Goal: Information Seeking & Learning: Learn about a topic

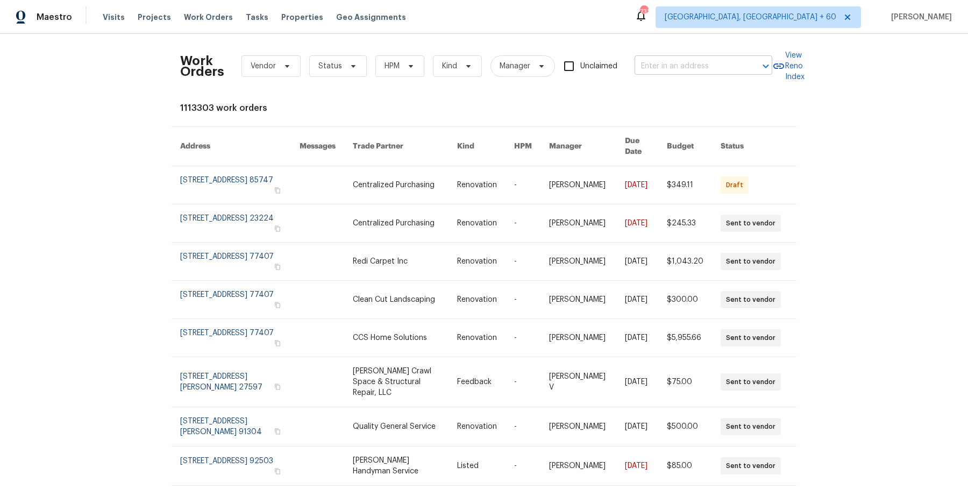
click at [738, 68] on input "text" at bounding box center [689, 66] width 108 height 17
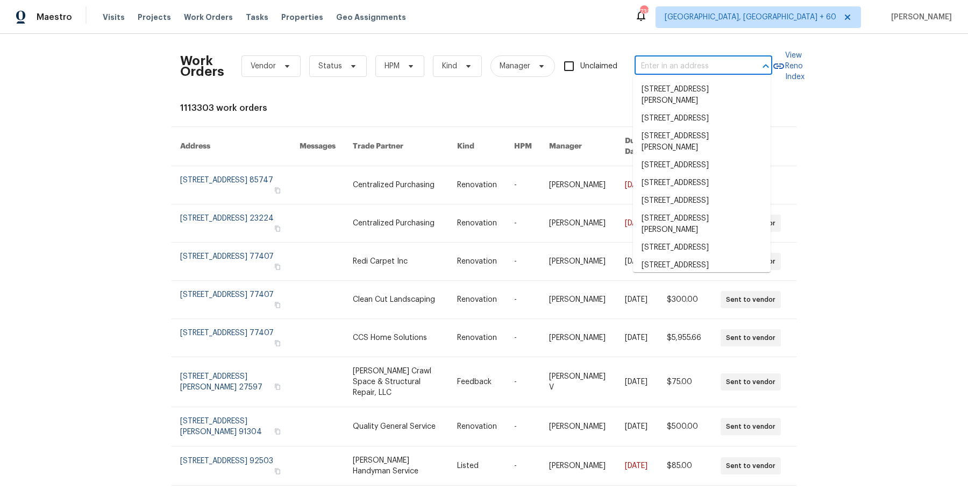
paste input "5708 Baltimore Dr La Mesa true 390, CA 91942"
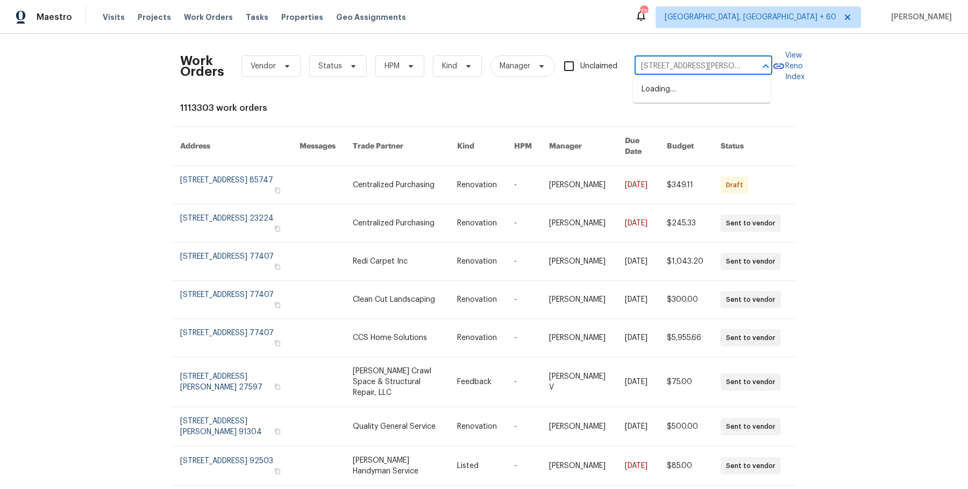
scroll to position [0, 62]
drag, startPoint x: 686, startPoint y: 68, endPoint x: 782, endPoint y: 68, distance: 96.3
click at [782, 68] on div "Work Orders Vendor Status HPM Kind Manager Unclaimed 5708 Baltimore Dr La Mesa …" at bounding box center [484, 66] width 608 height 47
type input "5708 Baltimore Dr La Mesa"
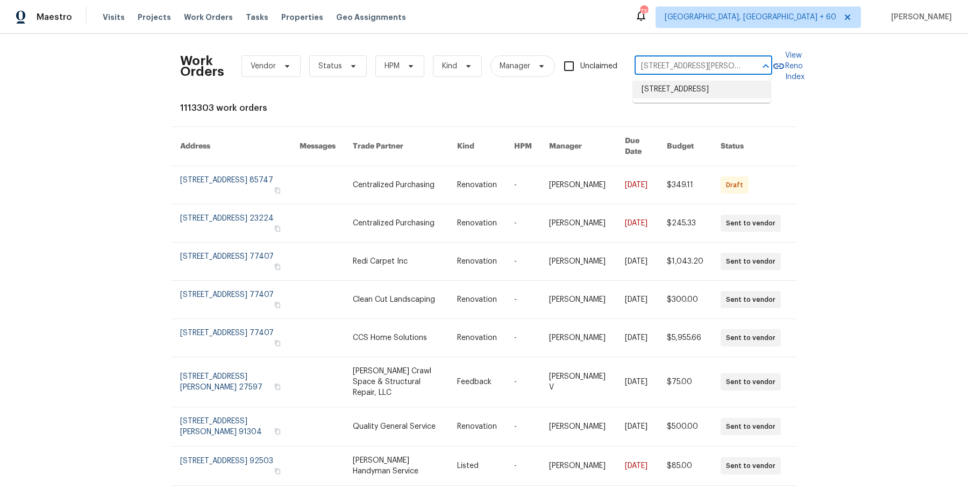
click at [679, 98] on li "[STREET_ADDRESS]" at bounding box center [702, 90] width 138 height 18
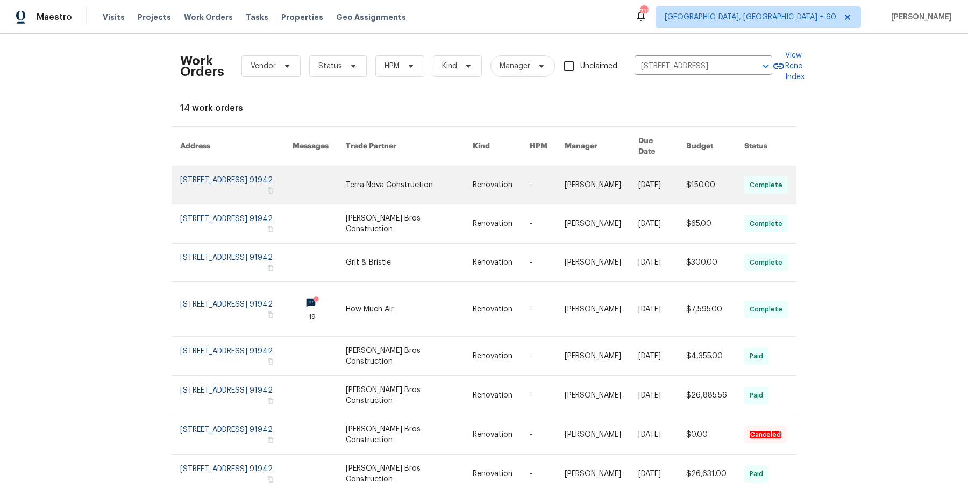
click at [570, 178] on td "[PERSON_NAME]" at bounding box center [593, 185] width 74 height 38
click at [544, 181] on link at bounding box center [547, 185] width 35 height 38
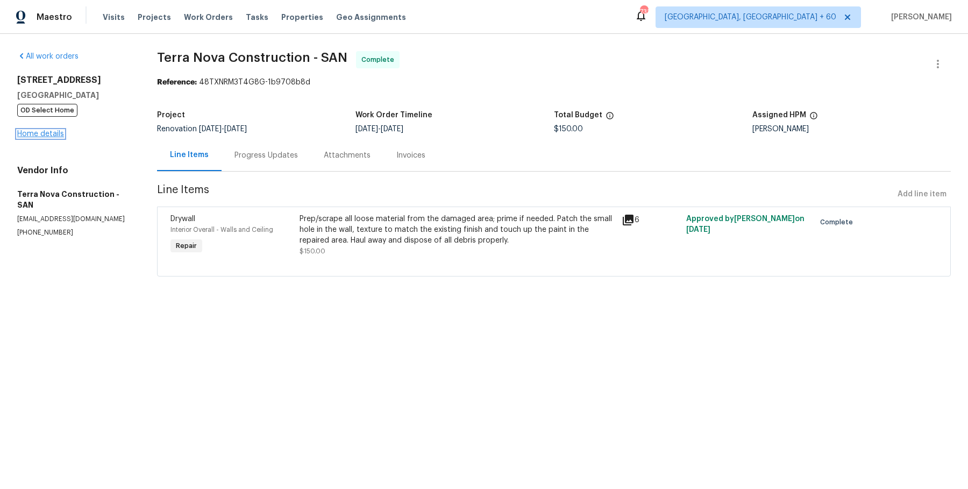
click at [53, 136] on link "Home details" at bounding box center [40, 134] width 47 height 8
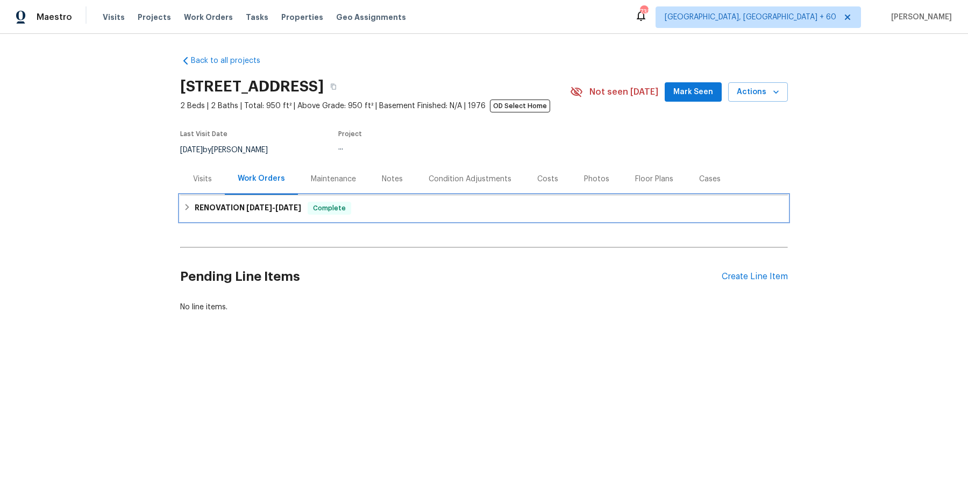
click at [370, 209] on div "RENOVATION 1/21/25 - 8/15/25 Complete" at bounding box center [483, 208] width 601 height 13
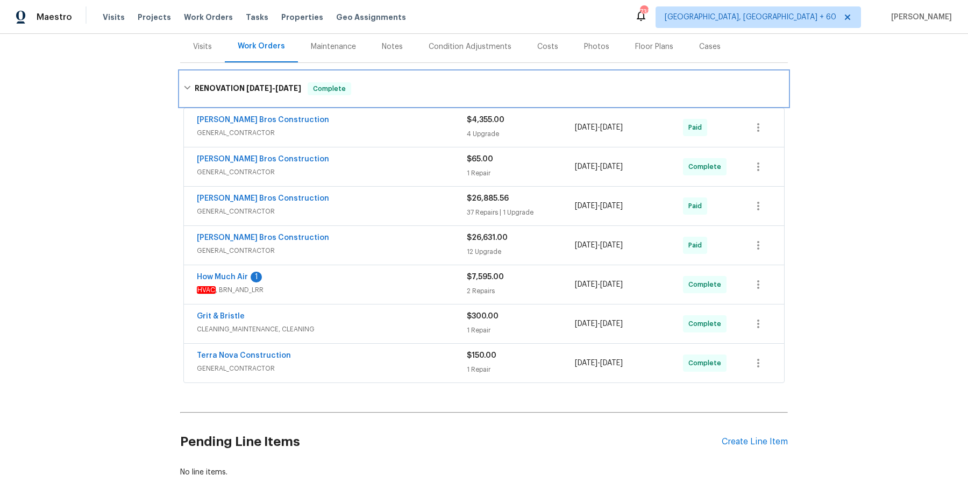
scroll to position [131, 0]
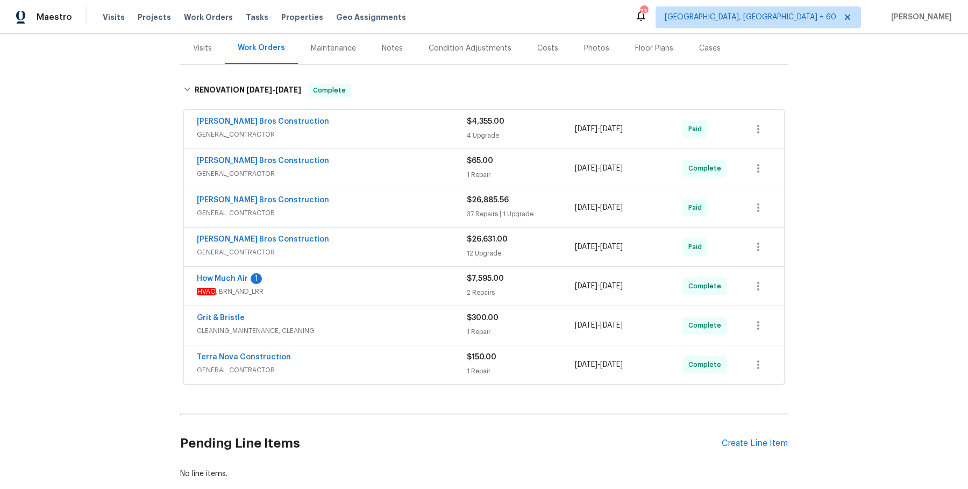
click at [443, 128] on div "[PERSON_NAME] Bros Construction" at bounding box center [332, 122] width 270 height 13
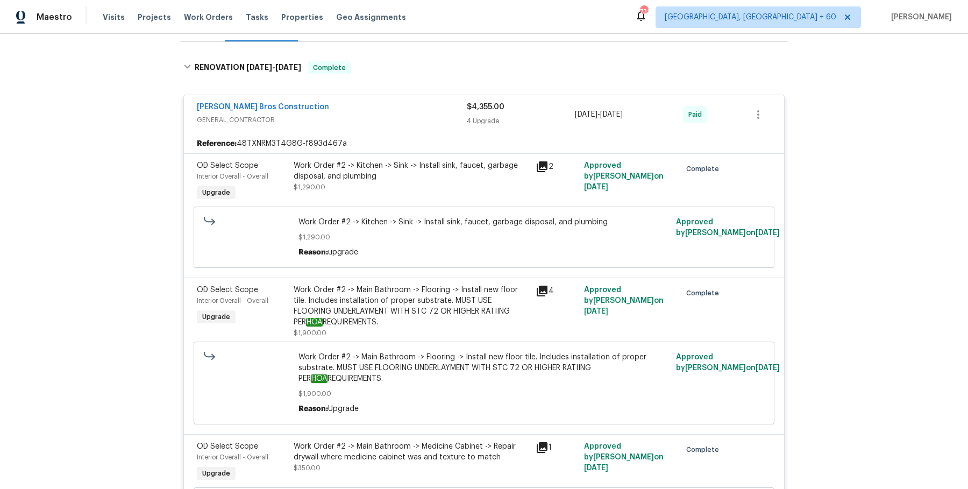
scroll to position [633, 0]
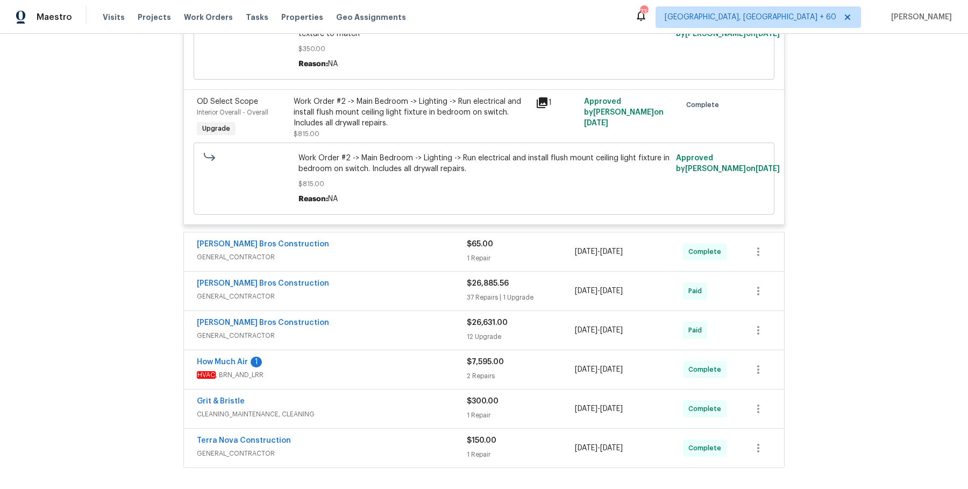
click at [414, 252] on span "GENERAL_CONTRACTOR" at bounding box center [332, 257] width 270 height 11
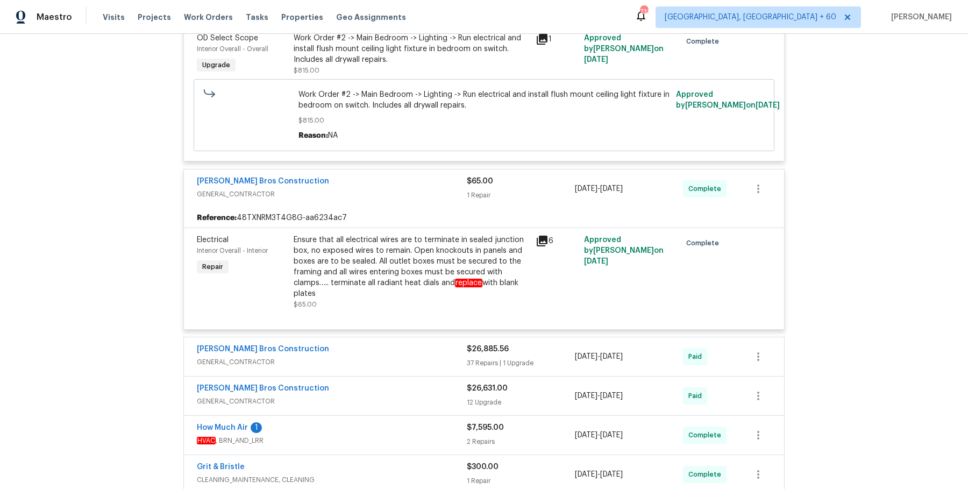
click at [368, 351] on div "[PERSON_NAME] Bros Construction" at bounding box center [332, 350] width 270 height 13
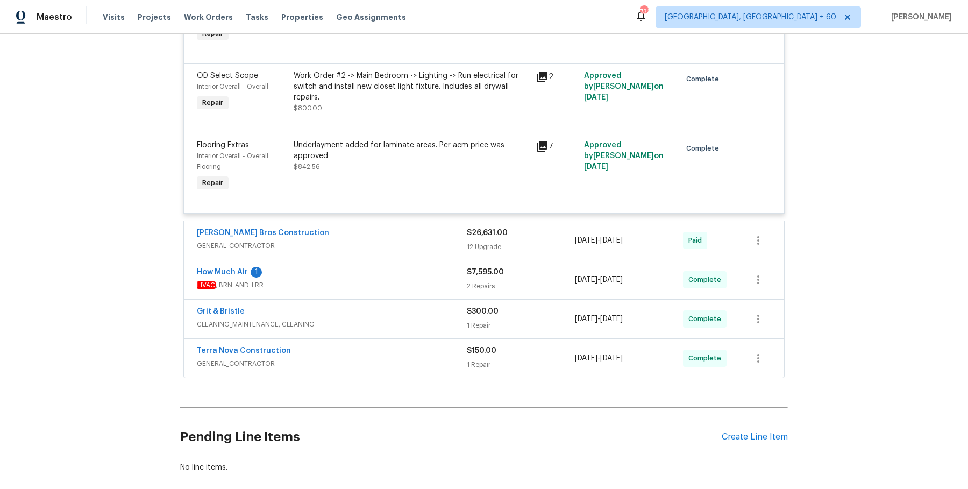
scroll to position [3618, 0]
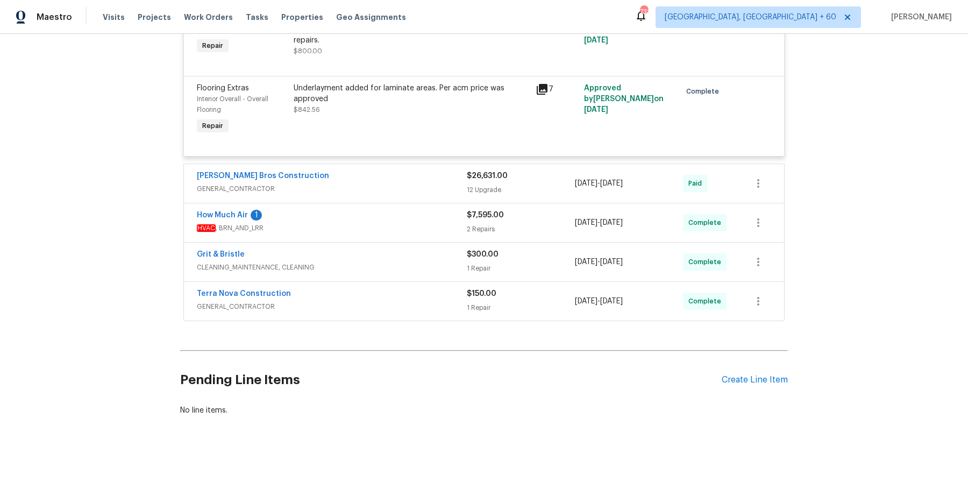
click at [426, 192] on span "GENERAL_CONTRACTOR" at bounding box center [332, 188] width 270 height 11
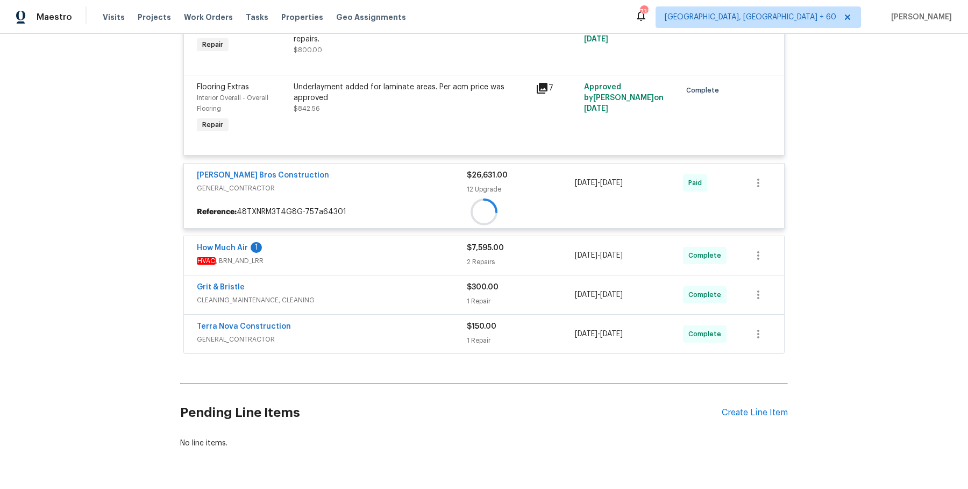
scroll to position [3652, 0]
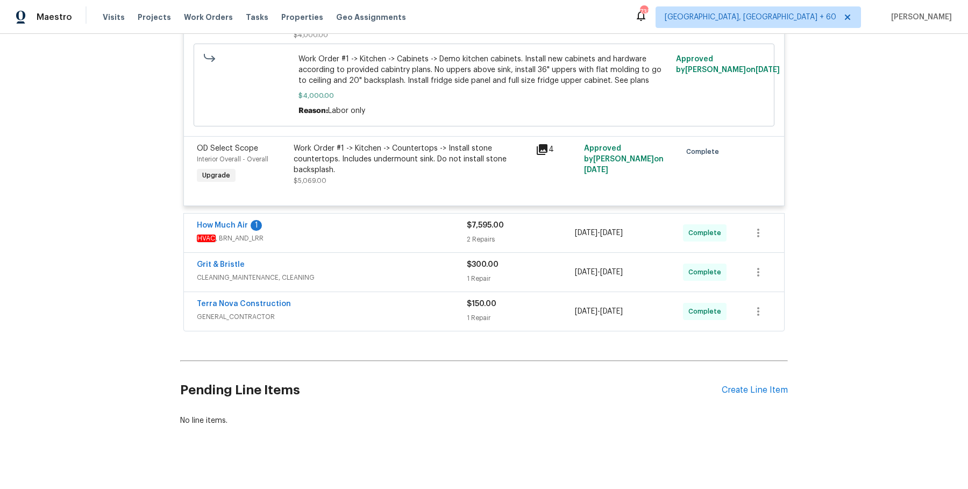
click at [399, 239] on span "HVAC , BRN_AND_LRR" at bounding box center [332, 238] width 270 height 11
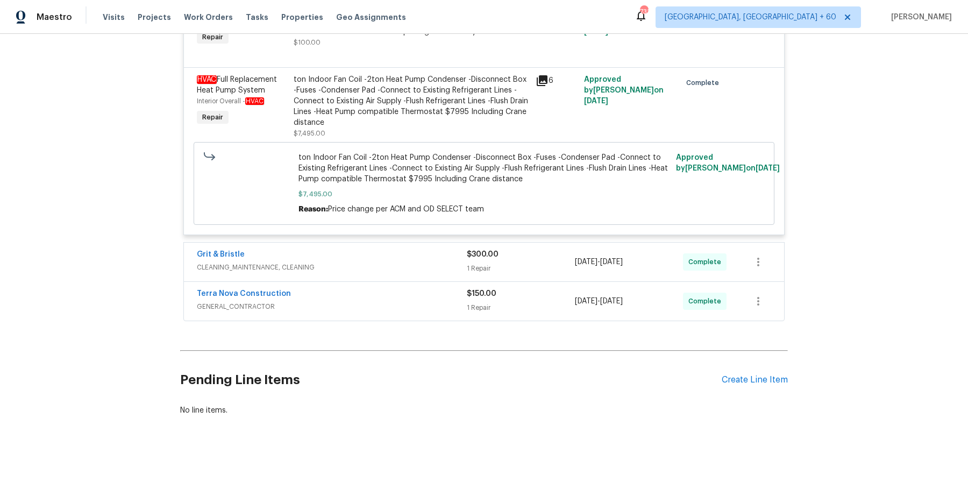
scroll to position [4892, 0]
click at [388, 252] on div "Grit & Bristle CLEANING_MAINTENANCE, CLEANING $300.00 1 Repair 8/14/2025 - 8/14…" at bounding box center [484, 263] width 600 height 39
click at [387, 259] on div "Grit & Bristle" at bounding box center [332, 256] width 270 height 13
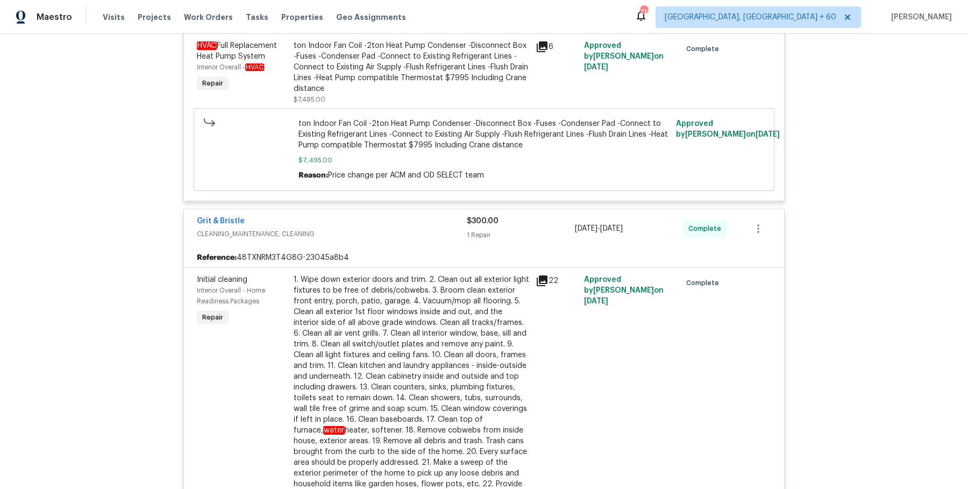
scroll to position [5186, 0]
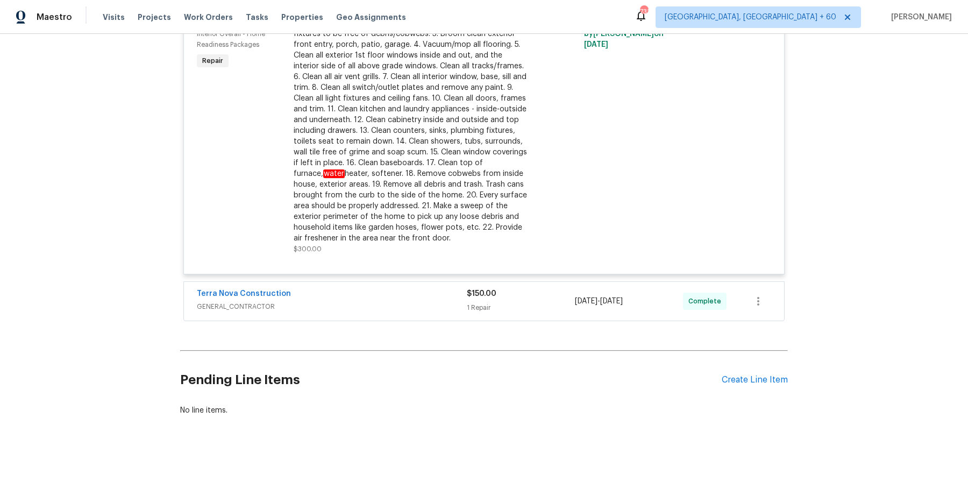
click at [428, 298] on div "Terra Nova Construction" at bounding box center [332, 294] width 270 height 13
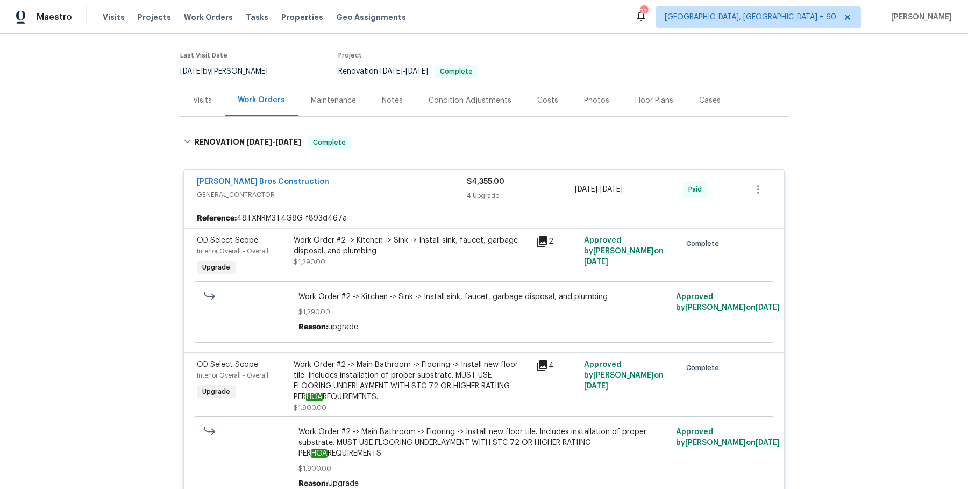
scroll to position [0, 0]
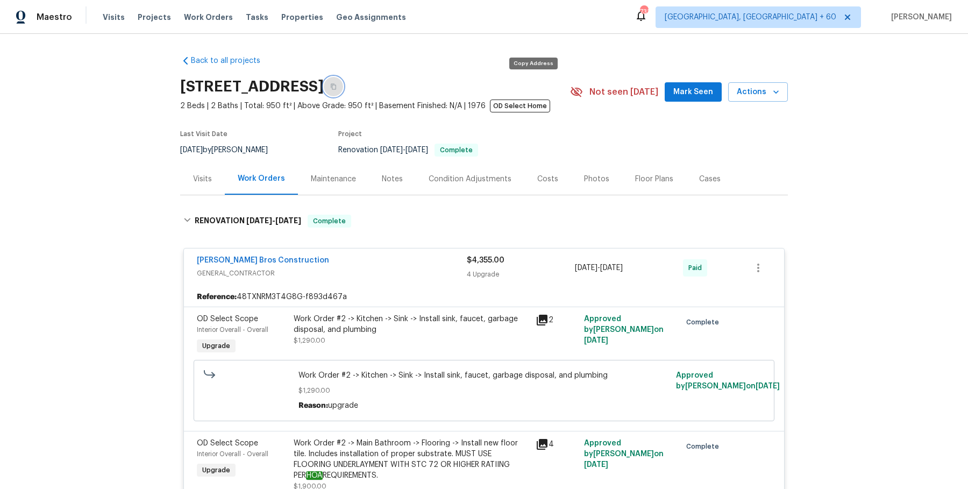
click at [343, 81] on button "button" at bounding box center [333, 86] width 19 height 19
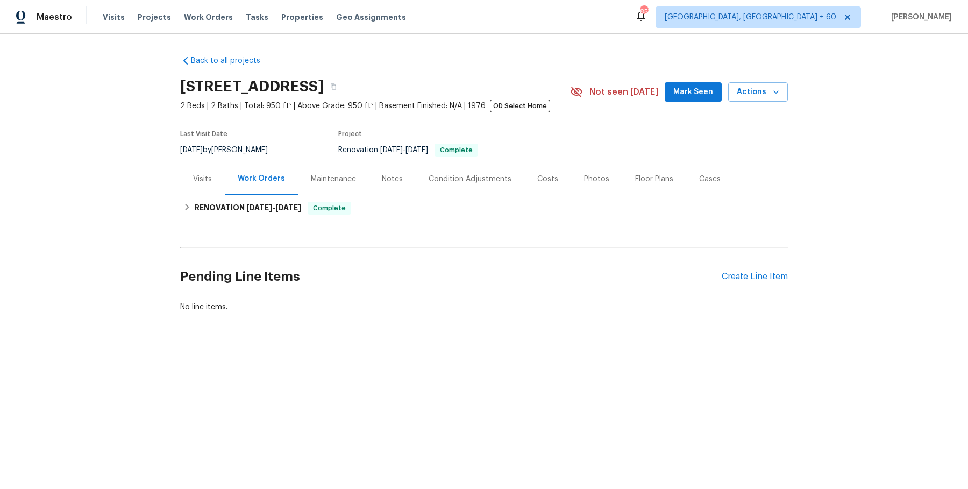
click at [211, 172] on div "Visits" at bounding box center [202, 179] width 45 height 32
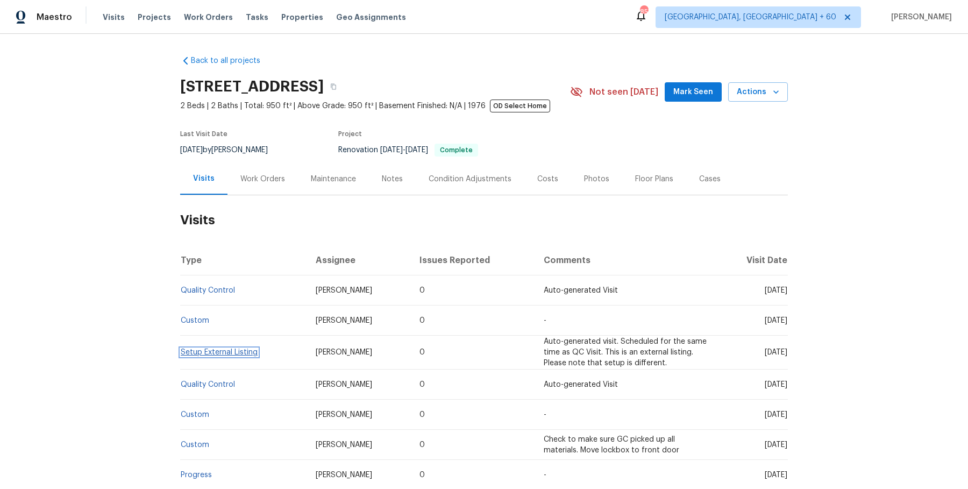
click at [198, 351] on link "Setup External Listing" at bounding box center [219, 353] width 77 height 8
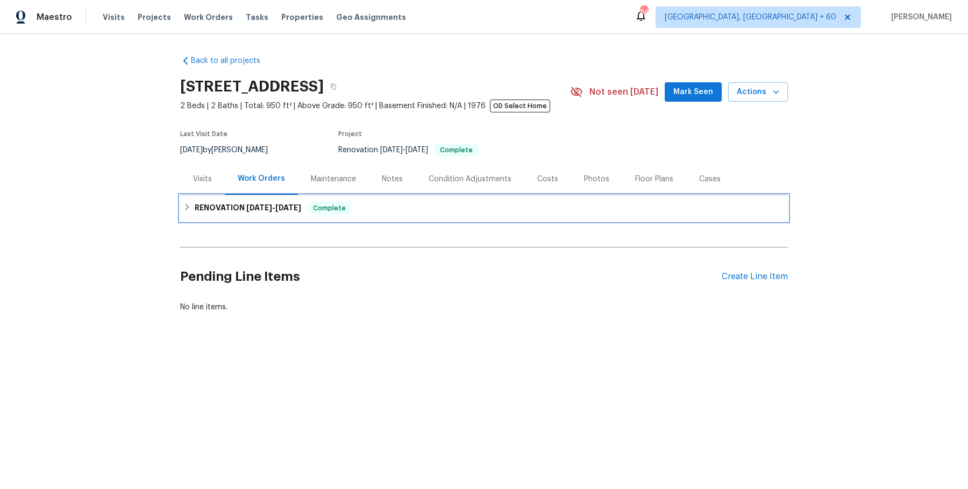
click at [256, 218] on div "RENOVATION [DATE] - [DATE] Complete" at bounding box center [484, 208] width 608 height 26
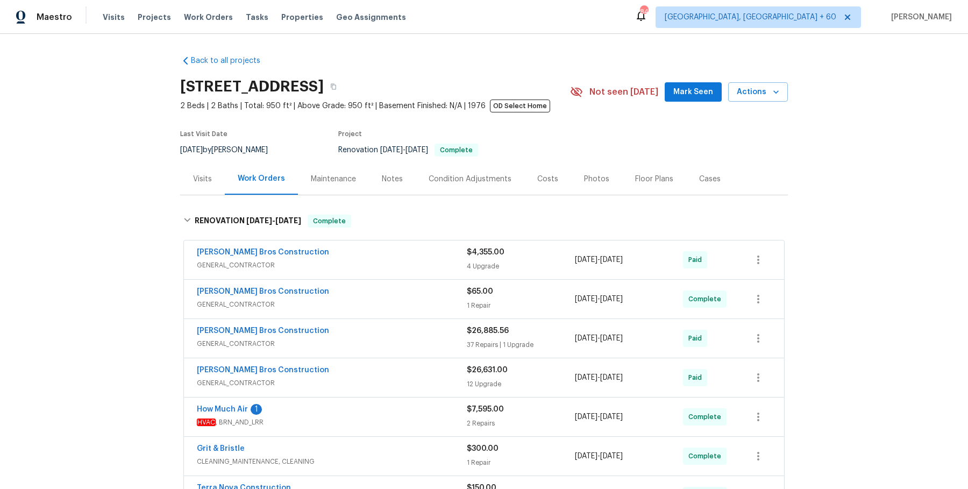
click at [421, 247] on div "Bailey Bros Construction" at bounding box center [332, 253] width 270 height 13
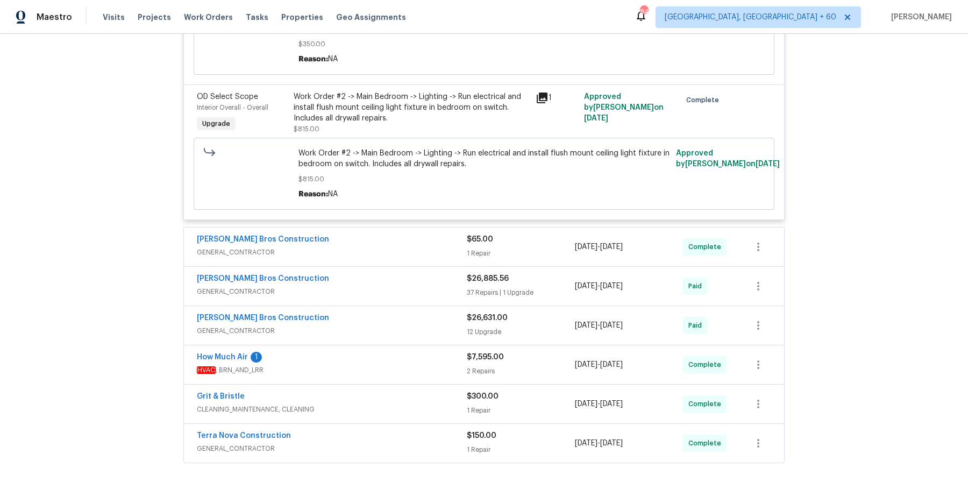
scroll to position [777, 0]
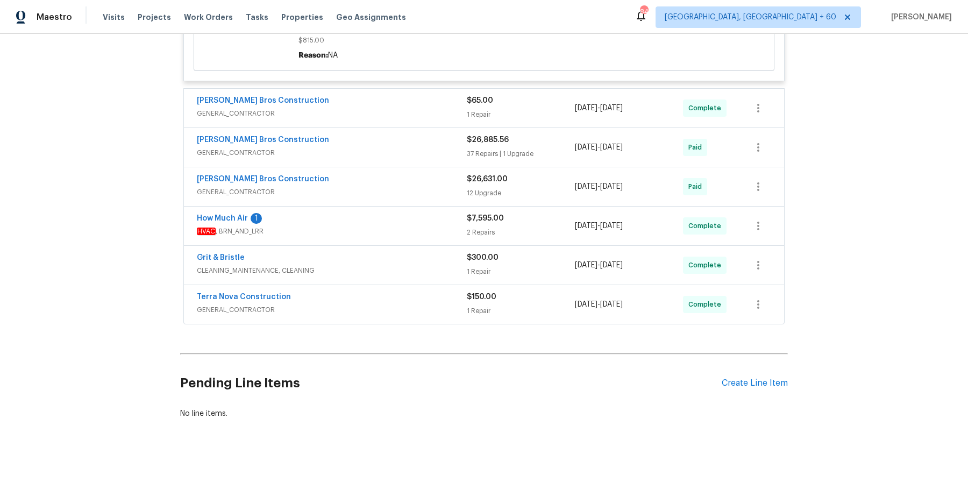
click at [393, 93] on div "Bailey Bros Construction GENERAL_CONTRACTOR $65.00 1 Repair 8/14/2025 - 8/14/20…" at bounding box center [484, 108] width 600 height 39
click at [390, 102] on div "Bailey Bros Construction" at bounding box center [332, 101] width 270 height 13
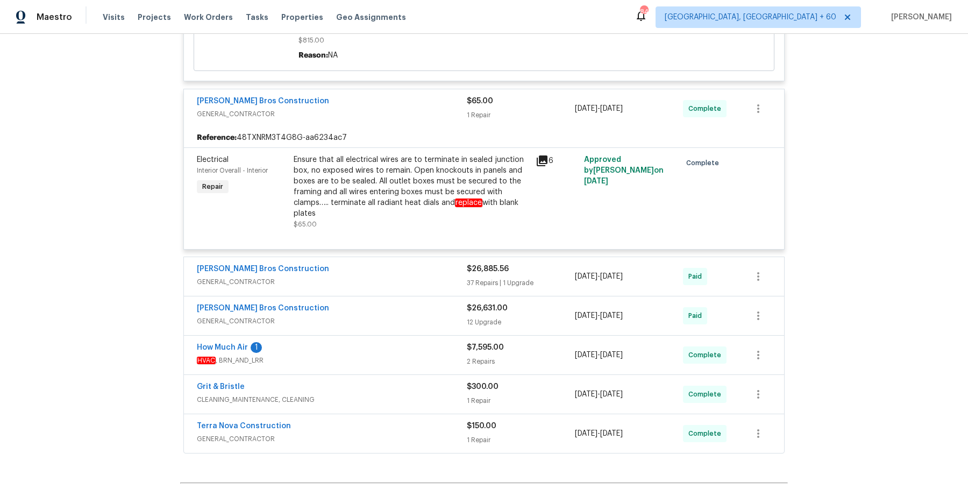
scroll to position [867, 0]
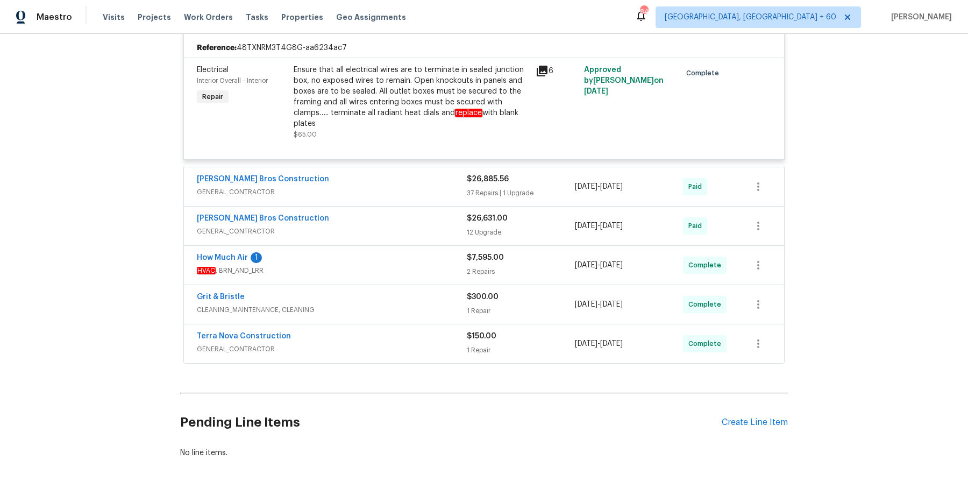
click at [409, 208] on div "Bailey Bros Construction GENERAL_CONTRACTOR $26,631.00 12 Upgrade 5/6/2025 - 6/…" at bounding box center [484, 226] width 600 height 39
click at [412, 197] on div "Bailey Bros Construction GENERAL_CONTRACTOR" at bounding box center [332, 187] width 270 height 26
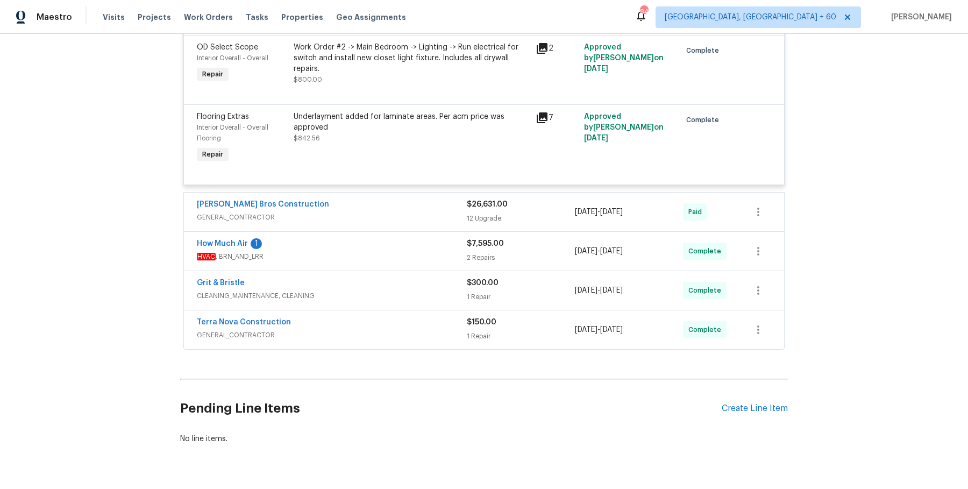
scroll to position [3618, 0]
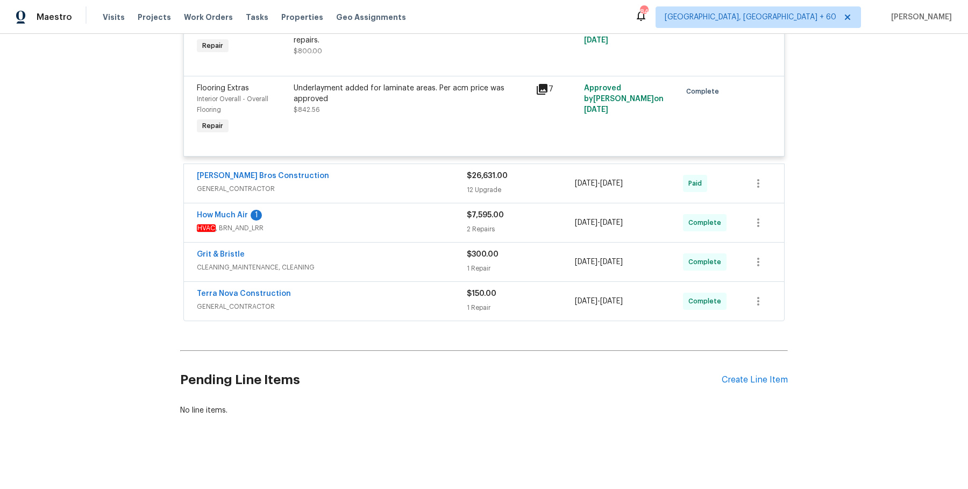
click at [418, 178] on div "[PERSON_NAME] Bros Construction" at bounding box center [332, 177] width 270 height 13
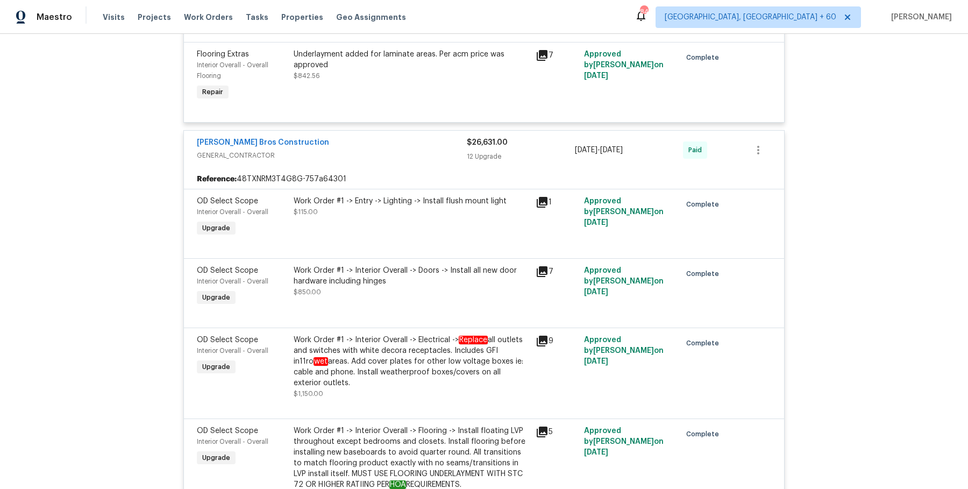
scroll to position [4631, 0]
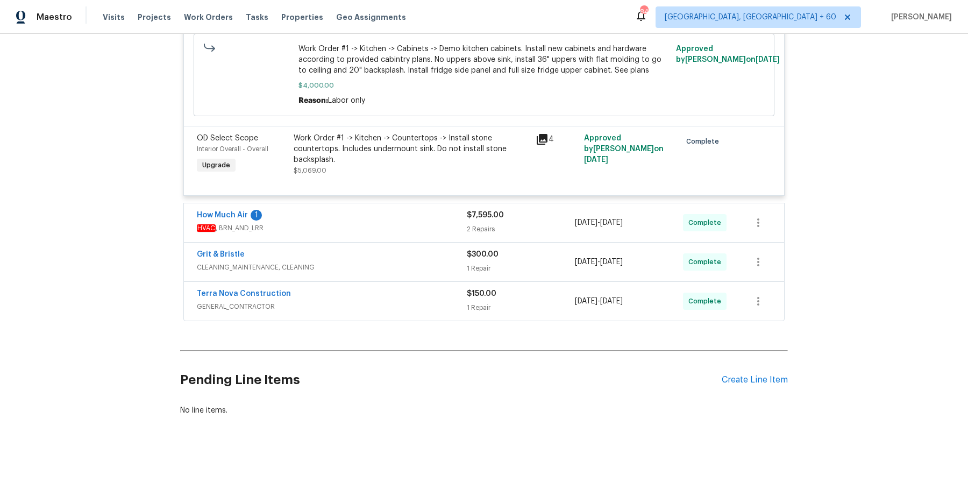
click at [414, 236] on div "How Much Air 1 HVAC , BRN_AND_LRR" at bounding box center [332, 223] width 270 height 26
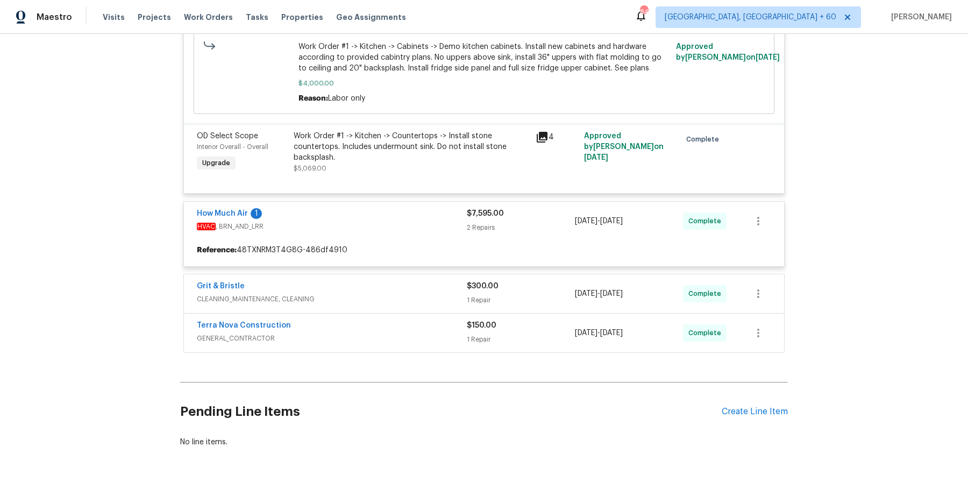
scroll to position [4665, 0]
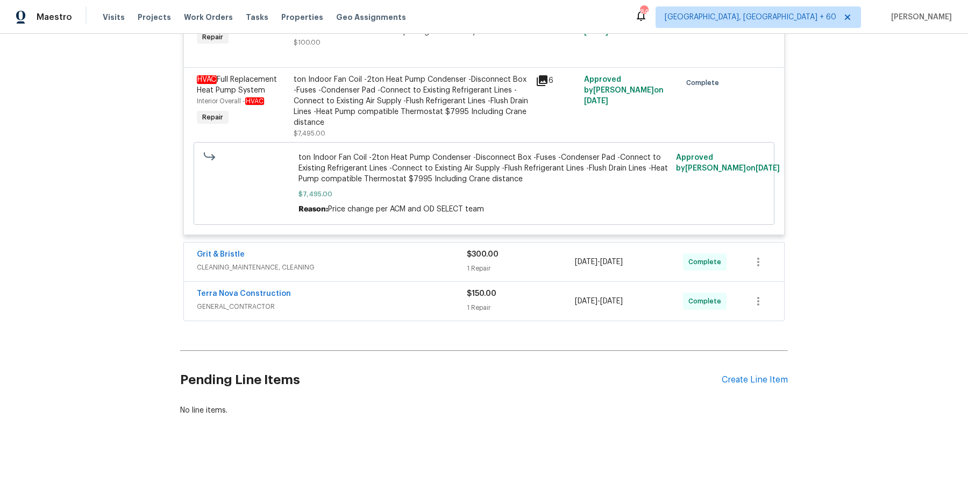
click at [412, 253] on div "Grit & Bristle" at bounding box center [332, 255] width 270 height 13
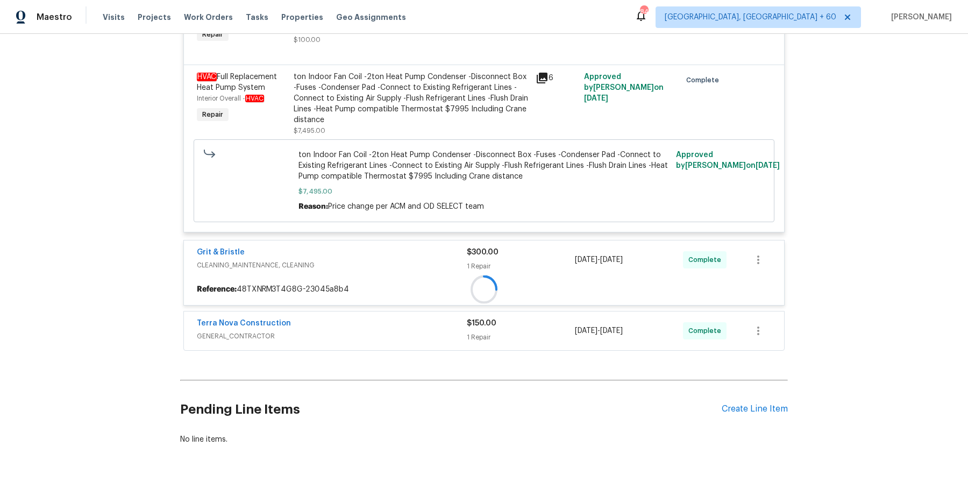
scroll to position [4930, 0]
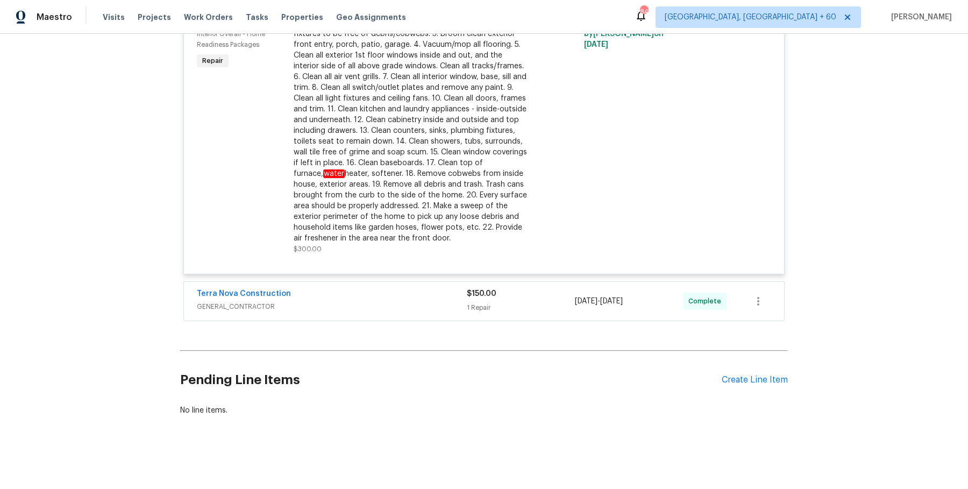
click at [391, 305] on span "GENERAL_CONTRACTOR" at bounding box center [332, 306] width 270 height 11
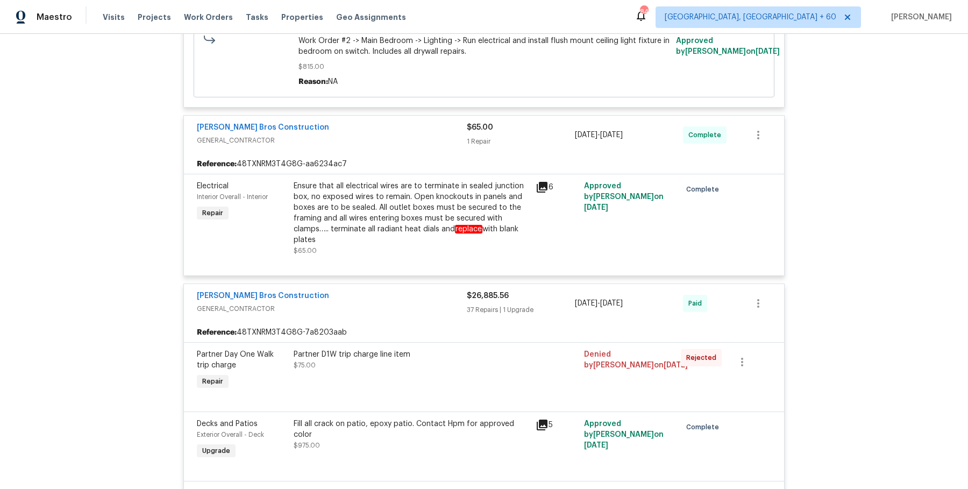
scroll to position [0, 0]
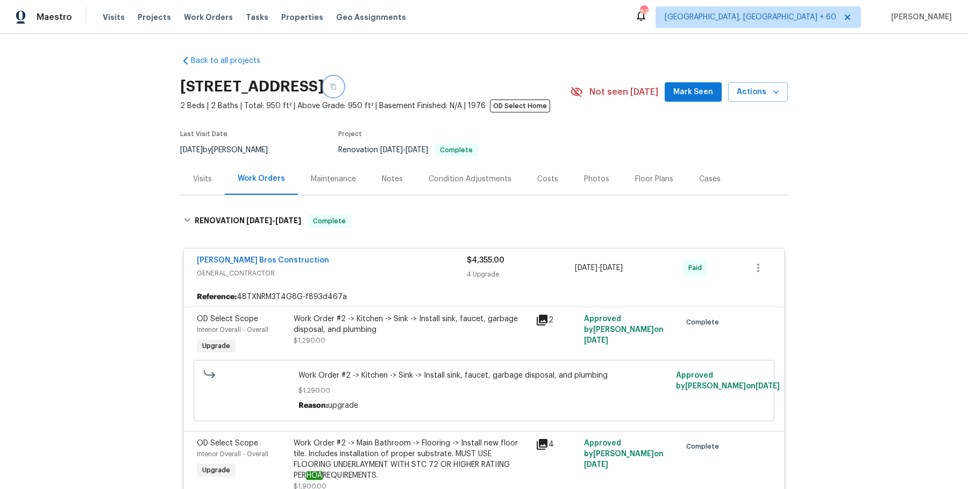
click at [343, 77] on button "button" at bounding box center [333, 86] width 19 height 19
click at [343, 90] on button "button" at bounding box center [333, 86] width 19 height 19
click at [201, 18] on span "Work Orders" at bounding box center [208, 17] width 49 height 11
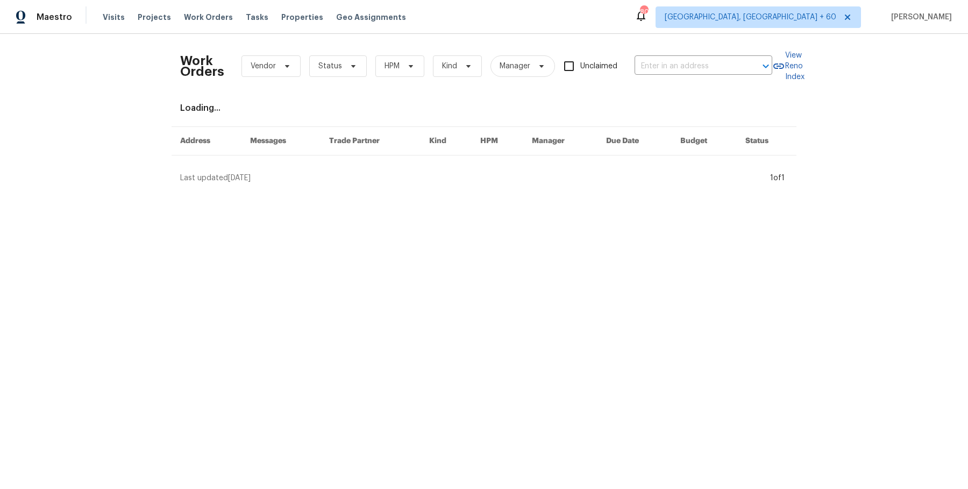
click at [684, 82] on div "Work Orders Vendor Status HPM Kind Manager Unclaimed ​" at bounding box center [476, 66] width 592 height 47
click at [689, 61] on input "text" at bounding box center [689, 66] width 108 height 17
paste input "8566 Van Ness Ct #24F, Huntington Beach, CA 92646"
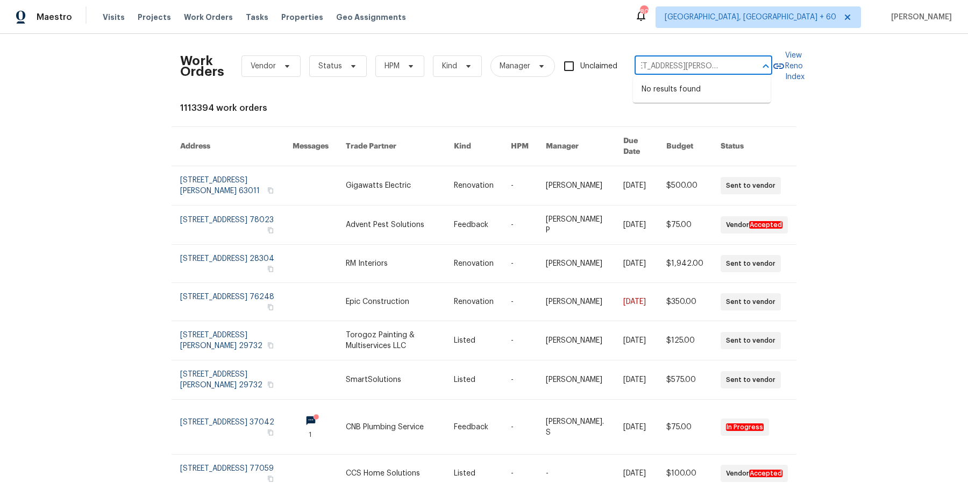
drag, startPoint x: 664, startPoint y: 69, endPoint x: 755, endPoint y: 69, distance: 91.5
click at [755, 69] on div "8566 Van Ness Ct #24F, Huntington Beach, CA 92646 ​" at bounding box center [704, 66] width 138 height 17
type input "8566 Van Ness Ct"
click at [719, 96] on li "8566 Van Ness Ct Unit 24F, Huntington Beach, CA 92646" at bounding box center [702, 95] width 138 height 29
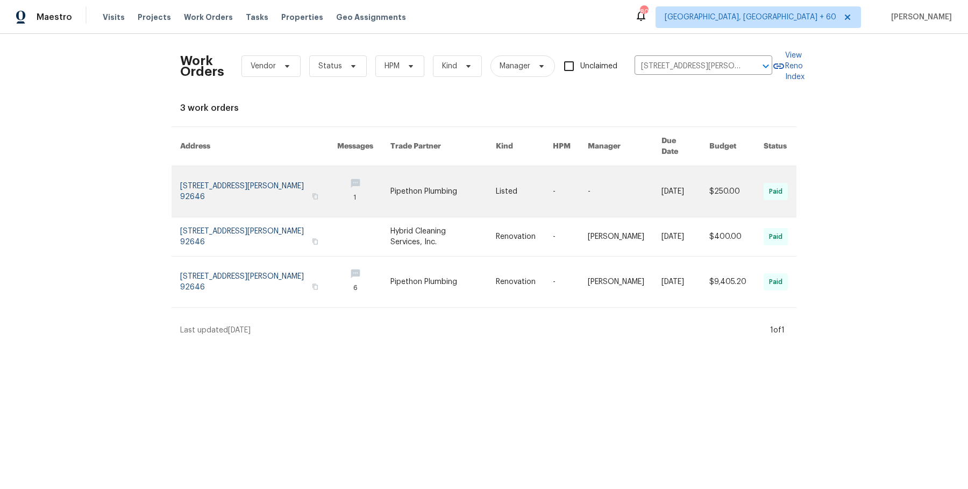
click at [501, 190] on td "Listed" at bounding box center [515, 191] width 57 height 51
click at [487, 178] on link at bounding box center [443, 191] width 105 height 51
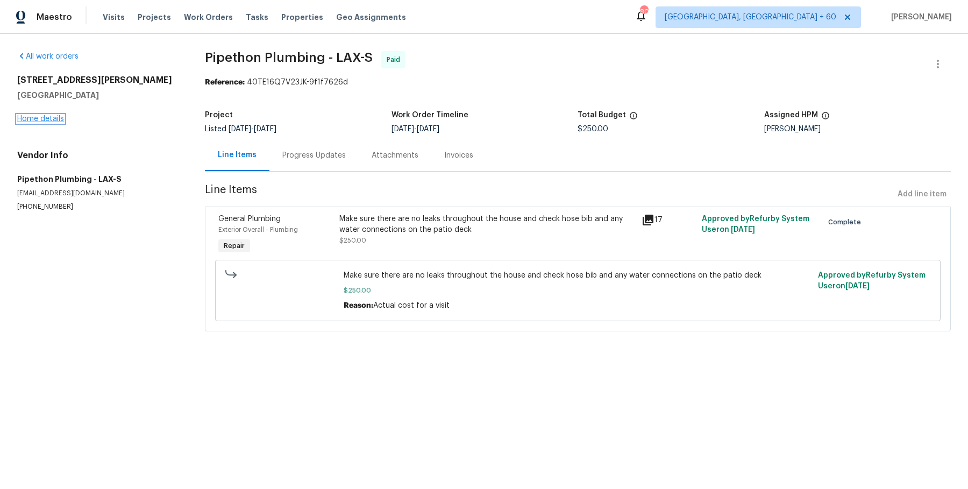
click at [49, 117] on link "Home details" at bounding box center [40, 119] width 47 height 8
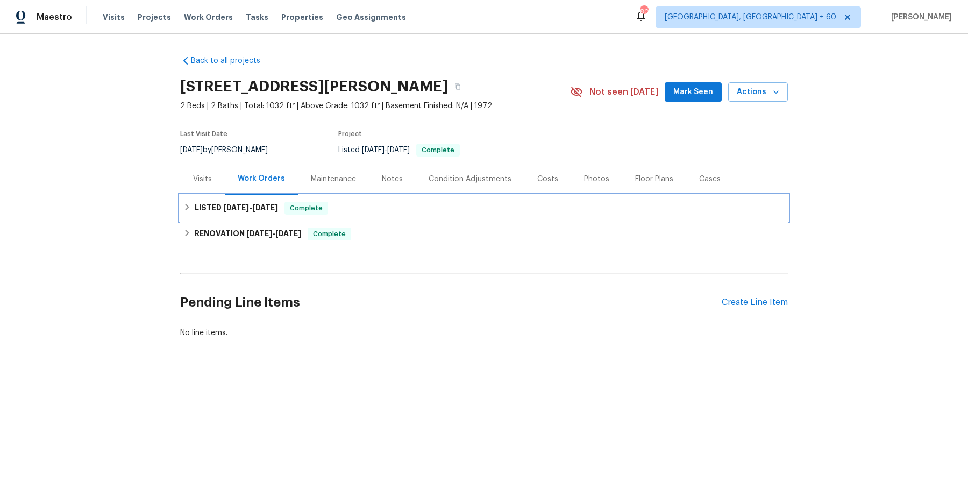
click at [301, 214] on span "Complete" at bounding box center [306, 208] width 41 height 11
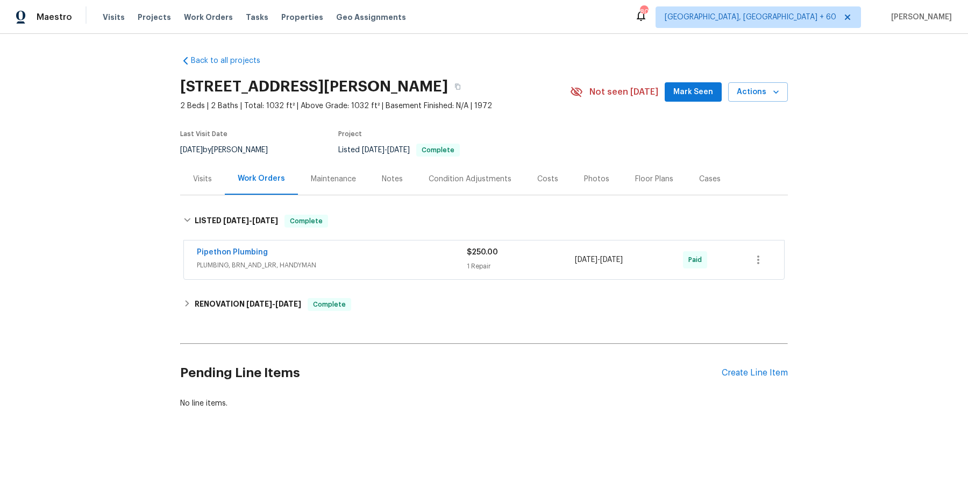
click at [355, 279] on div "Pipethon Plumbing PLUMBING, BRN_AND_LRR, HANDYMAN $250.00 1 Repair 5/9/2025 - 5…" at bounding box center [484, 259] width 600 height 39
click at [363, 271] on span "PLUMBING, BRN_AND_LRR, HANDYMAN" at bounding box center [332, 265] width 270 height 11
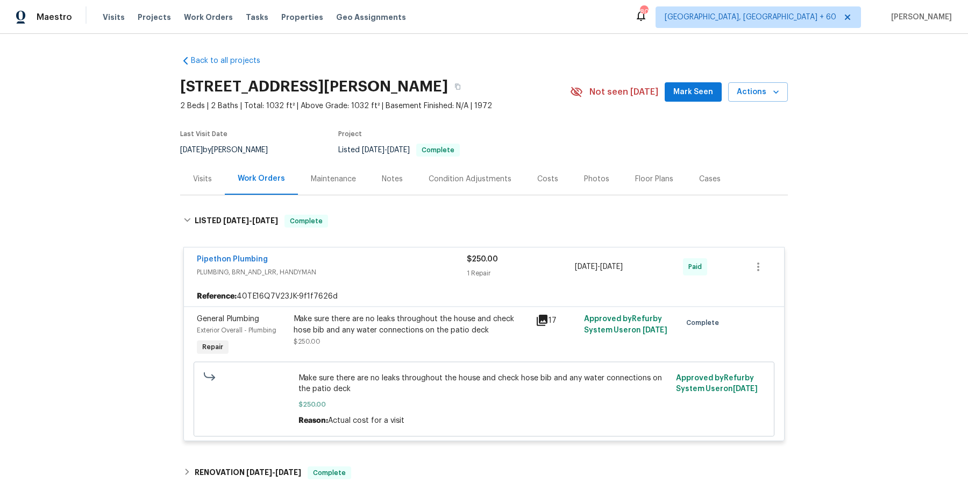
scroll to position [131, 0]
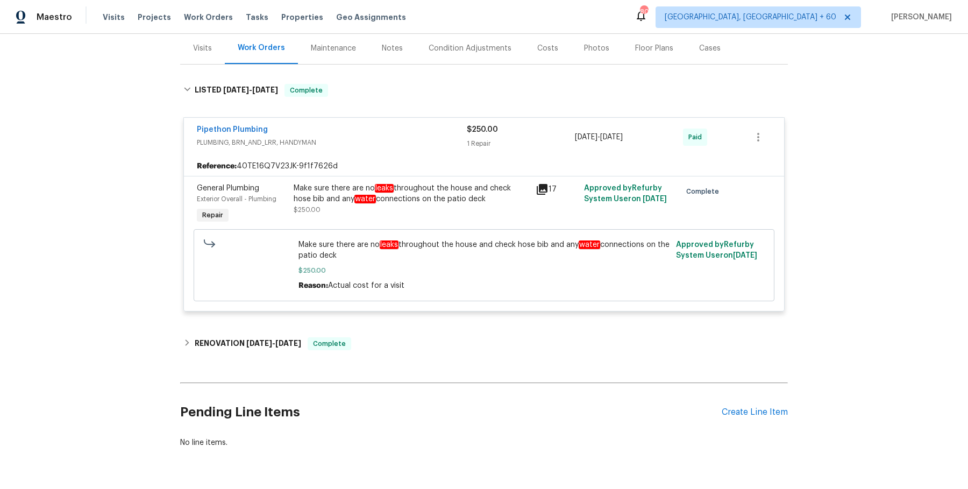
click at [343, 322] on div "Pipethon Plumbing PLUMBING, BRN_AND_LRR, HANDYMAN $250.00 1 Repair 5/9/2025 - 5…" at bounding box center [484, 215] width 608 height 215
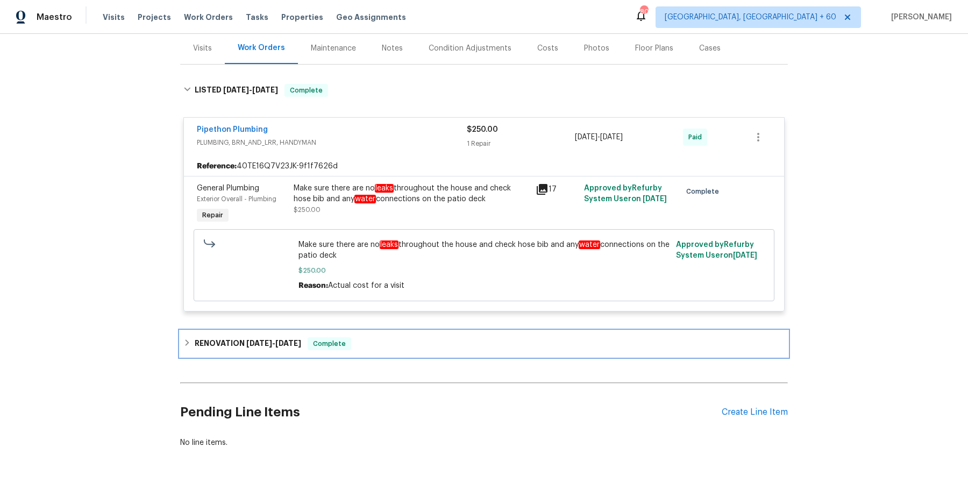
click at [343, 349] on span "Complete" at bounding box center [329, 343] width 41 height 11
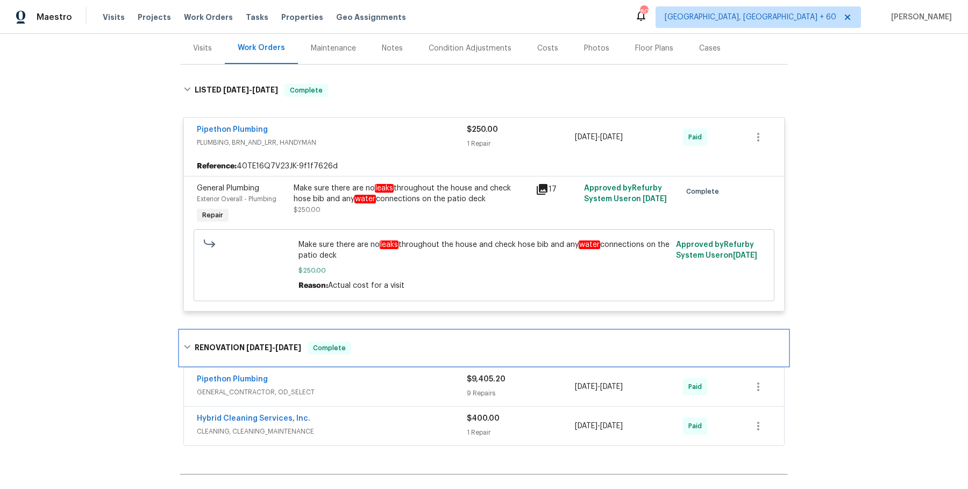
scroll to position [264, 0]
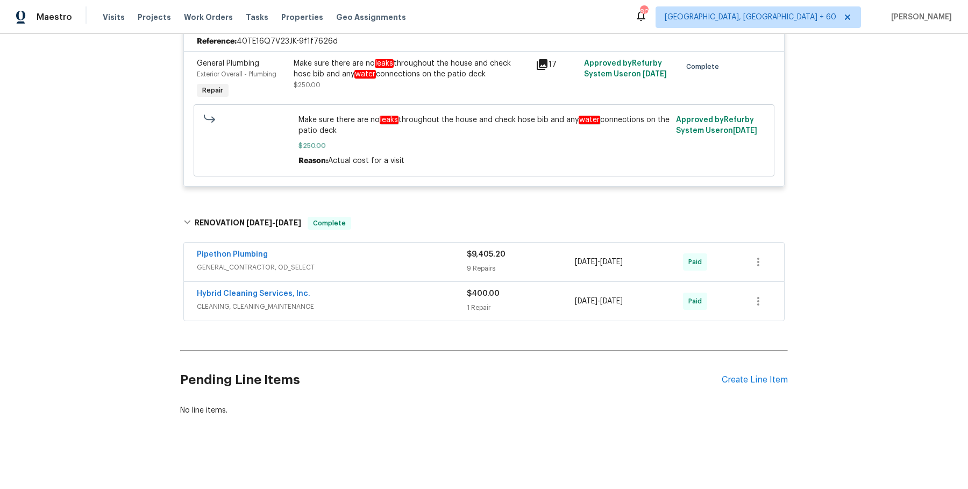
click at [413, 275] on div "Pipethon Plumbing GENERAL_CONTRACTOR, OD_SELECT" at bounding box center [332, 262] width 270 height 26
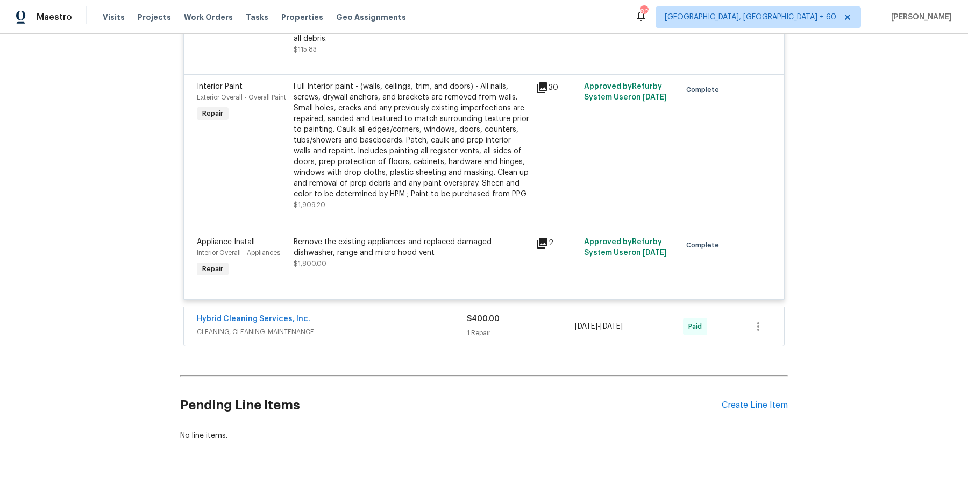
scroll to position [1240, 0]
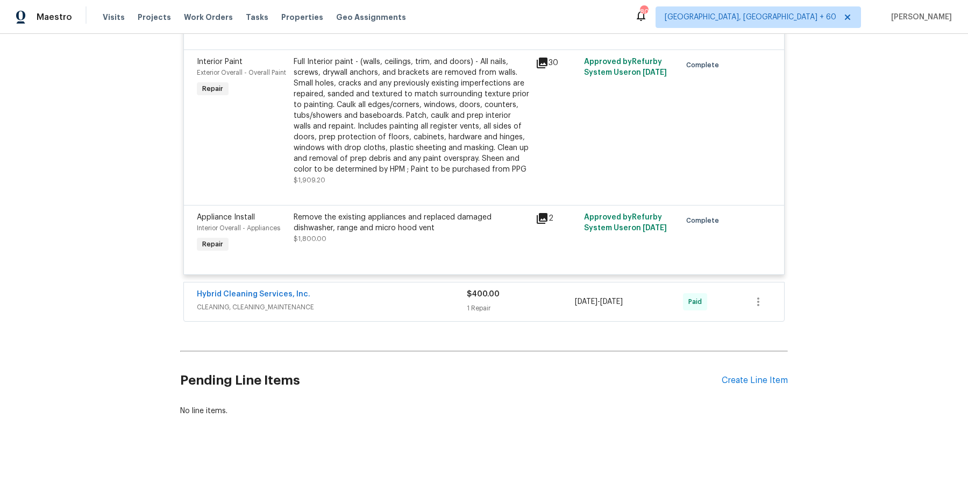
click at [424, 286] on div "Hybrid Cleaning Services, Inc. CLEANING, CLEANING_MAINTENANCE $400.00 1 Repair …" at bounding box center [484, 301] width 600 height 39
click at [420, 310] on span "CLEANING, CLEANING_MAINTENANCE" at bounding box center [332, 307] width 270 height 11
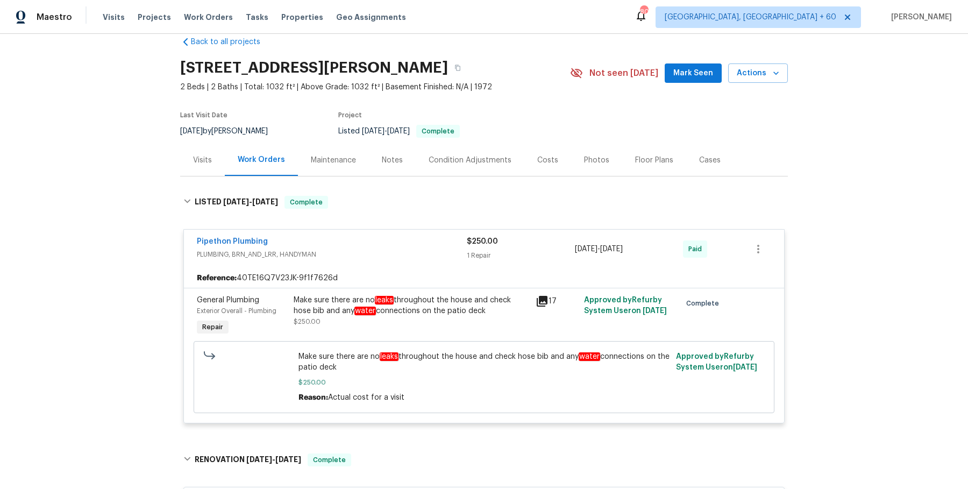
scroll to position [0, 0]
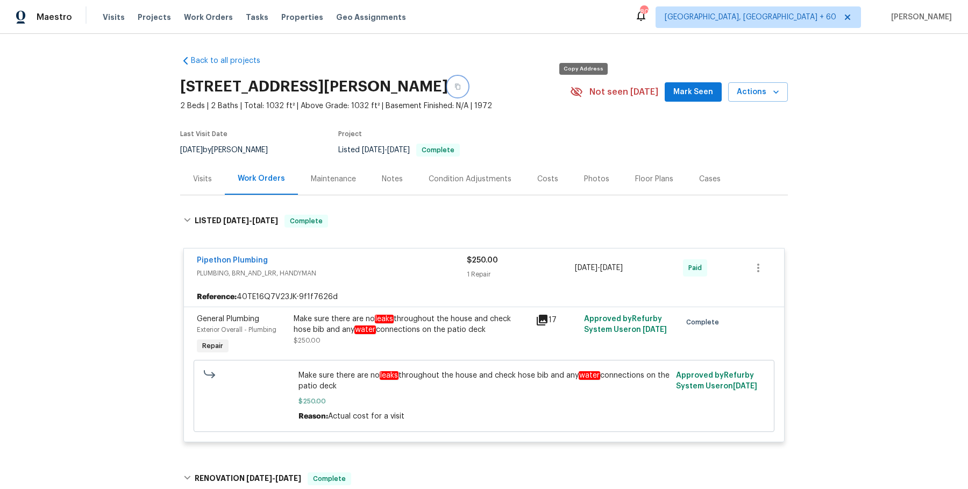
click at [468, 94] on button "button" at bounding box center [457, 86] width 19 height 19
click at [461, 90] on icon "button" at bounding box center [458, 86] width 6 height 6
click at [468, 95] on button "button" at bounding box center [457, 86] width 19 height 19
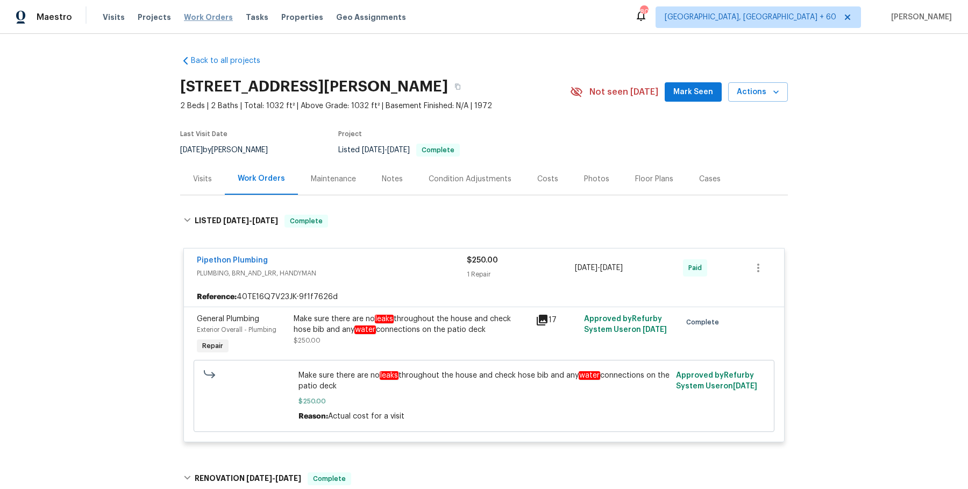
click at [193, 16] on span "Work Orders" at bounding box center [208, 17] width 49 height 11
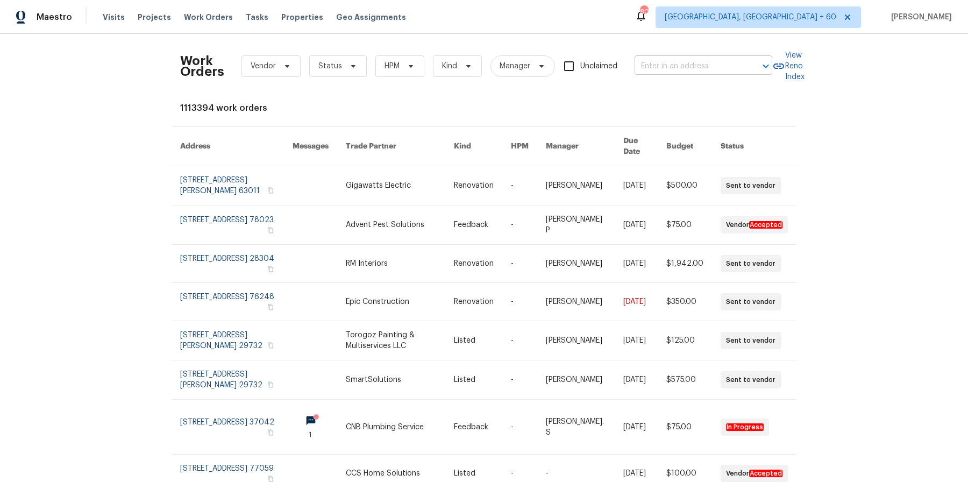
click at [702, 67] on input "text" at bounding box center [689, 66] width 108 height 17
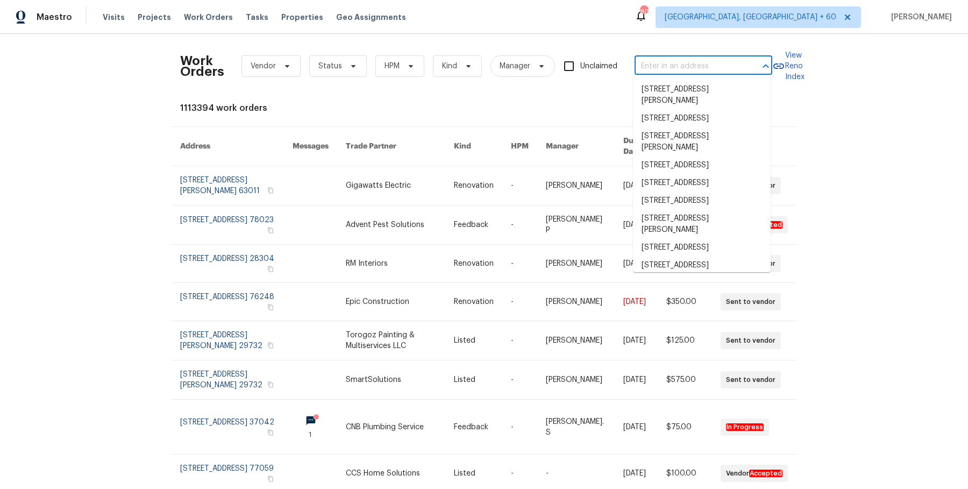
paste input "[STREET_ADDRESS][PERSON_NAME][PERSON_NAME]"
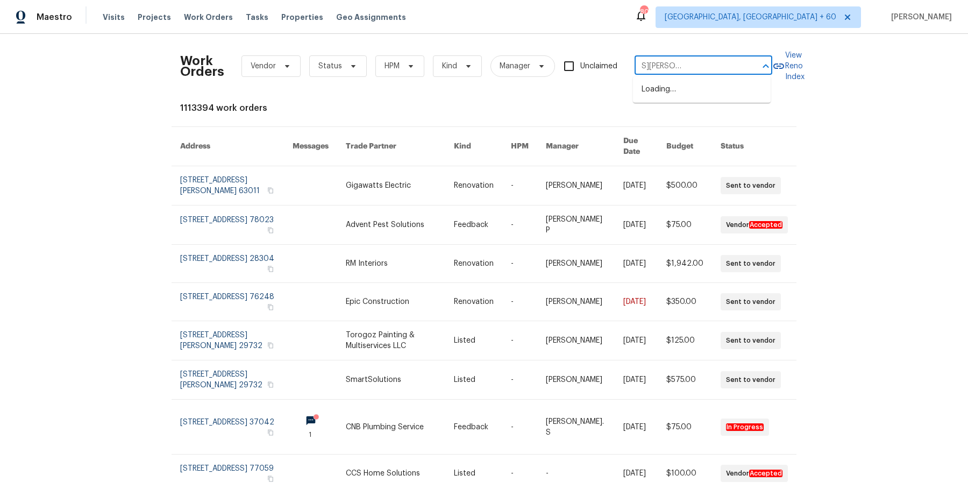
scroll to position [0, 59]
drag, startPoint x: 666, startPoint y: 65, endPoint x: 753, endPoint y: 72, distance: 87.4
click at [753, 72] on div "14560 Clark St #202, Sherman Oaks, CA 91411 ​" at bounding box center [704, 66] width 138 height 17
type input "14560 Clark S"
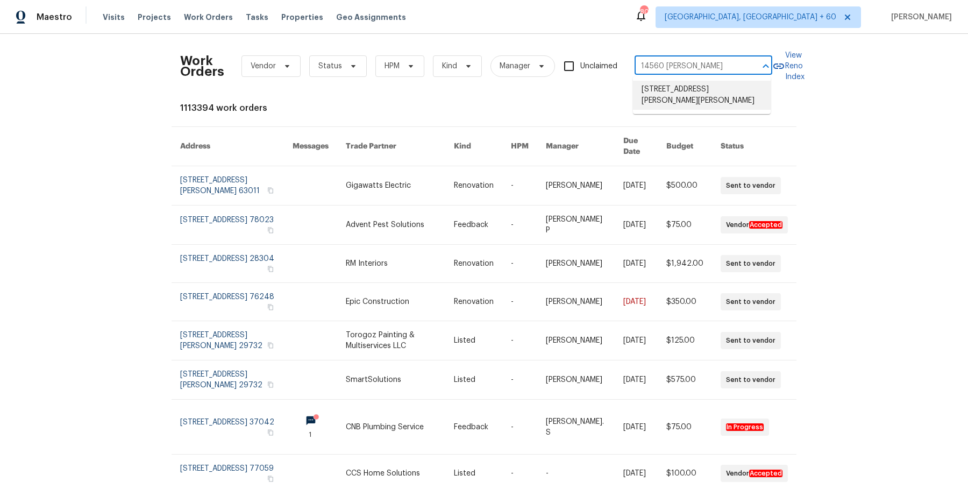
click at [707, 91] on li "[STREET_ADDRESS][PERSON_NAME][PERSON_NAME]" at bounding box center [702, 95] width 138 height 29
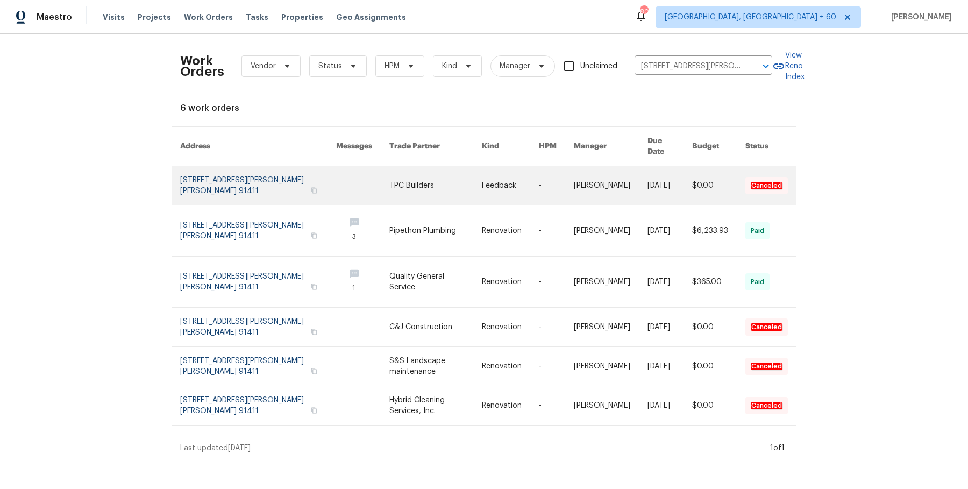
click at [460, 184] on link at bounding box center [436, 185] width 93 height 39
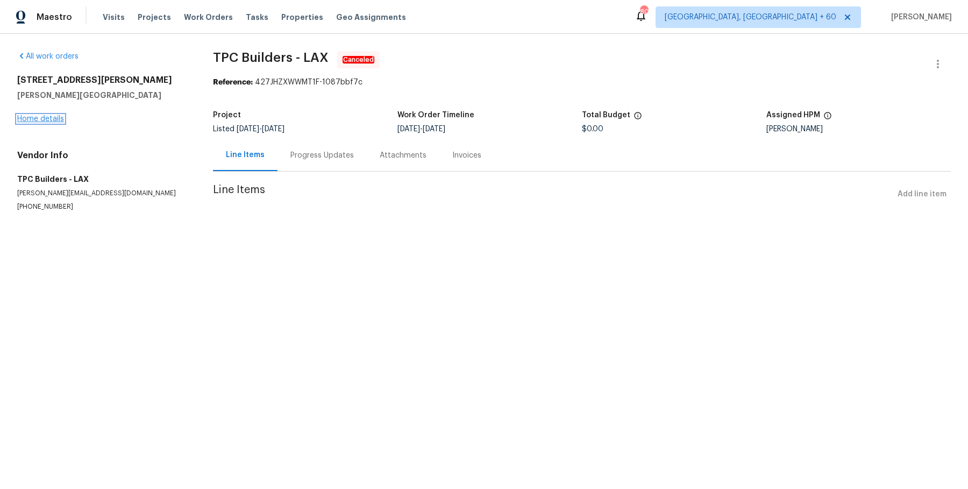
click at [44, 115] on link "Home details" at bounding box center [40, 119] width 47 height 8
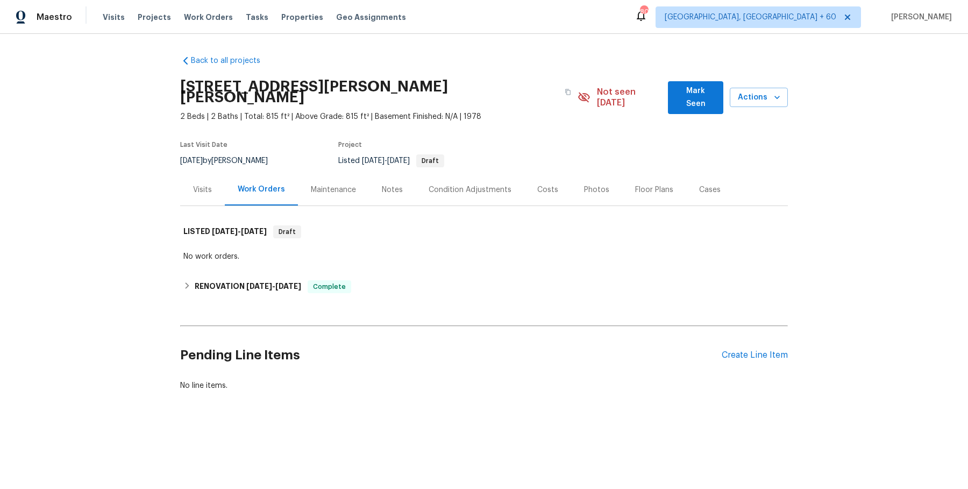
click at [213, 188] on div "Visits" at bounding box center [202, 190] width 45 height 32
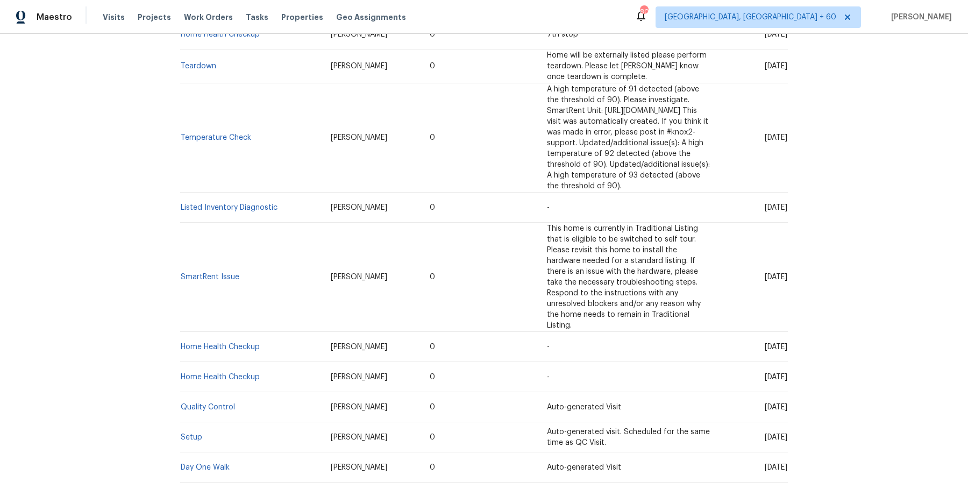
scroll to position [336, 0]
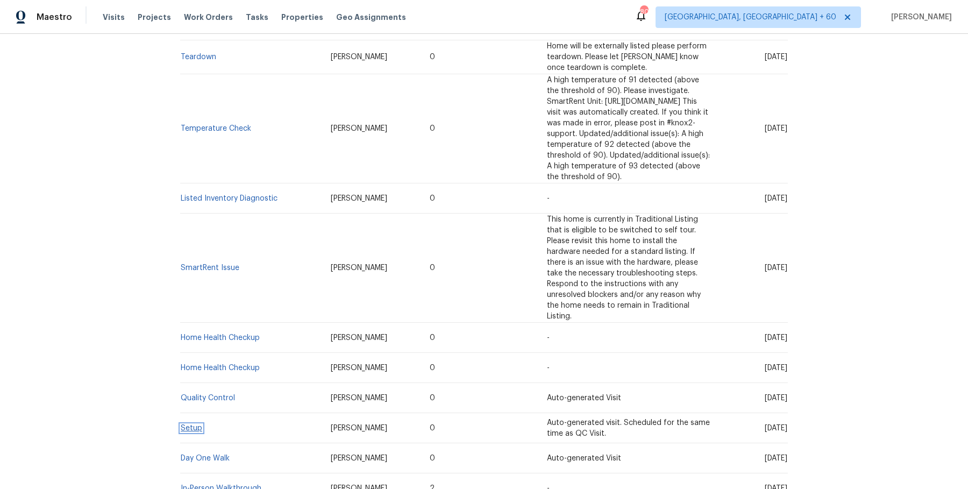
click at [197, 424] on link "Setup" at bounding box center [192, 428] width 22 height 8
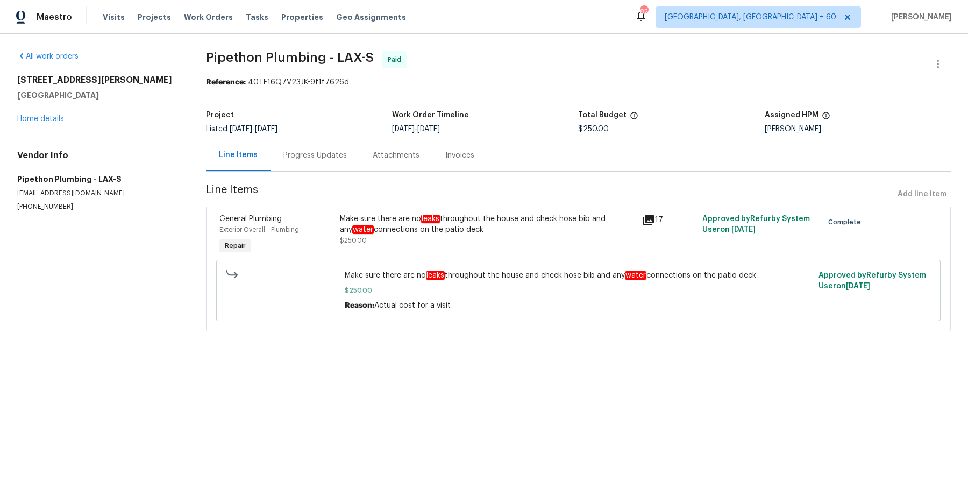
click at [329, 161] on div "Progress Updates" at bounding box center [315, 155] width 89 height 32
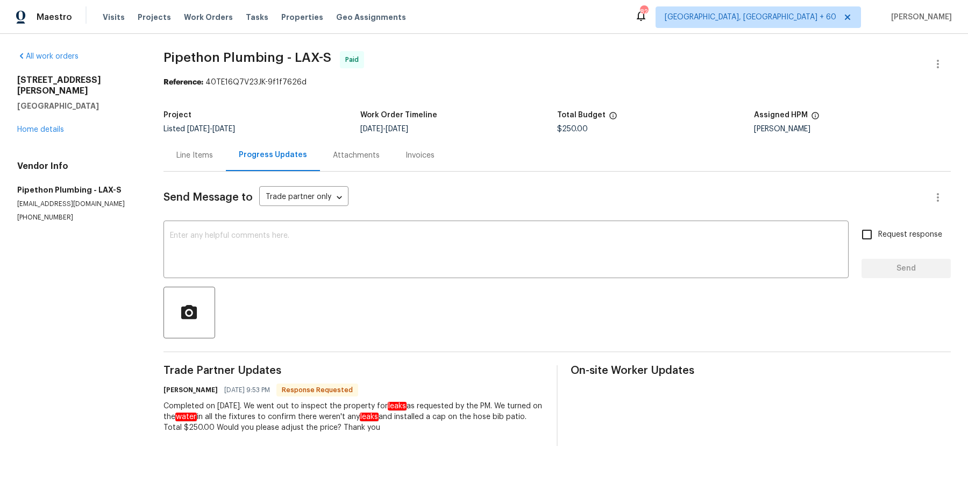
click at [339, 158] on div "Attachments" at bounding box center [356, 155] width 47 height 11
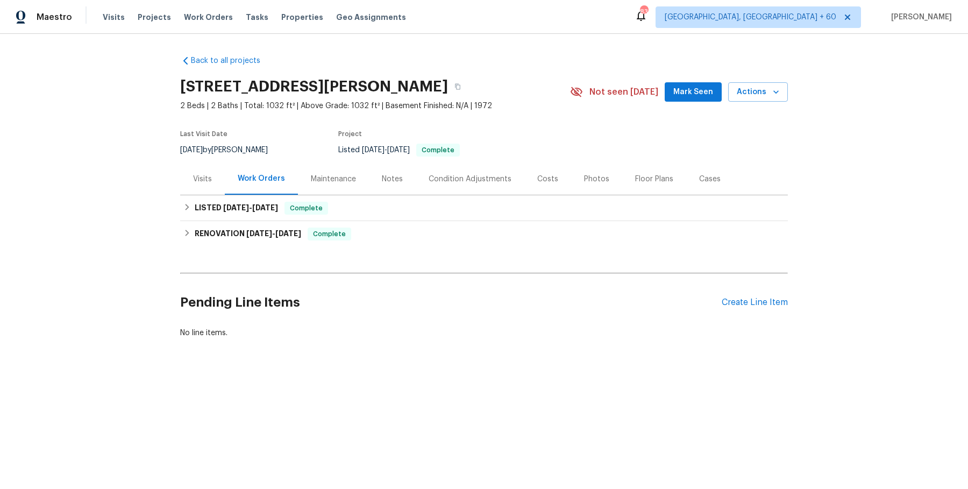
click at [209, 182] on div "Visits" at bounding box center [202, 179] width 45 height 32
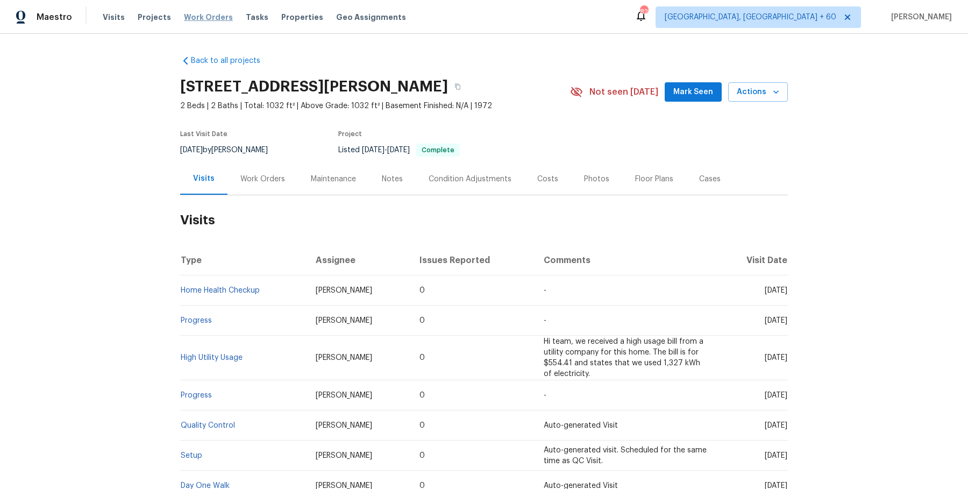
click at [211, 18] on span "Work Orders" at bounding box center [208, 17] width 49 height 11
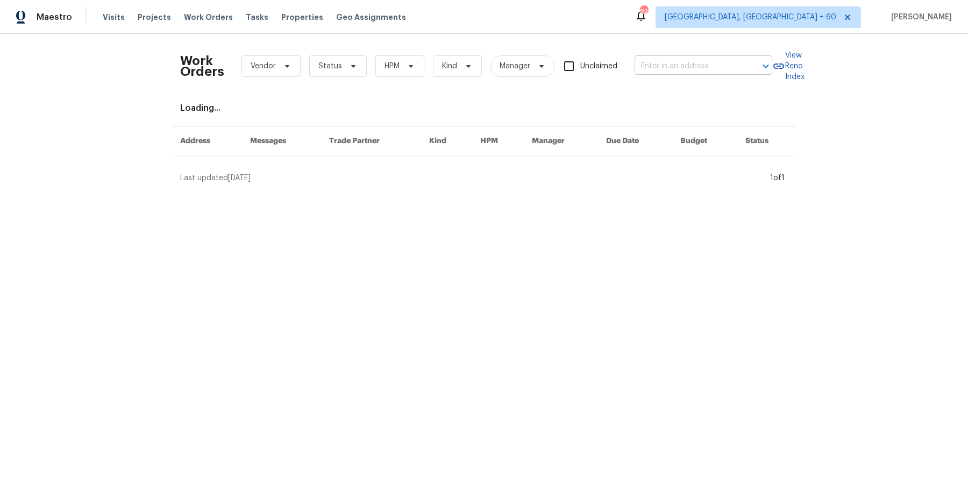
click at [688, 61] on input "text" at bounding box center [689, 66] width 108 height 17
paste input "[STREET_ADDRESS][PERSON_NAME]"
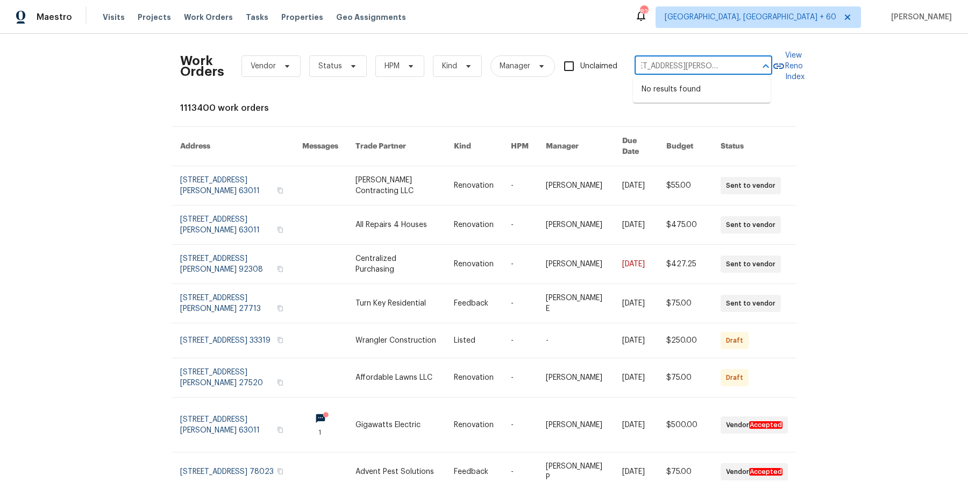
drag, startPoint x: 667, startPoint y: 69, endPoint x: 762, endPoint y: 72, distance: 95.8
click at [762, 72] on div "[STREET_ADDRESS][PERSON_NAME] ​" at bounding box center [704, 66] width 138 height 17
click at [749, 69] on div at bounding box center [759, 66] width 28 height 15
type input "[STREET_ADDRESS][PERSON_NAME]"
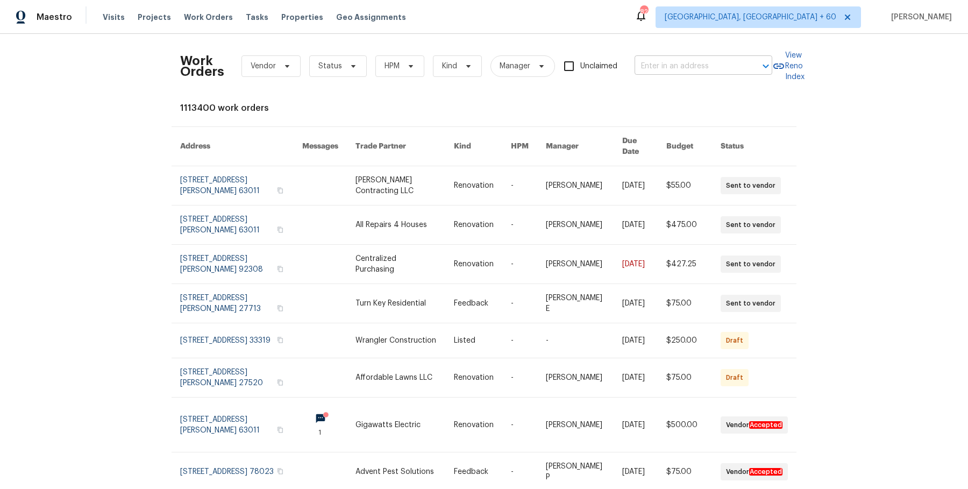
click at [676, 62] on input "text" at bounding box center [689, 66] width 108 height 17
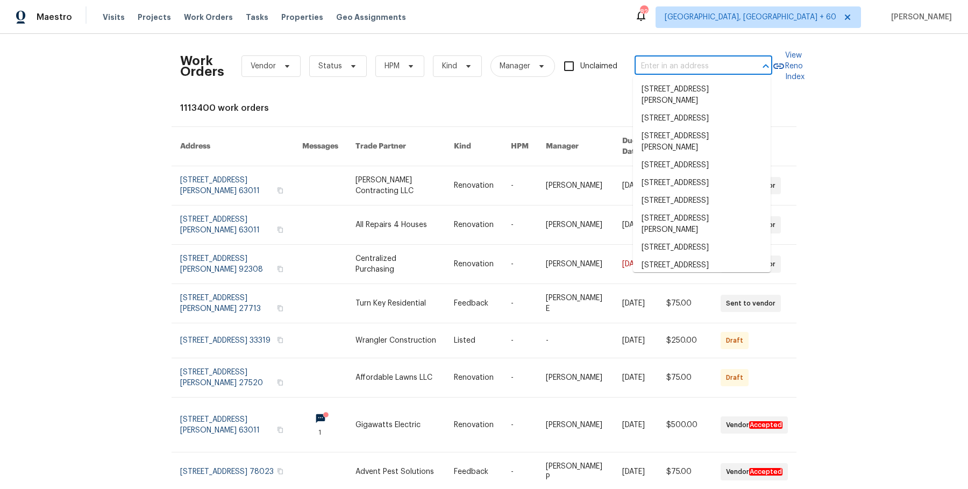
paste input "[STREET_ADDRESS][PERSON_NAME]"
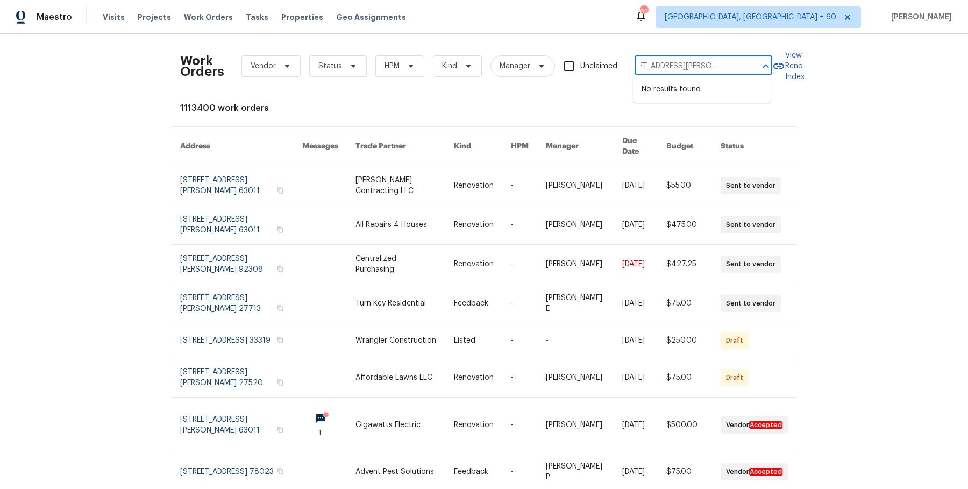
drag, startPoint x: 675, startPoint y: 63, endPoint x: 741, endPoint y: 65, distance: 66.7
click at [741, 65] on div "[STREET_ADDRESS][PERSON_NAME] ​" at bounding box center [704, 66] width 138 height 17
type input "[STREET_ADDRESS][PERSON_NAME]"
click at [701, 96] on li "[STREET_ADDRESS][PERSON_NAME]" at bounding box center [702, 95] width 138 height 29
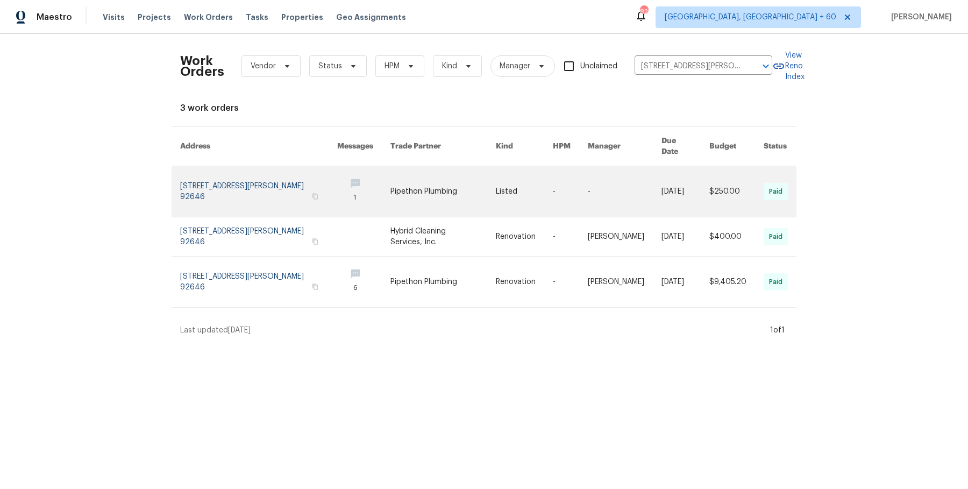
click at [629, 179] on link at bounding box center [625, 191] width 74 height 51
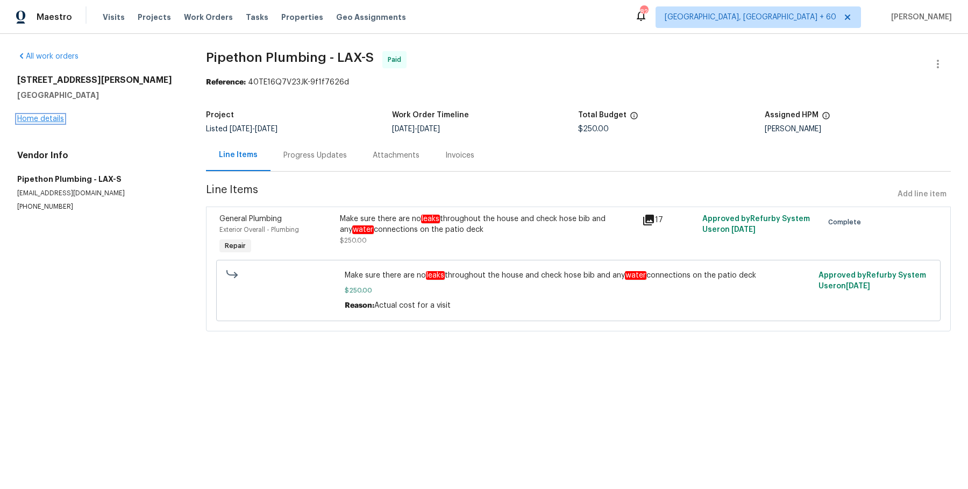
click at [59, 119] on link "Home details" at bounding box center [40, 119] width 47 height 8
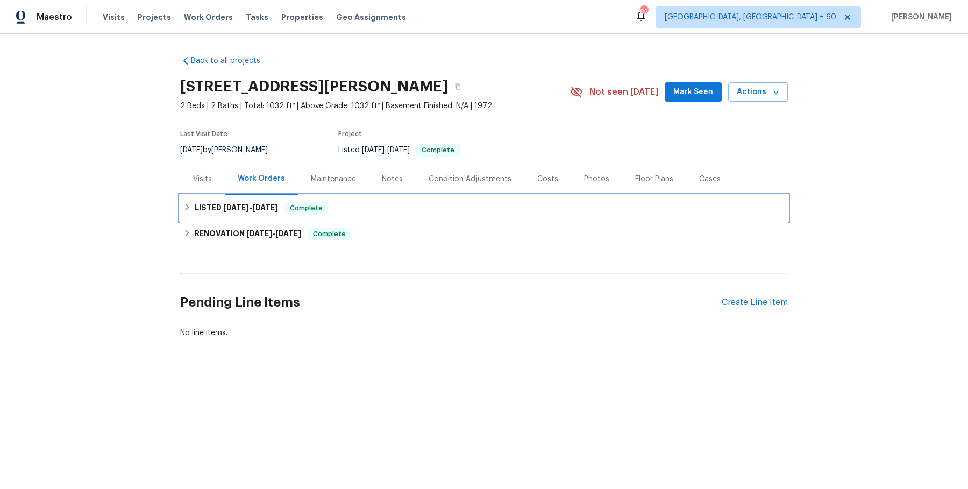
click at [289, 214] on span "Complete" at bounding box center [306, 208] width 41 height 11
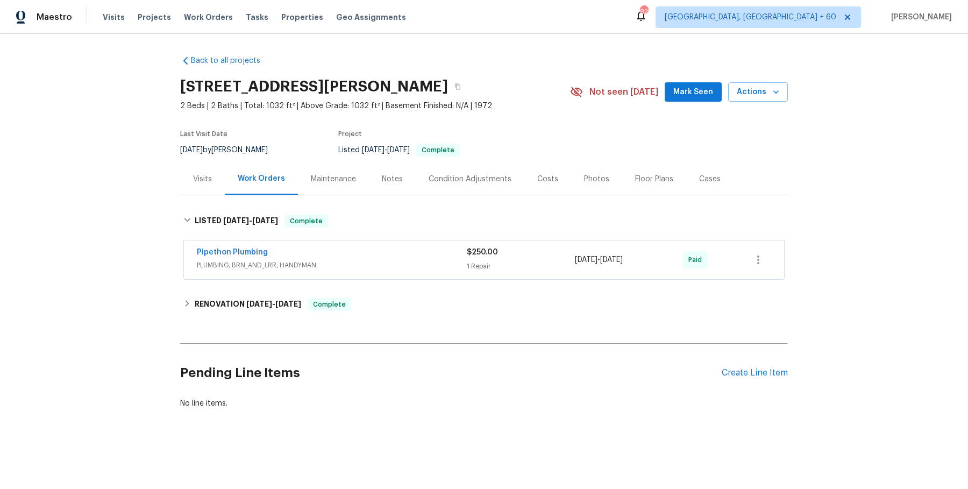
click at [349, 271] on span "PLUMBING, BRN_AND_LRR, HANDYMAN" at bounding box center [332, 265] width 270 height 11
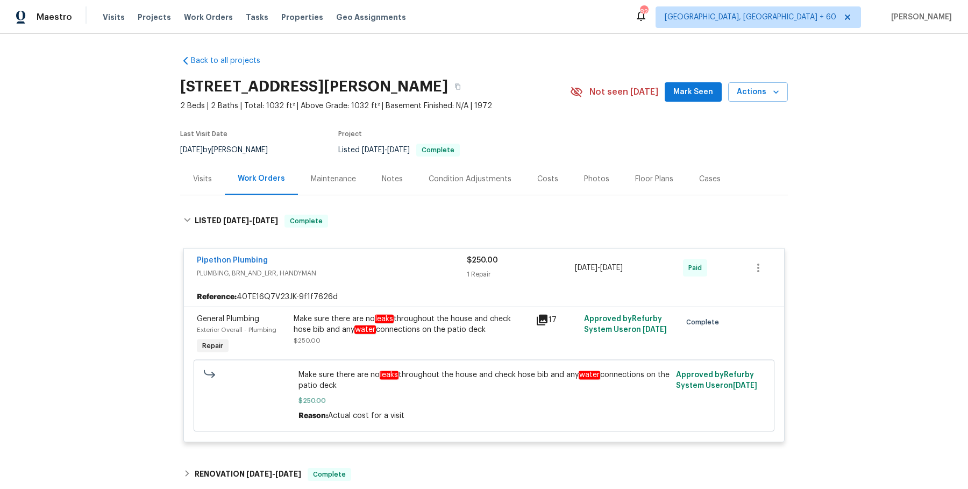
scroll to position [109, 0]
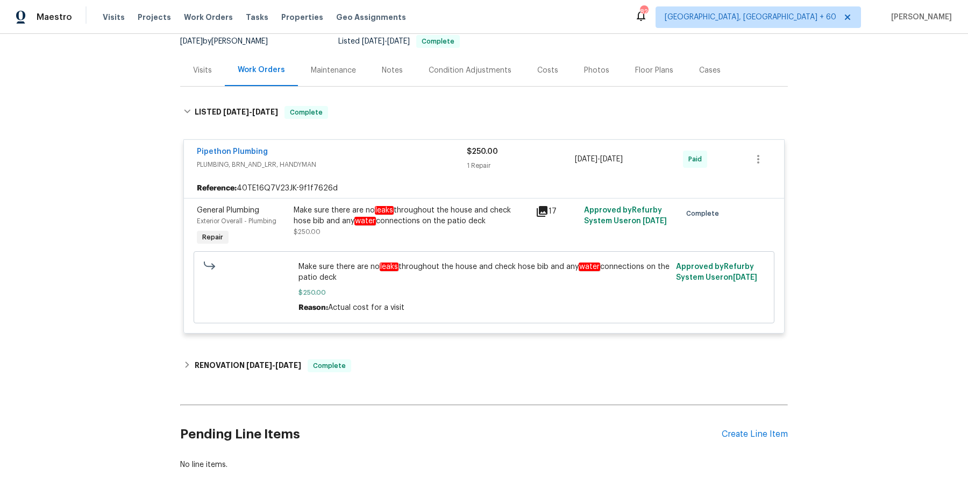
click at [321, 357] on div "Back to all projects [STREET_ADDRESS][PERSON_NAME] 2 Beds | 2 Baths | Total: 10…" at bounding box center [484, 208] width 608 height 541
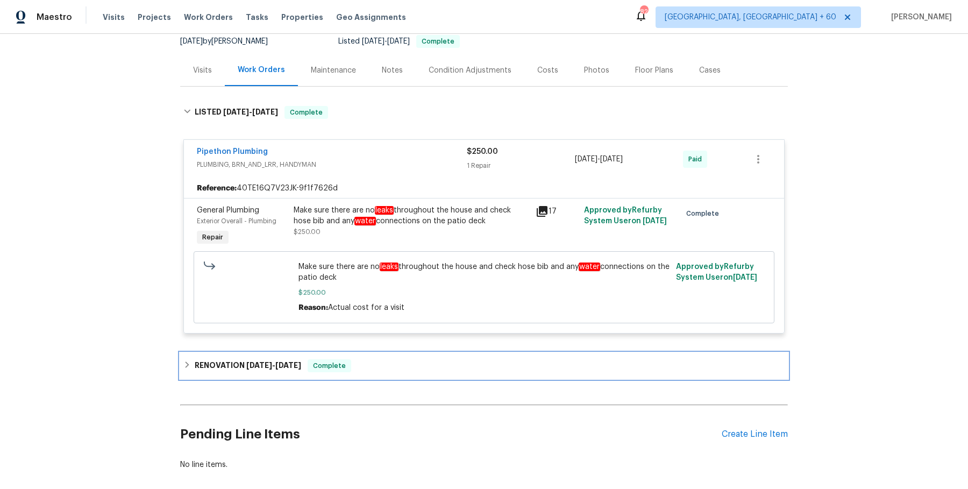
click at [314, 369] on div "Complete" at bounding box center [330, 365] width 44 height 13
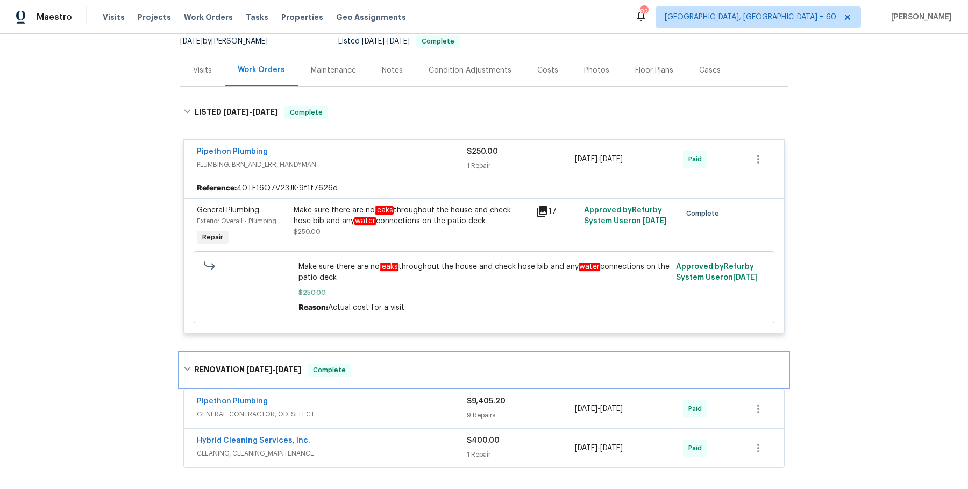
scroll to position [264, 0]
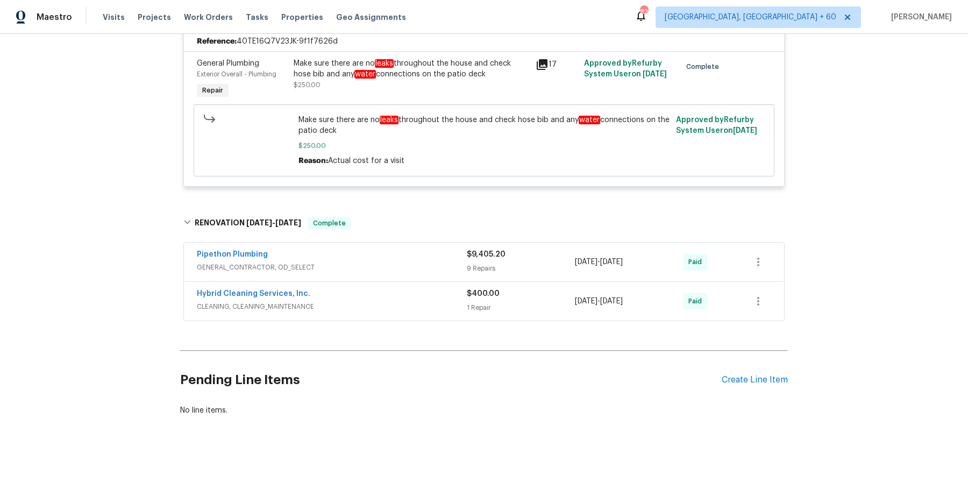
click at [417, 268] on span "GENERAL_CONTRACTOR, OD_SELECT" at bounding box center [332, 267] width 270 height 11
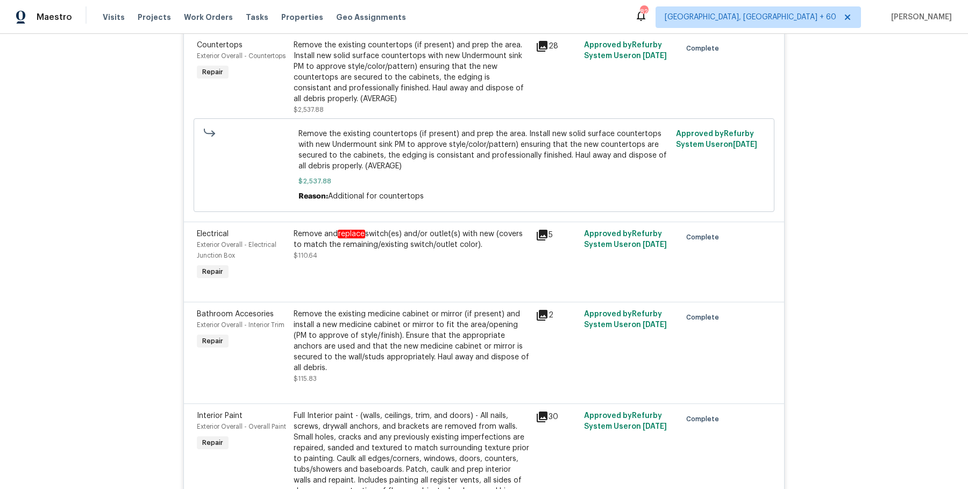
scroll to position [1240, 0]
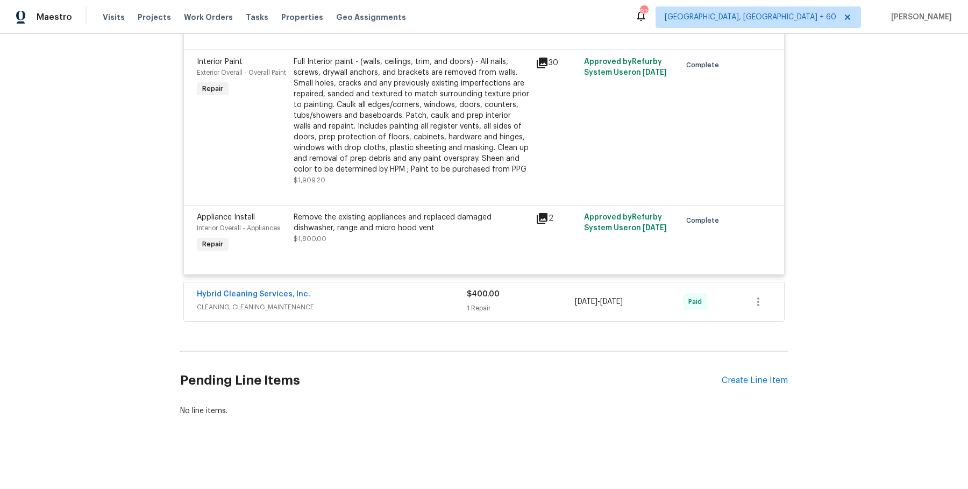
click at [440, 295] on div "Hybrid Cleaning Services, Inc." at bounding box center [332, 295] width 270 height 13
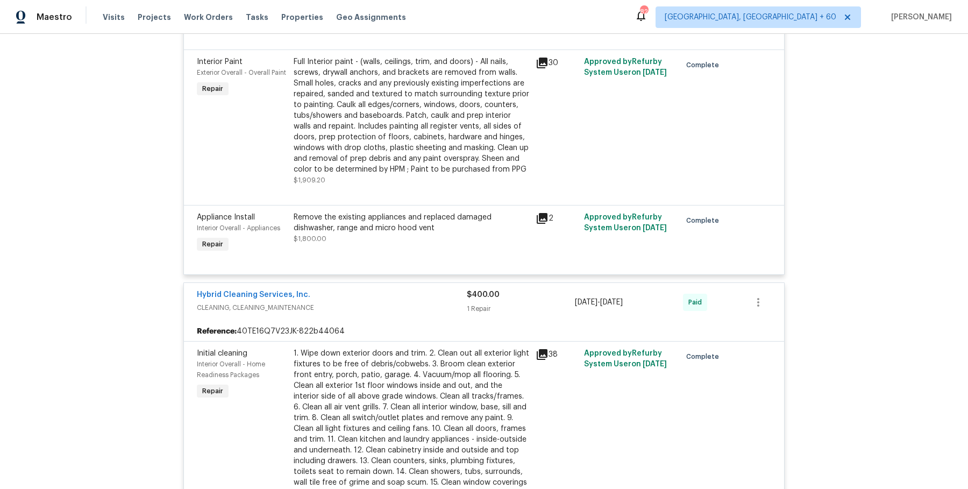
scroll to position [0, 0]
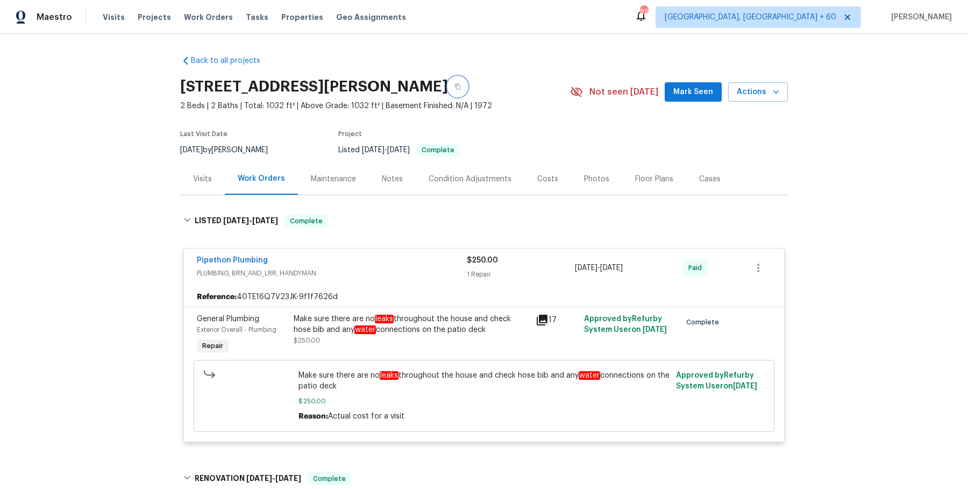
click at [468, 87] on button "button" at bounding box center [457, 86] width 19 height 19
click at [468, 90] on button "button" at bounding box center [457, 86] width 19 height 19
click at [461, 90] on icon "button" at bounding box center [457, 87] width 5 height 6
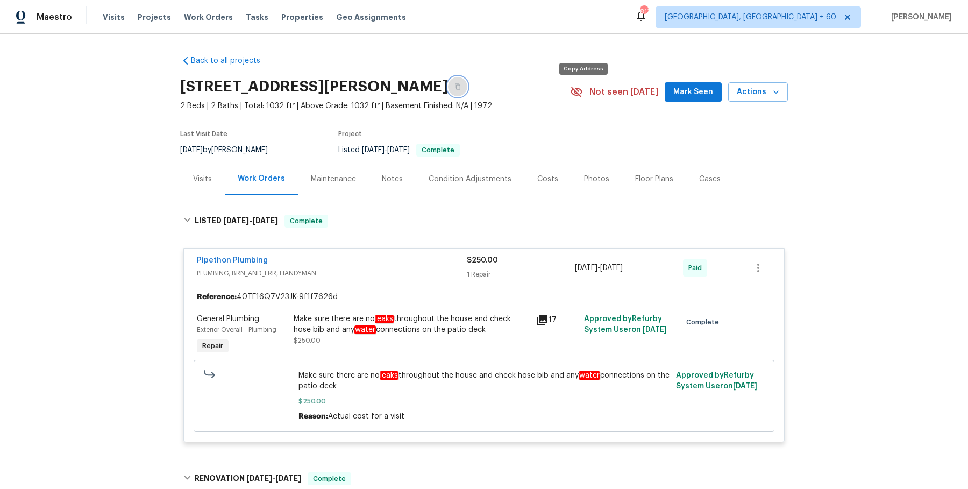
click at [461, 90] on icon "button" at bounding box center [457, 87] width 5 height 6
click at [184, 16] on span "Work Orders" at bounding box center [208, 17] width 49 height 11
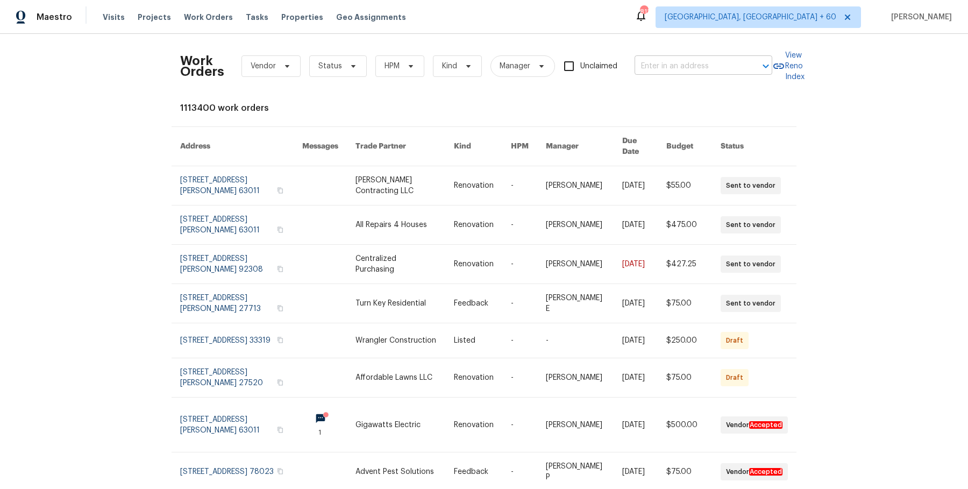
click at [668, 69] on input "text" at bounding box center [689, 66] width 108 height 17
paste input "[STREET_ADDRESS][PERSON_NAME][PERSON_NAME]"
drag, startPoint x: 655, startPoint y: 64, endPoint x: 798, endPoint y: 80, distance: 144.6
click at [788, 80] on div "Work Orders Vendor Status HPM Kind Manager Unclaimed [STREET_ADDRESS][PERSON_NA…" at bounding box center [484, 66] width 608 height 47
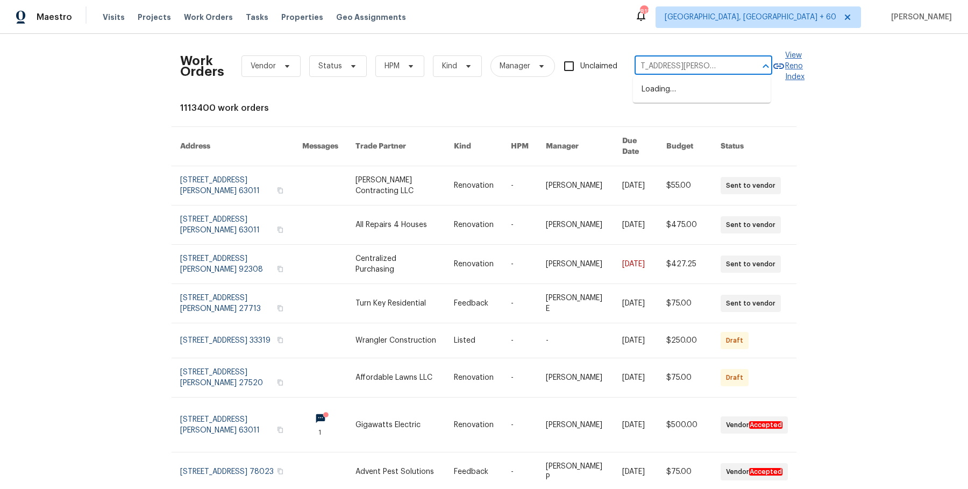
scroll to position [0, 0]
type input "[STREET_ADDRESS][PERSON_NAME]"
click at [667, 95] on li "[STREET_ADDRESS][PERSON_NAME][PERSON_NAME]" at bounding box center [702, 95] width 138 height 29
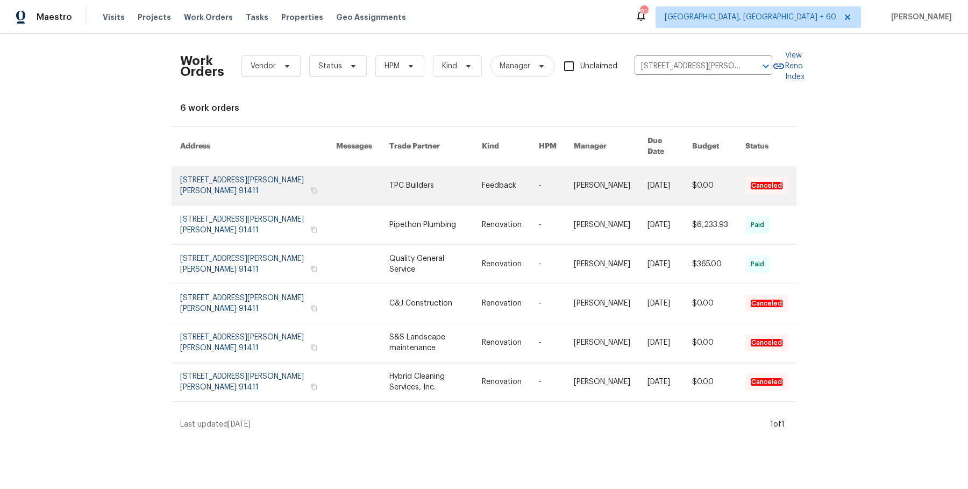
click at [610, 185] on link at bounding box center [611, 185] width 74 height 39
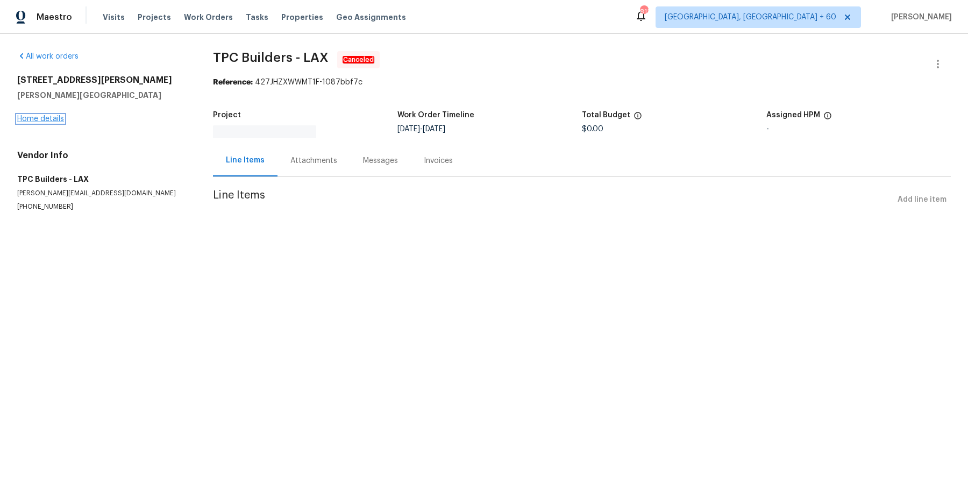
click at [49, 120] on link "Home details" at bounding box center [40, 119] width 47 height 8
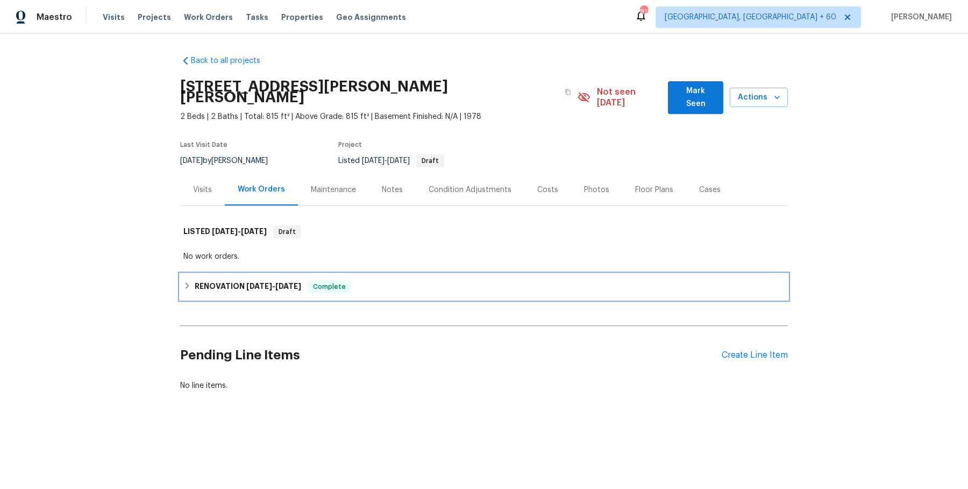
click at [396, 280] on div "RENOVATION [DATE] - [DATE] Complete" at bounding box center [483, 286] width 601 height 13
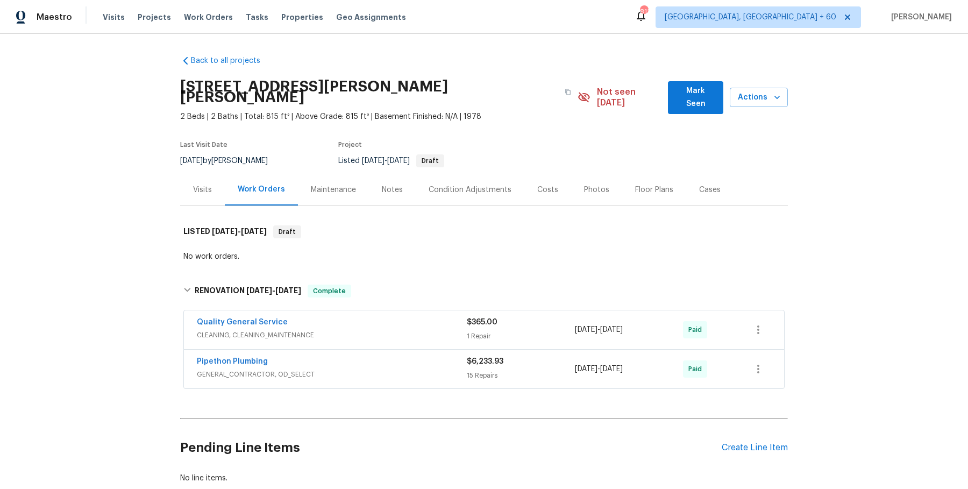
click at [405, 324] on div "Quality General Service" at bounding box center [332, 323] width 270 height 13
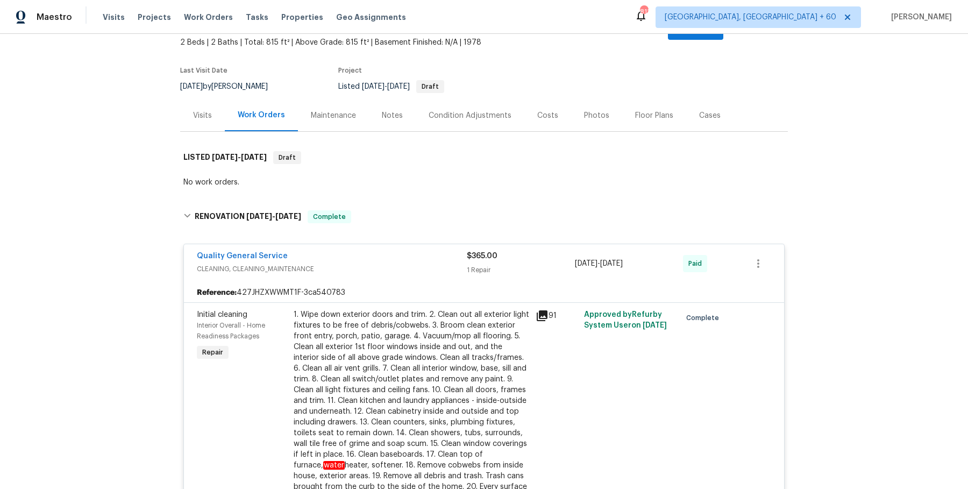
scroll to position [620, 0]
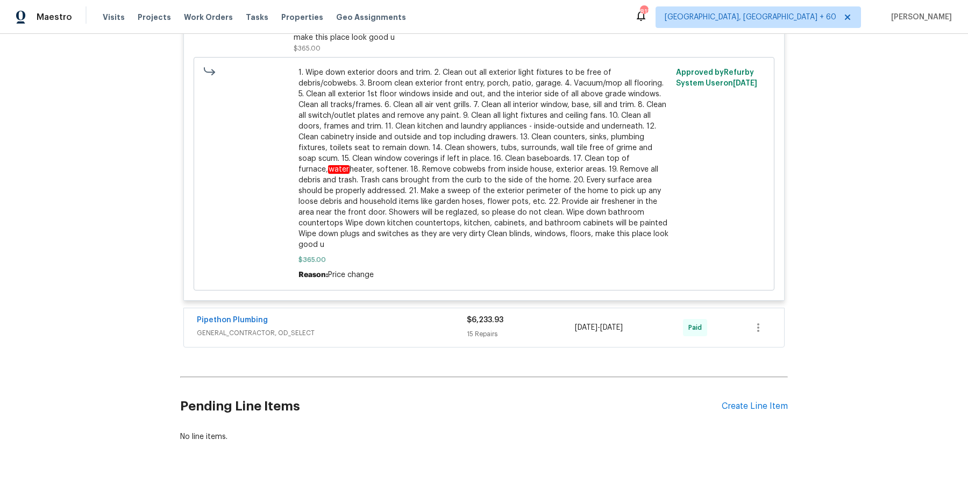
click at [436, 315] on div "Pipethon Plumbing" at bounding box center [332, 321] width 270 height 13
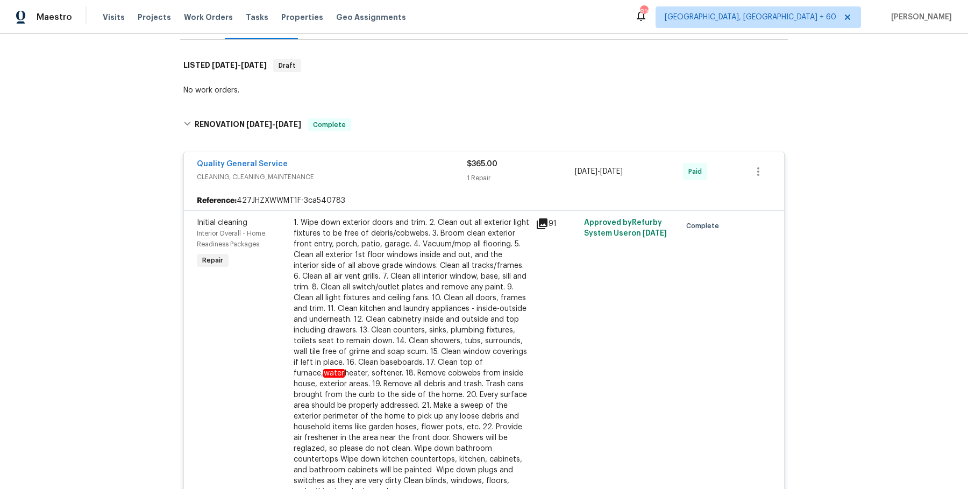
scroll to position [0, 0]
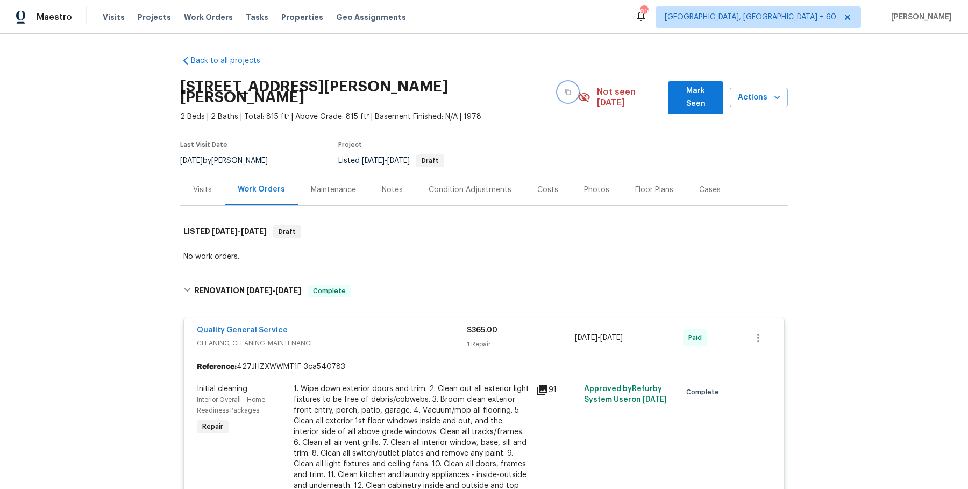
click at [565, 89] on icon "button" at bounding box center [568, 92] width 6 height 6
click at [558, 87] on button "button" at bounding box center [567, 91] width 19 height 19
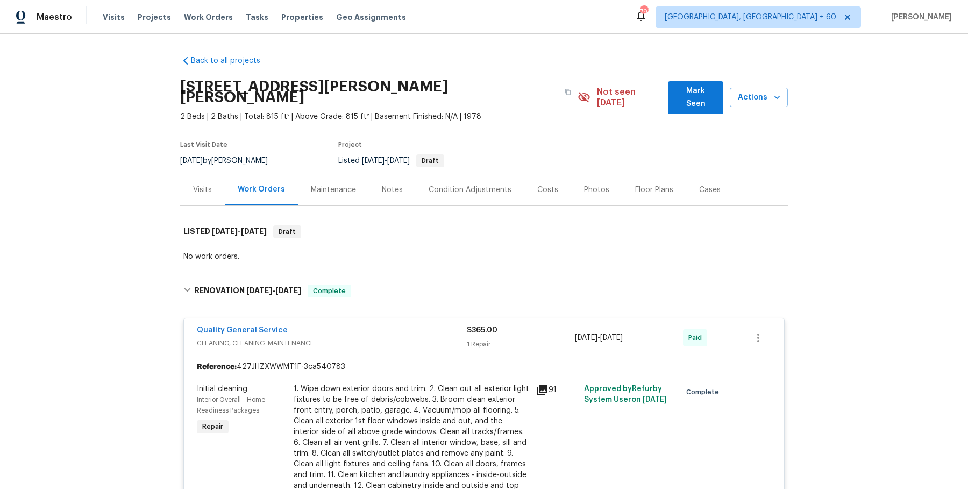
click at [202, 10] on div "Visits Projects Work Orders Tasks Properties Geo Assignments" at bounding box center [261, 17] width 316 height 22
click at [224, 19] on div "Visits Projects Work Orders Tasks Properties Geo Assignments" at bounding box center [261, 17] width 316 height 22
click at [210, 17] on span "Work Orders" at bounding box center [208, 17] width 49 height 11
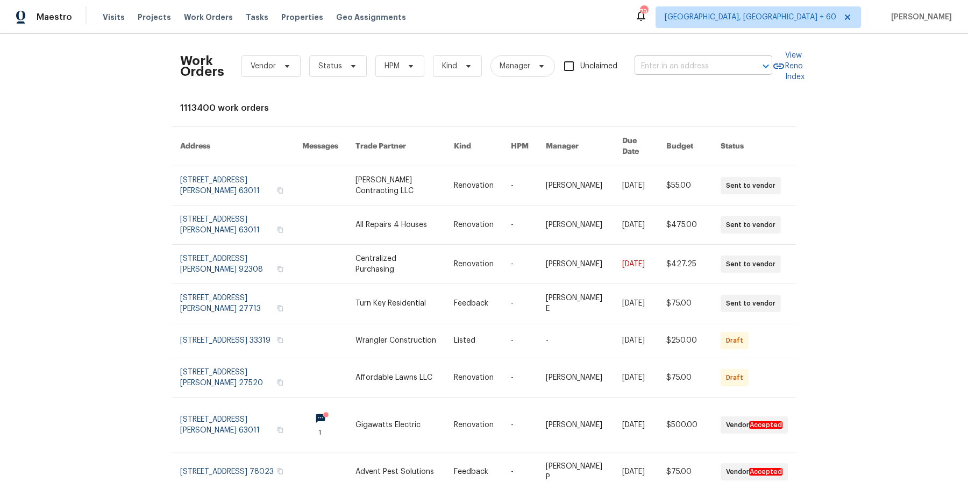
click at [722, 61] on input "text" at bounding box center [689, 66] width 108 height 17
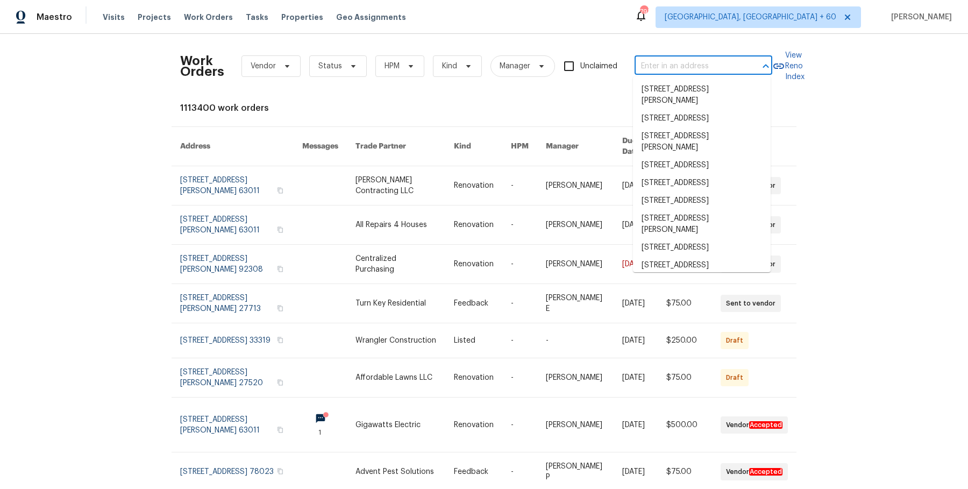
paste input "[STREET_ADDRESS]"
type input "[STREET_ADDRESS]"
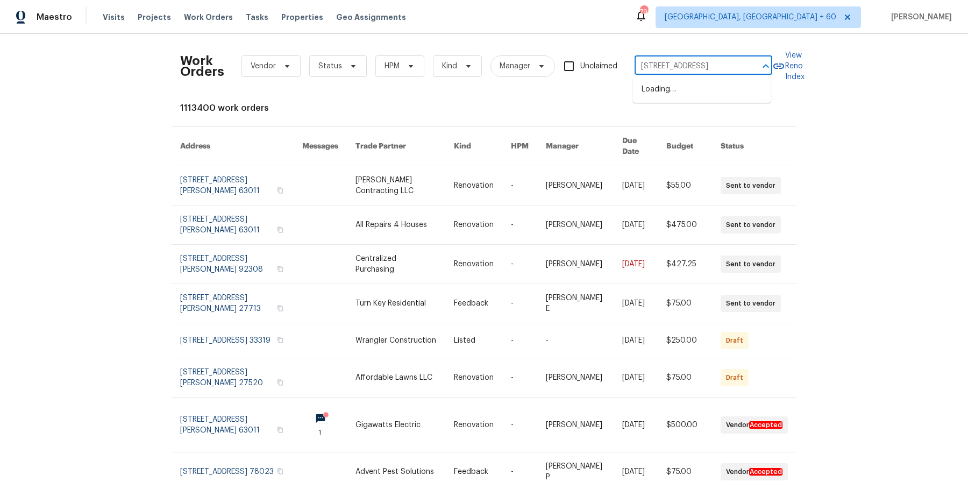
scroll to position [0, 54]
click at [704, 92] on li "[STREET_ADDRESS]" at bounding box center [702, 90] width 138 height 18
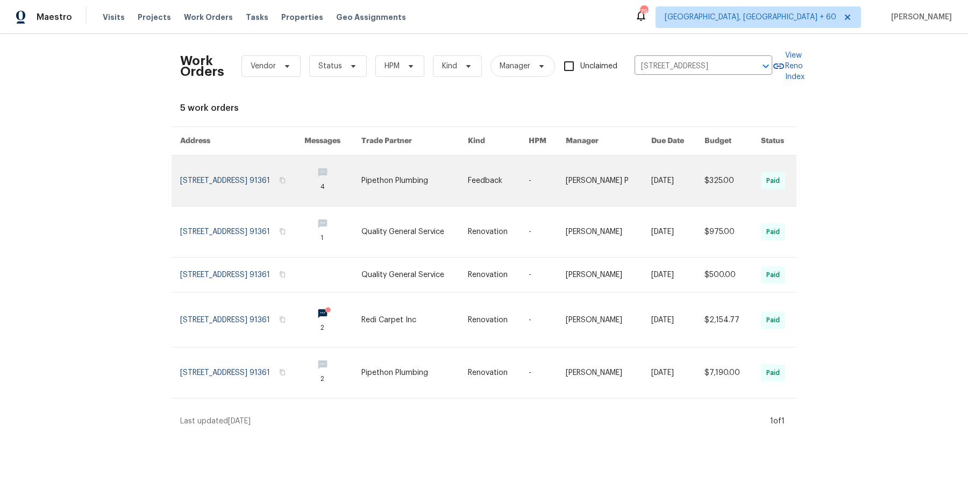
click at [440, 162] on link at bounding box center [415, 180] width 107 height 51
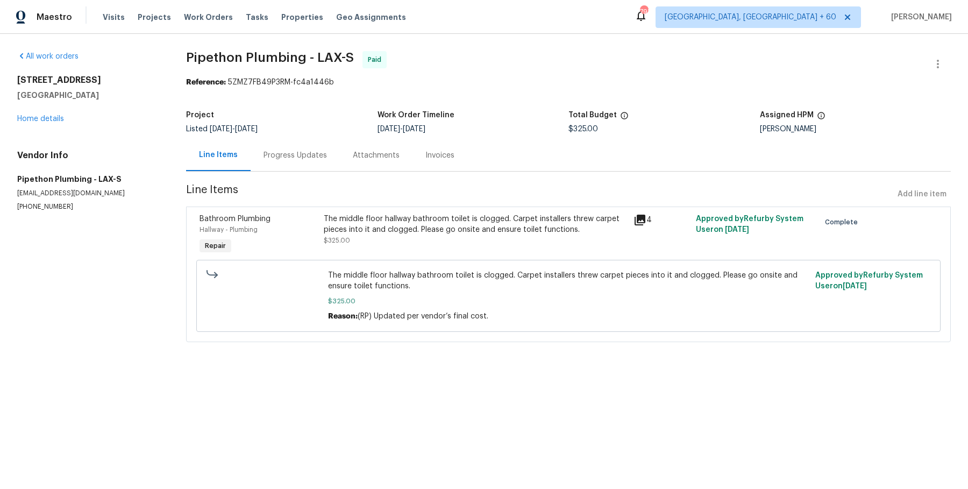
click at [33, 124] on div "All work orders [STREET_ADDRESS] Home details Vendor Info Pipethon Plumbing - L…" at bounding box center [88, 131] width 143 height 160
click at [35, 123] on div "[STREET_ADDRESS] Home details" at bounding box center [88, 99] width 143 height 49
click at [38, 122] on div "[STREET_ADDRESS] Home details" at bounding box center [88, 99] width 143 height 49
click at [39, 122] on link "Home details" at bounding box center [40, 119] width 47 height 8
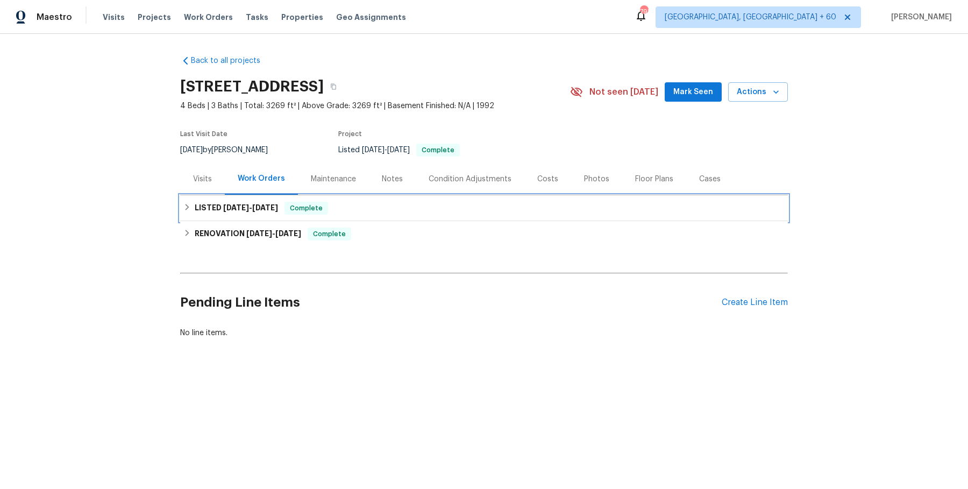
click at [363, 219] on div "LISTED [DATE] - [DATE] Complete" at bounding box center [484, 208] width 608 height 26
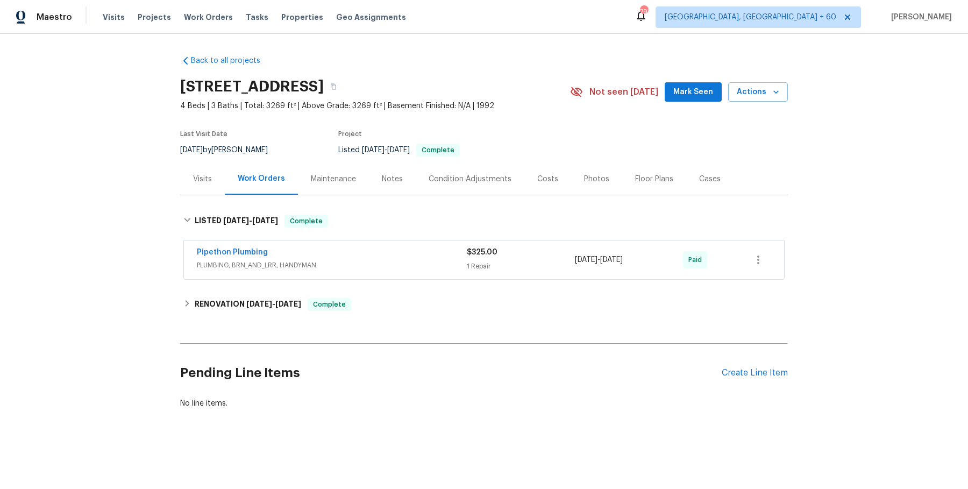
click at [360, 261] on span "PLUMBING, BRN_AND_LRR, HANDYMAN" at bounding box center [332, 265] width 270 height 11
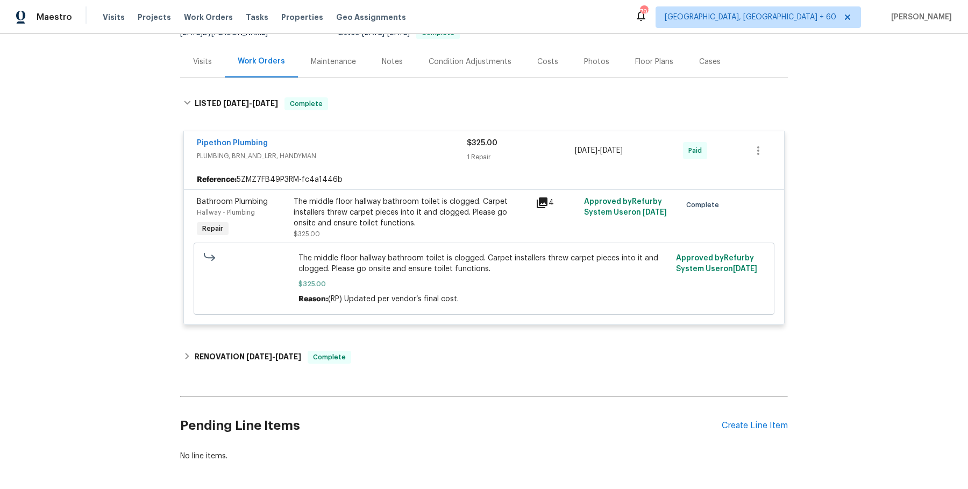
scroll to position [131, 0]
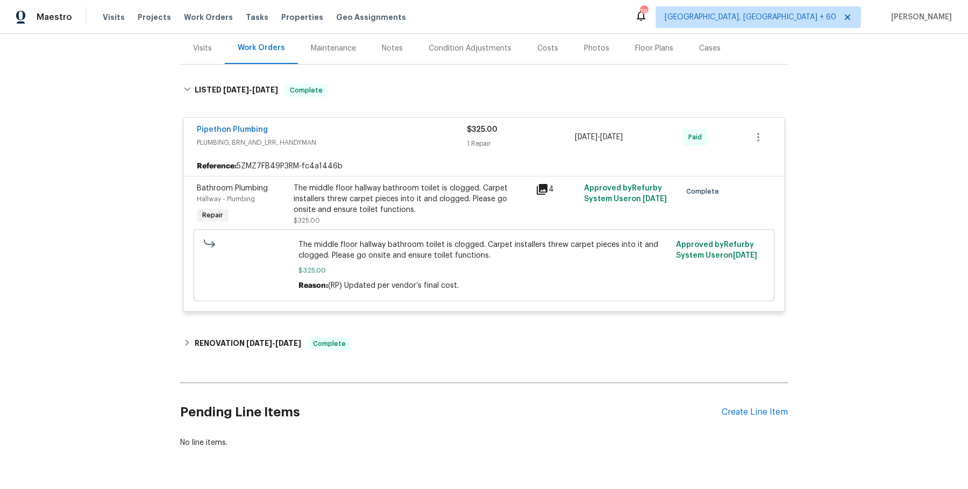
click at [376, 320] on div "Pipethon Plumbing PLUMBING, BRN_AND_LRR, HANDYMAN $325.00 1 Repair [DATE] - [DA…" at bounding box center [484, 215] width 608 height 215
click at [376, 329] on div "Back to all projects [STREET_ADDRESS] 4 Beds | 3 Baths | Total: 3269 ft² | Abov…" at bounding box center [484, 186] width 608 height 541
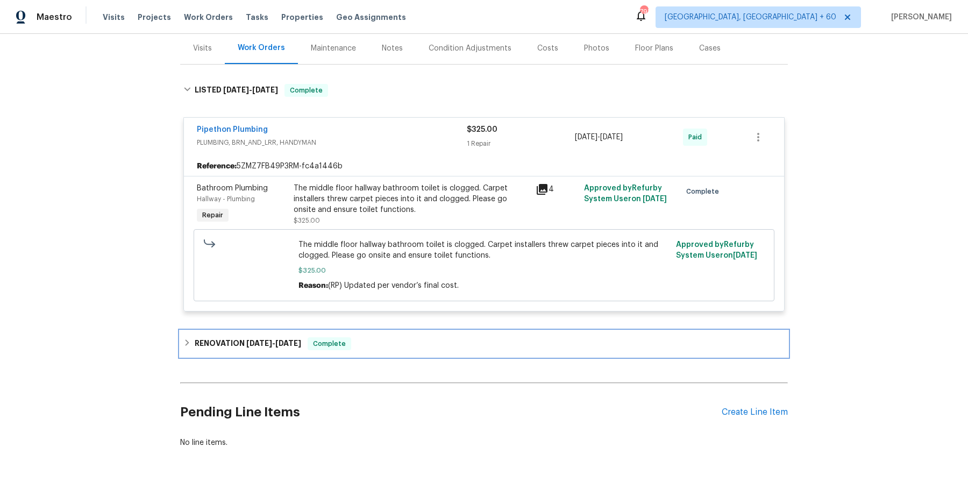
click at [372, 339] on div "RENOVATION [DATE] - [DATE] Complete" at bounding box center [483, 343] width 601 height 13
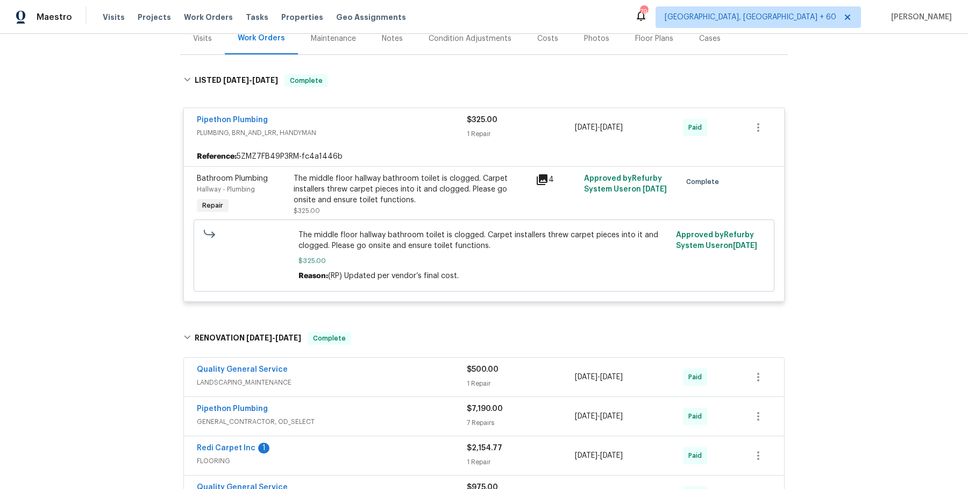
click at [383, 368] on div "Quality General Service" at bounding box center [332, 370] width 270 height 13
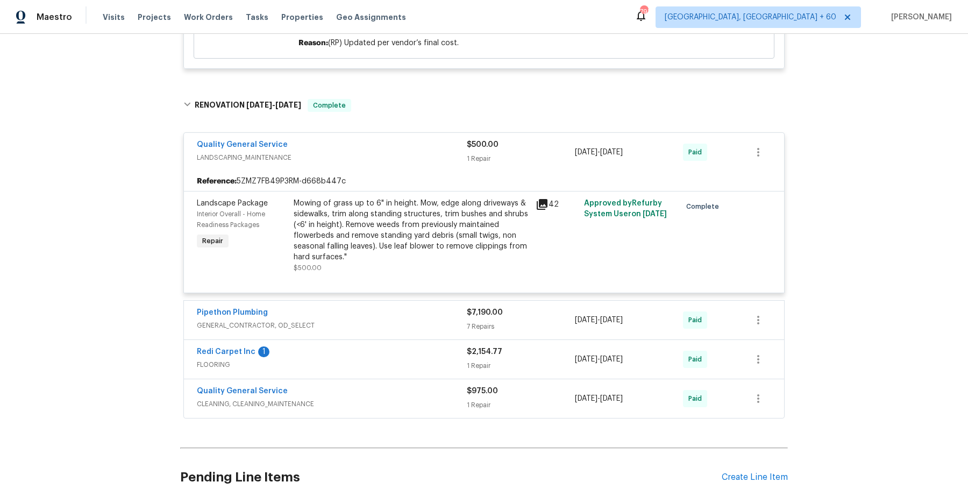
scroll to position [409, 0]
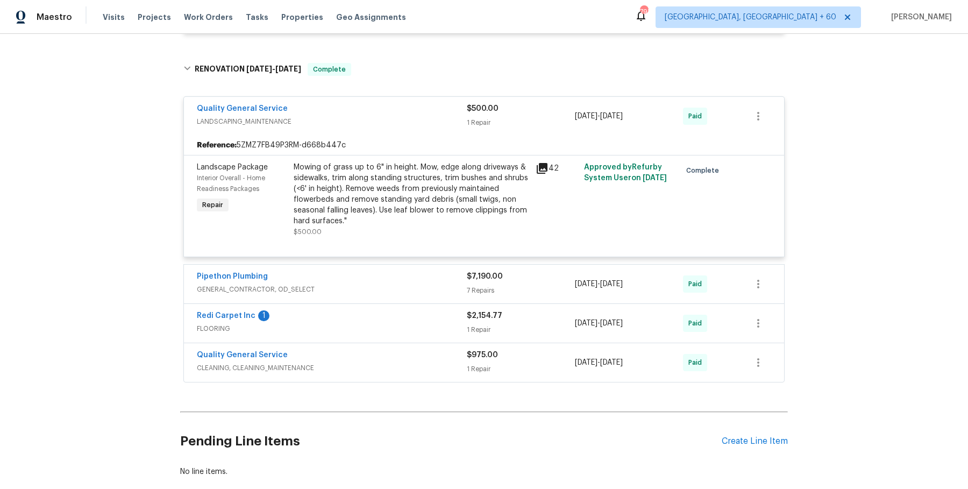
click at [381, 330] on span "FLOORING" at bounding box center [332, 328] width 270 height 11
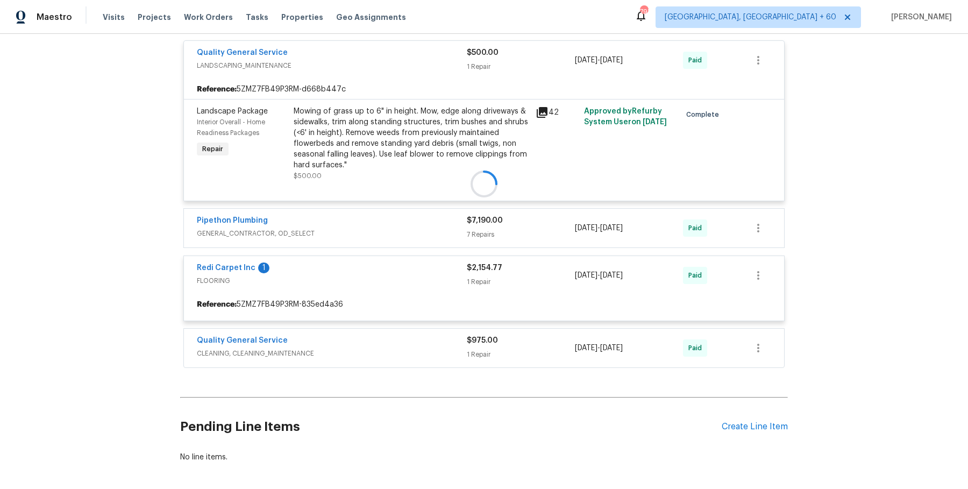
scroll to position [465, 0]
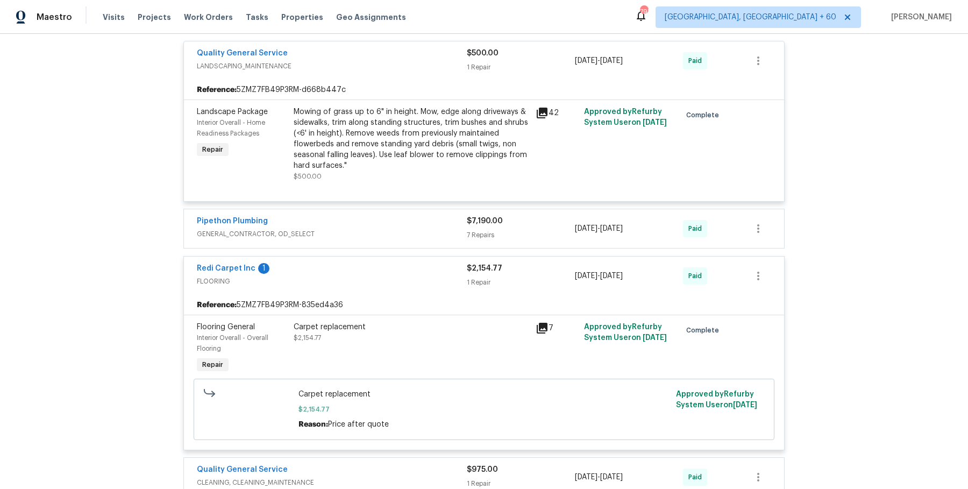
click at [392, 223] on div "Pipethon Plumbing" at bounding box center [332, 222] width 270 height 13
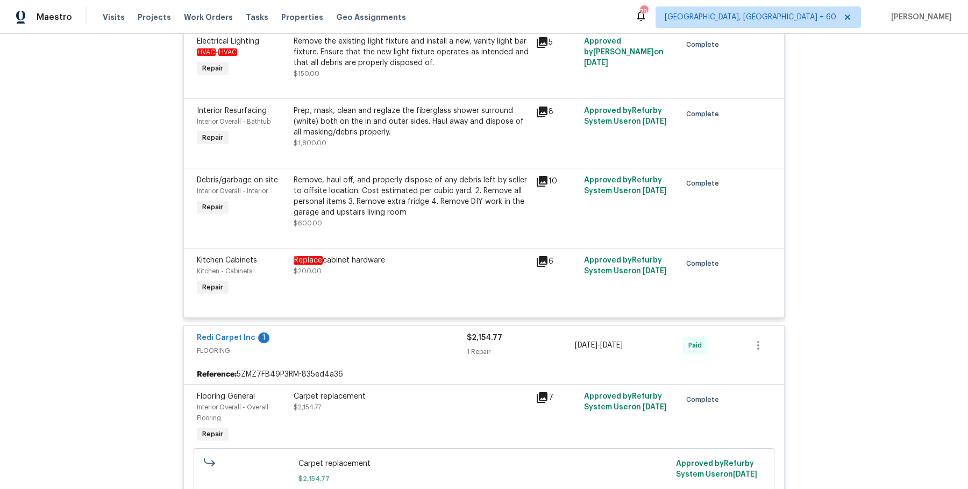
scroll to position [1242, 0]
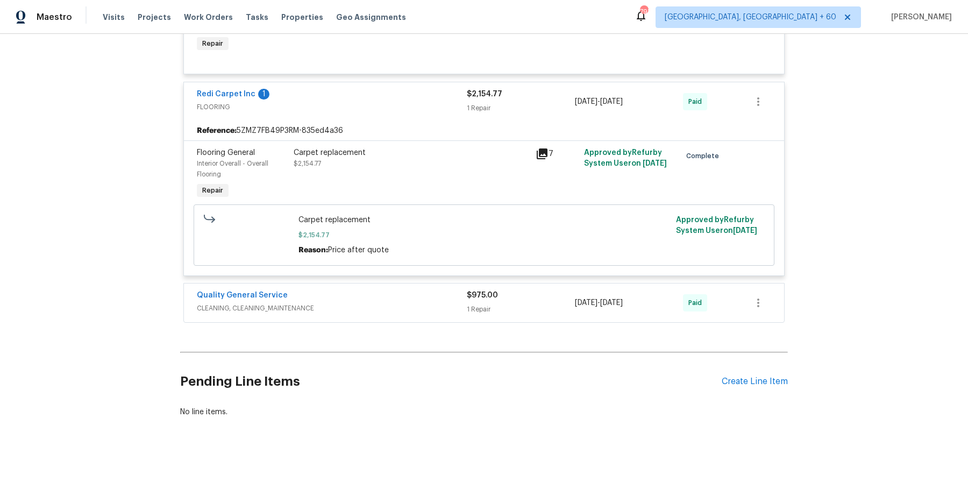
click at [374, 291] on div "Quality General Service" at bounding box center [332, 296] width 270 height 13
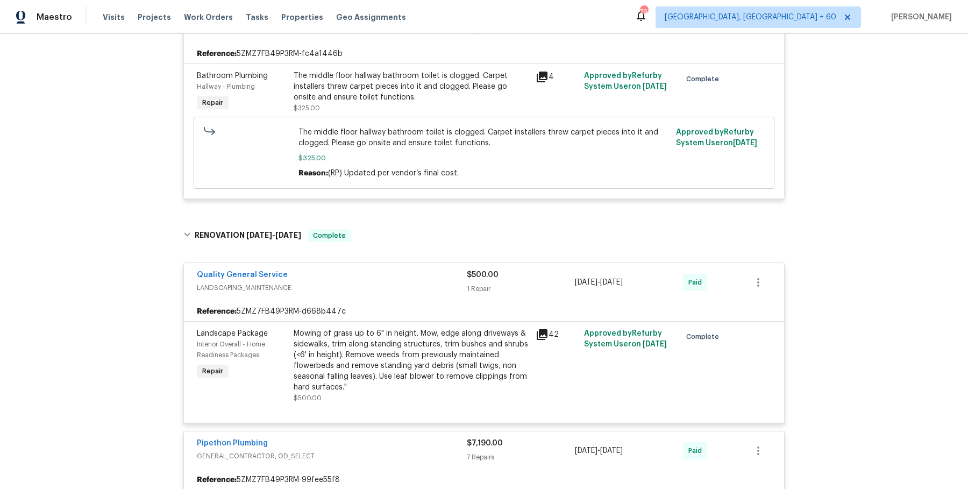
scroll to position [241, 0]
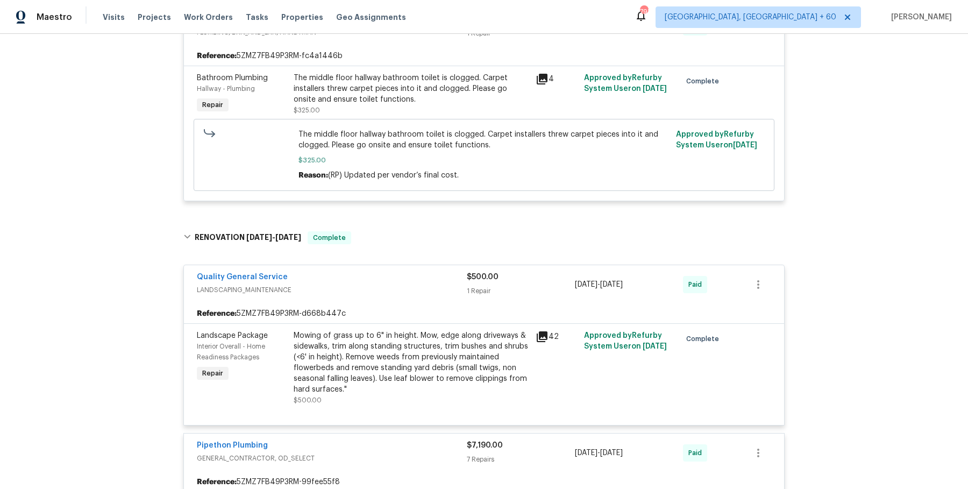
click at [323, 102] on div "The middle floor hallway bathroom toilet is clogged. Carpet installers threw ca…" at bounding box center [412, 89] width 236 height 32
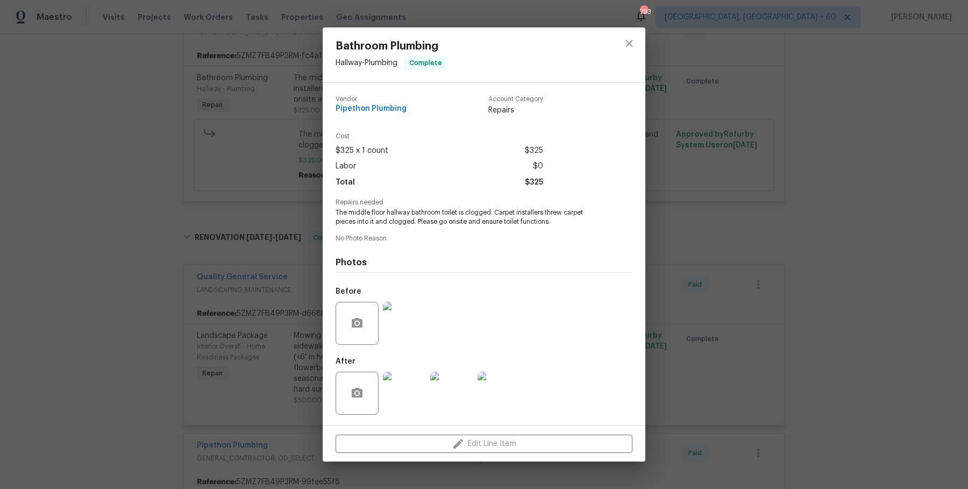
click at [406, 328] on img at bounding box center [404, 323] width 43 height 43
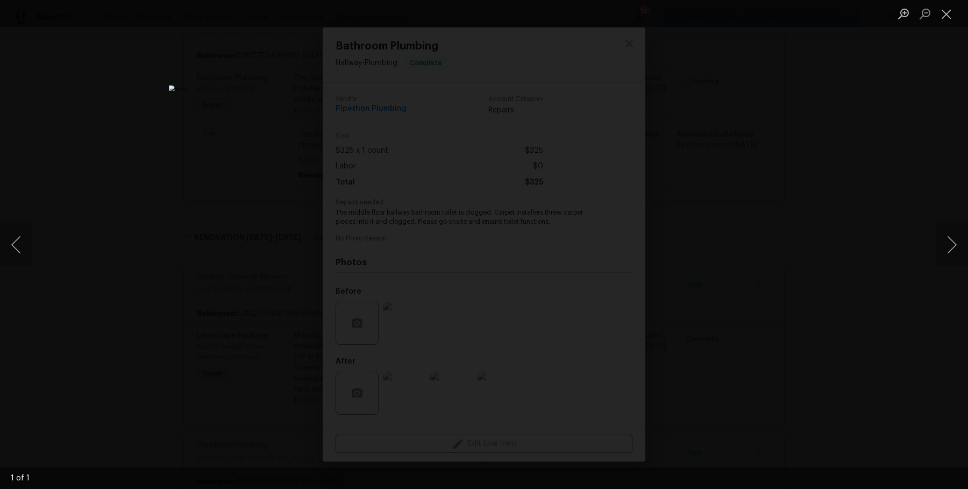
click at [867, 185] on div "Lightbox" at bounding box center [484, 244] width 968 height 489
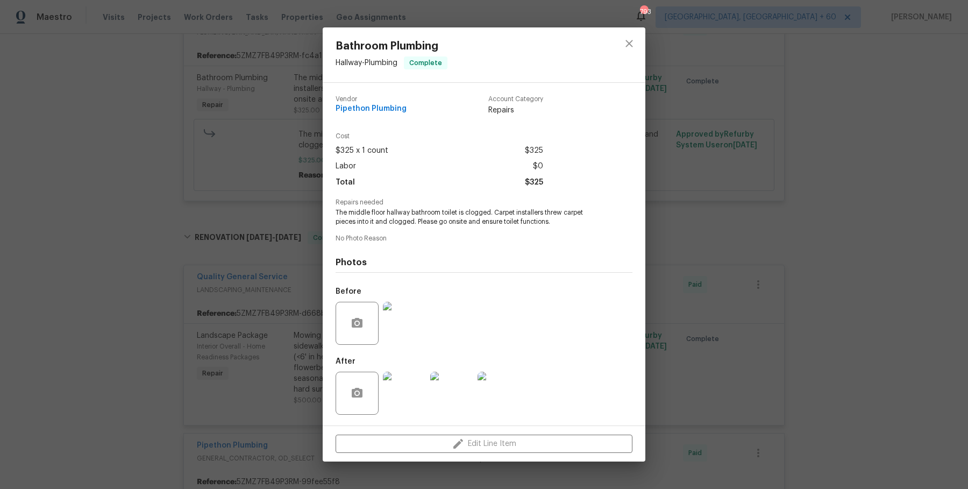
click at [735, 289] on div "Bathroom [GEOGRAPHIC_DATA] - Plumbing Complete Vendor Pipethon Plumbing Account…" at bounding box center [484, 244] width 968 height 489
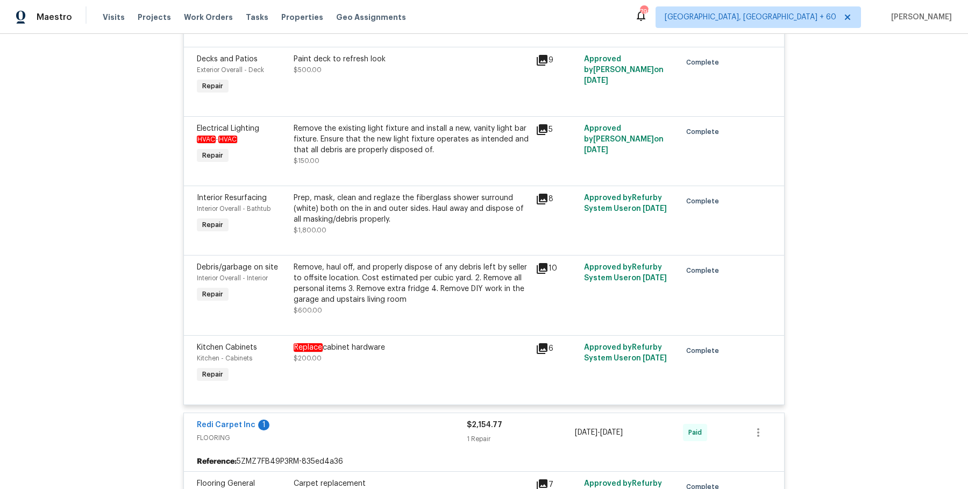
scroll to position [1727, 0]
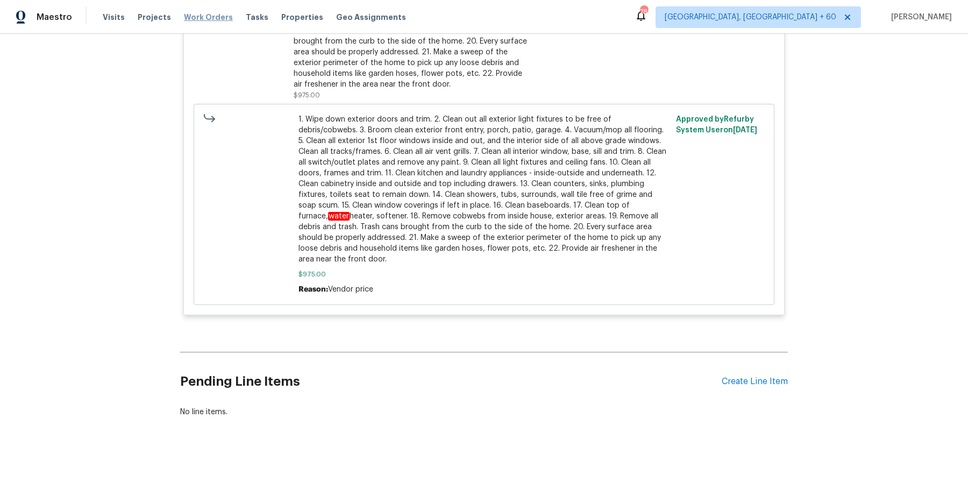
click at [184, 17] on span "Work Orders" at bounding box center [208, 17] width 49 height 11
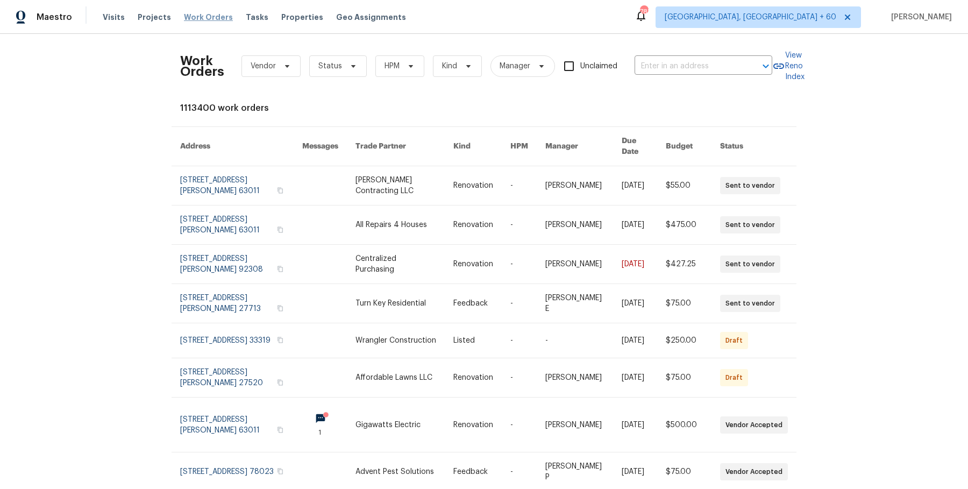
click at [184, 17] on span "Work Orders" at bounding box center [208, 17] width 49 height 11
click at [707, 65] on input "text" at bounding box center [689, 66] width 108 height 17
paste input "[STREET_ADDRESS]"
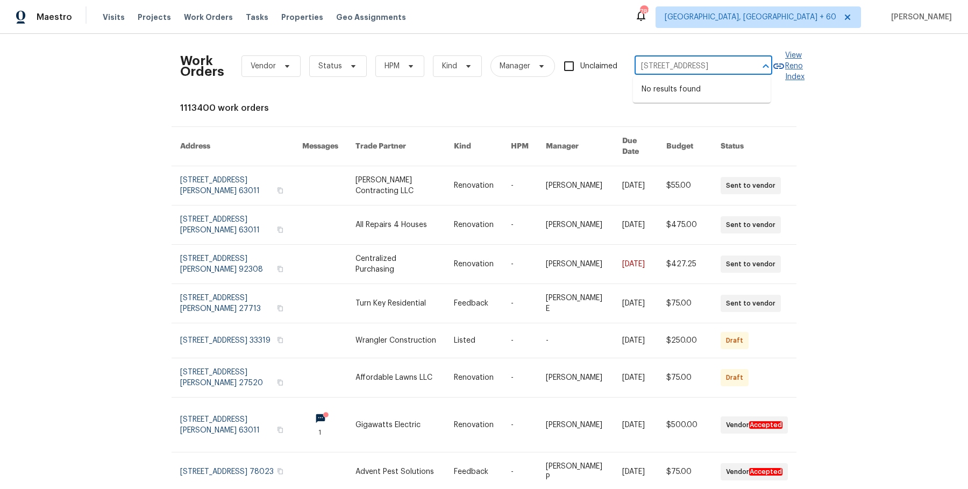
scroll to position [0, 39]
drag, startPoint x: 651, startPoint y: 65, endPoint x: 779, endPoint y: 65, distance: 128.0
click at [779, 65] on div "Work Orders Vendor Status HPM Kind Manager Unclaimed [STREET_ADDRESS] ​ View Re…" at bounding box center [484, 66] width 608 height 47
type input "1124 Eureka S"
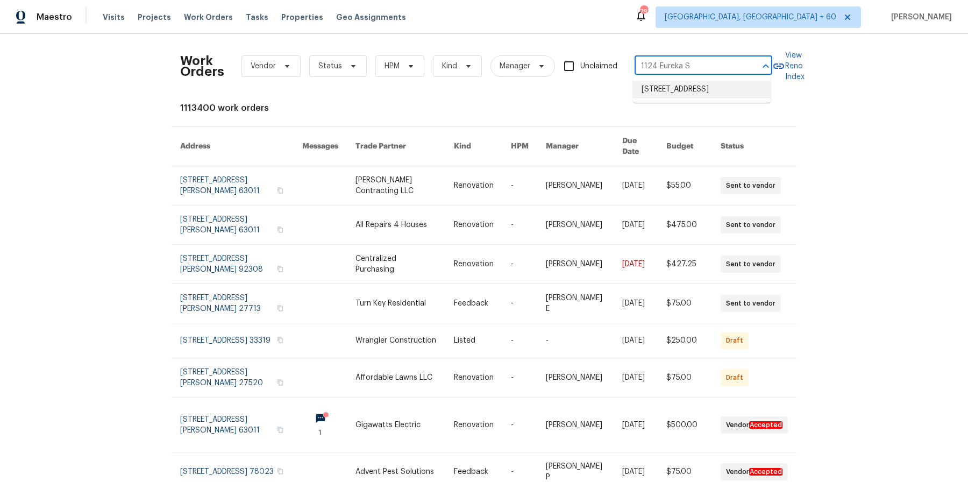
click at [689, 98] on li "[STREET_ADDRESS]" at bounding box center [702, 90] width 138 height 18
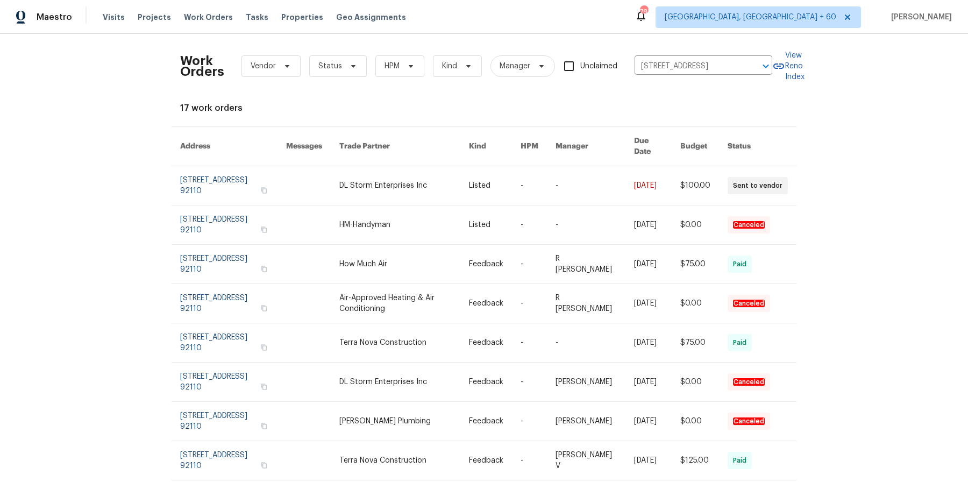
click at [547, 174] on link at bounding box center [538, 185] width 35 height 39
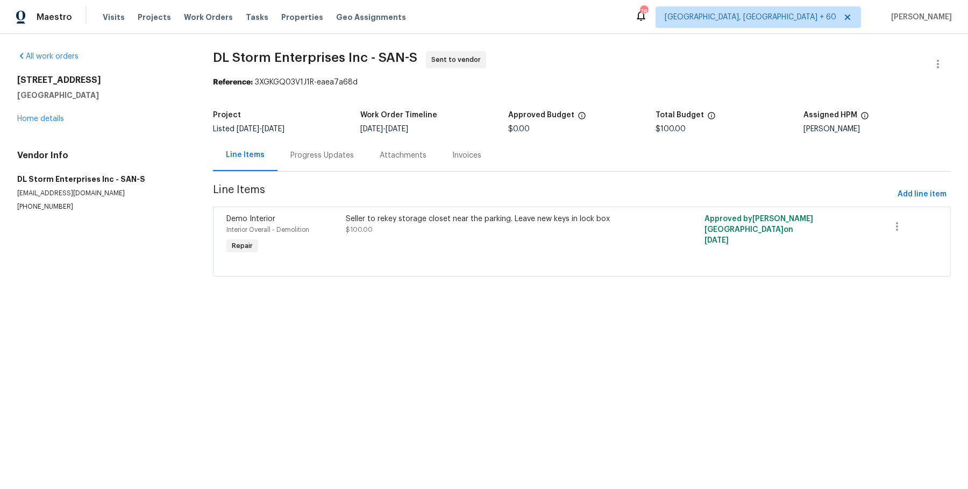
click at [46, 107] on div "[STREET_ADDRESS] Home details" at bounding box center [102, 99] width 170 height 49
click at [46, 121] on link "Home details" at bounding box center [40, 119] width 47 height 8
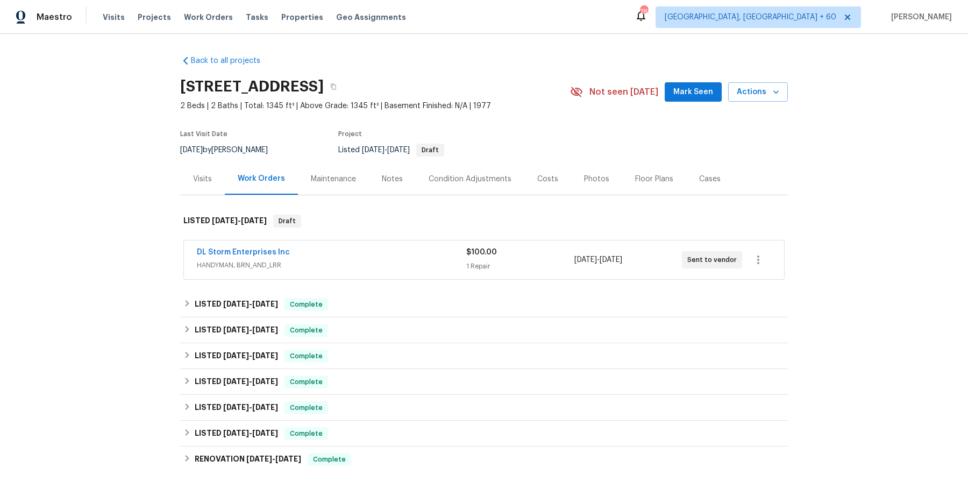
click at [342, 259] on div "DL Storm Enterprises Inc" at bounding box center [332, 253] width 270 height 13
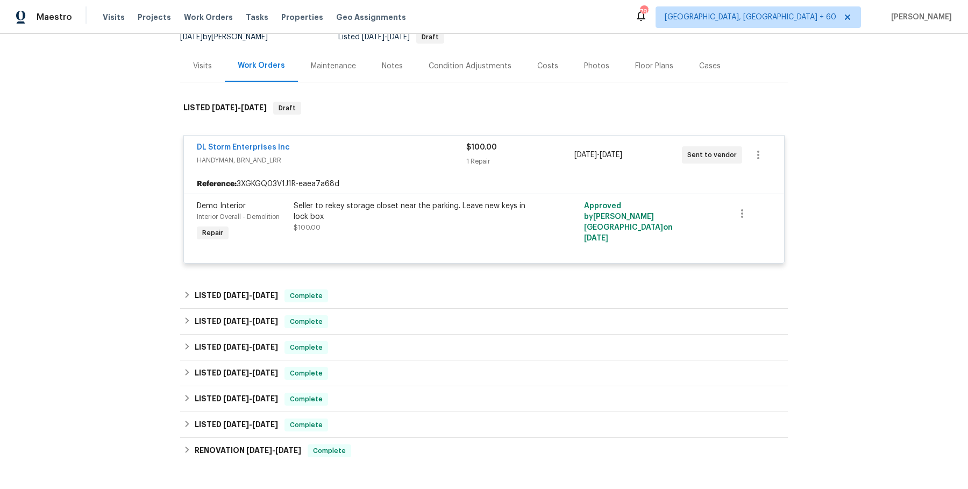
scroll to position [147, 0]
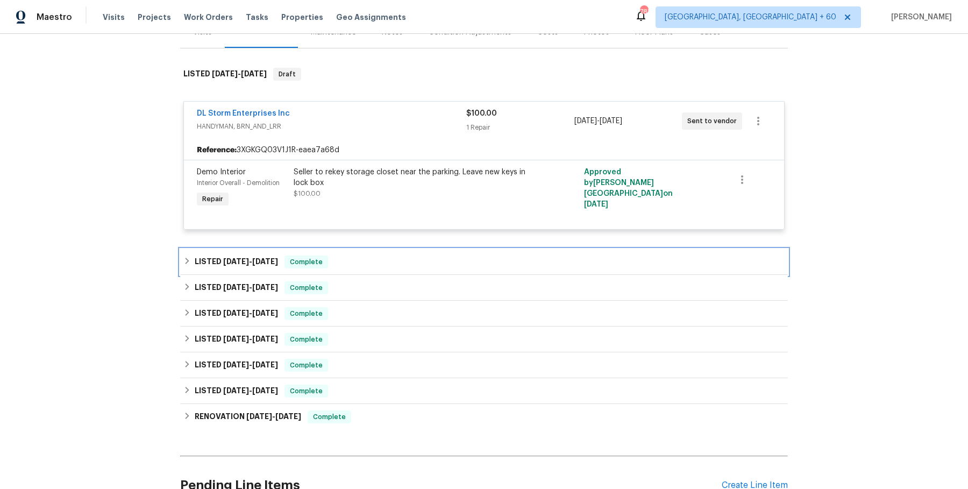
click at [392, 263] on div "LISTED [DATE] - [DATE] Complete" at bounding box center [483, 262] width 601 height 13
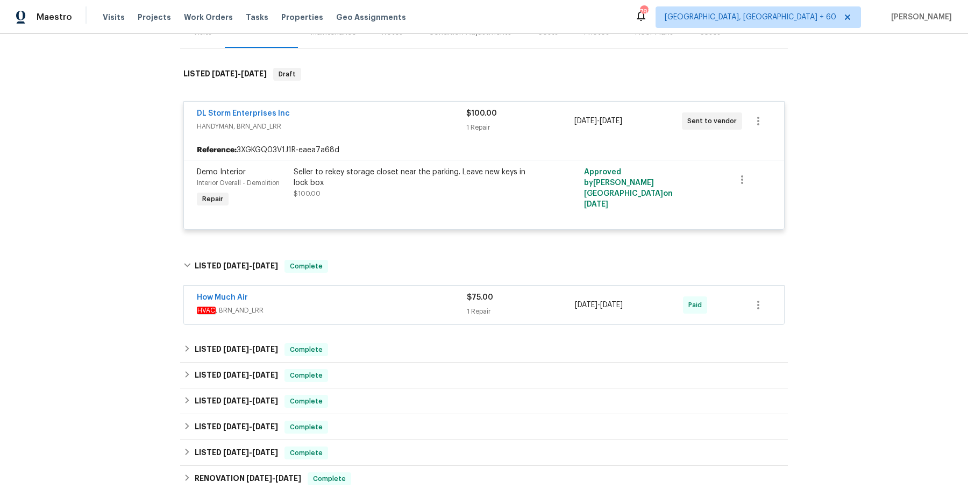
click at [389, 305] on span "HVAC , BRN_AND_LRR" at bounding box center [332, 310] width 270 height 11
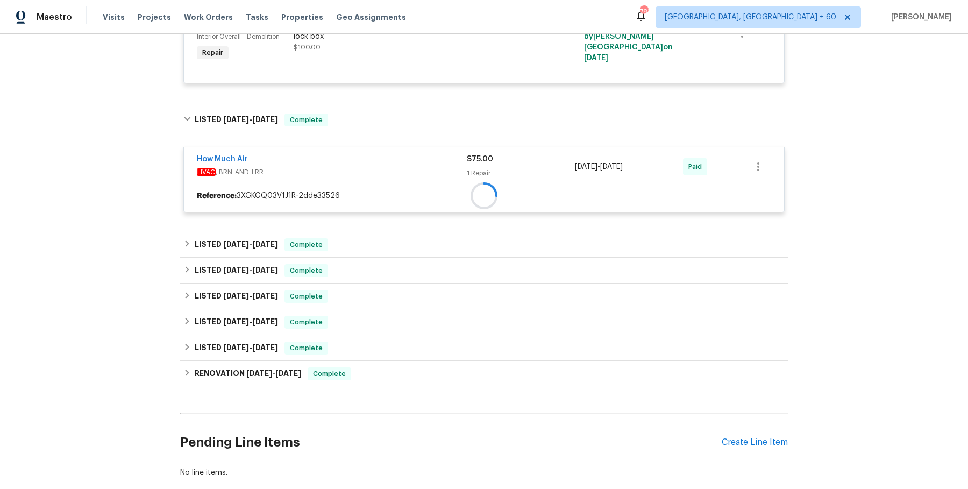
scroll to position [297, 0]
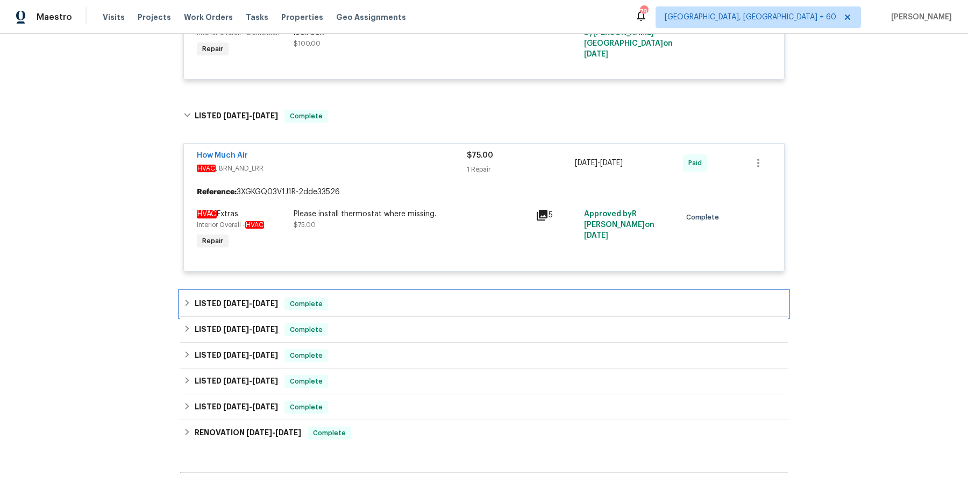
click at [392, 298] on div "LISTED [DATE] - [DATE] Complete" at bounding box center [483, 304] width 601 height 13
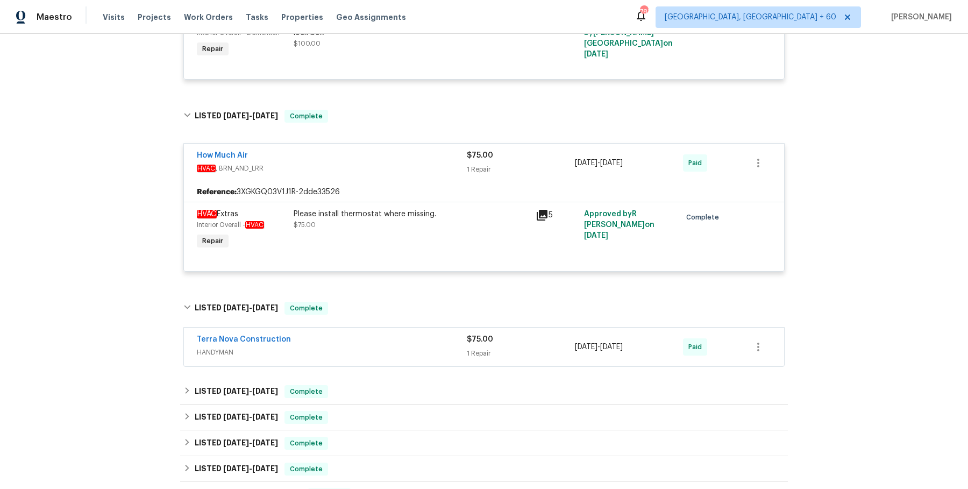
click at [383, 347] on span "HANDYMAN" at bounding box center [332, 352] width 270 height 11
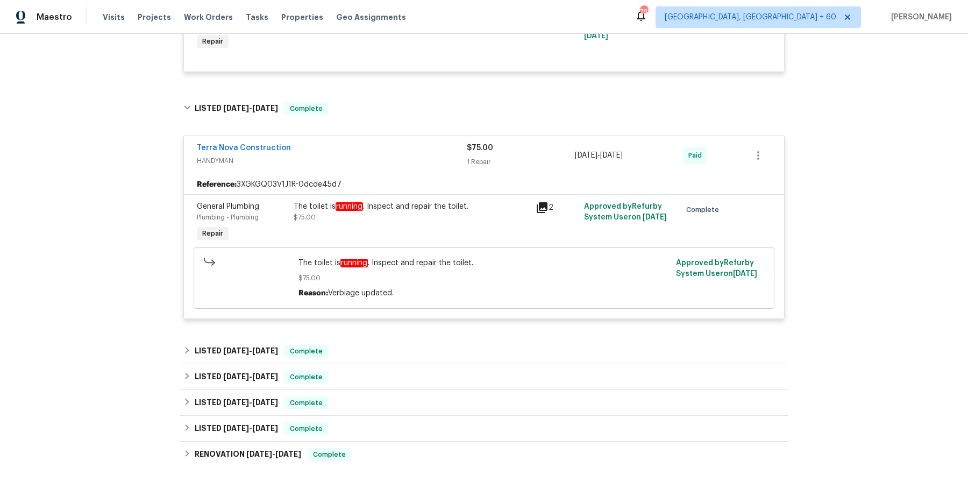
scroll to position [490, 0]
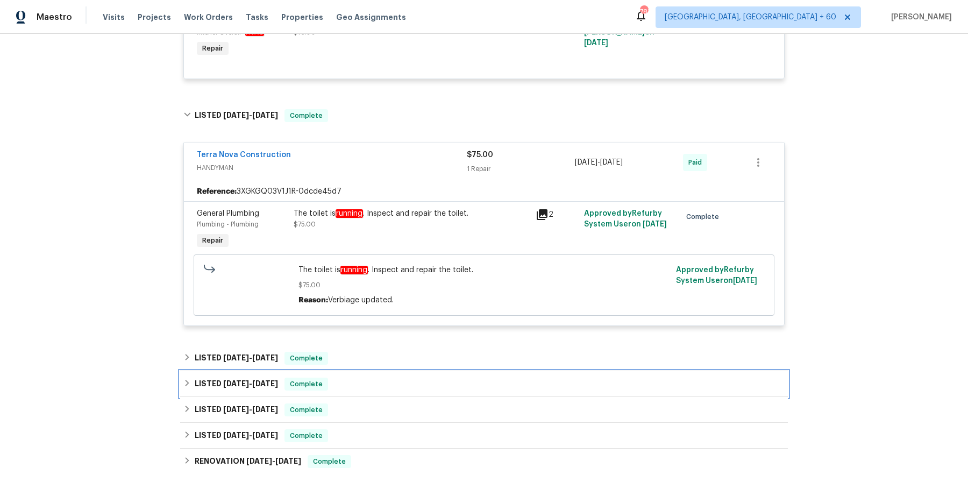
click at [358, 372] on div "LISTED [DATE] - [DATE] Complete" at bounding box center [484, 384] width 608 height 26
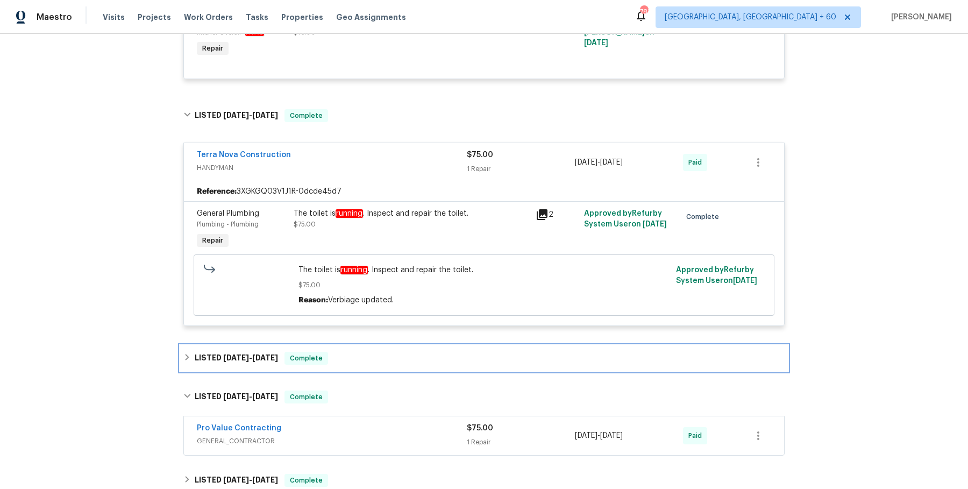
click at [371, 357] on div "LISTED [DATE] - [DATE] Complete" at bounding box center [483, 358] width 601 height 13
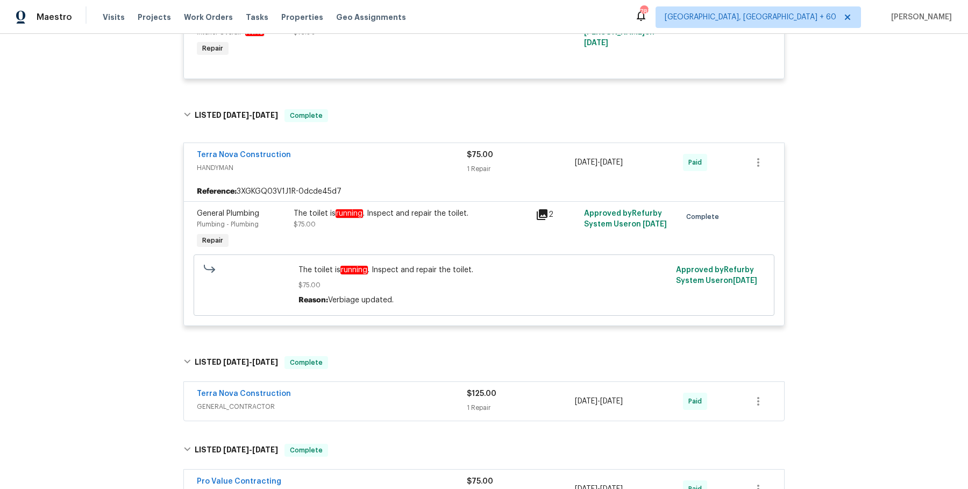
click at [368, 390] on div "Terra Nova Construction" at bounding box center [332, 394] width 270 height 13
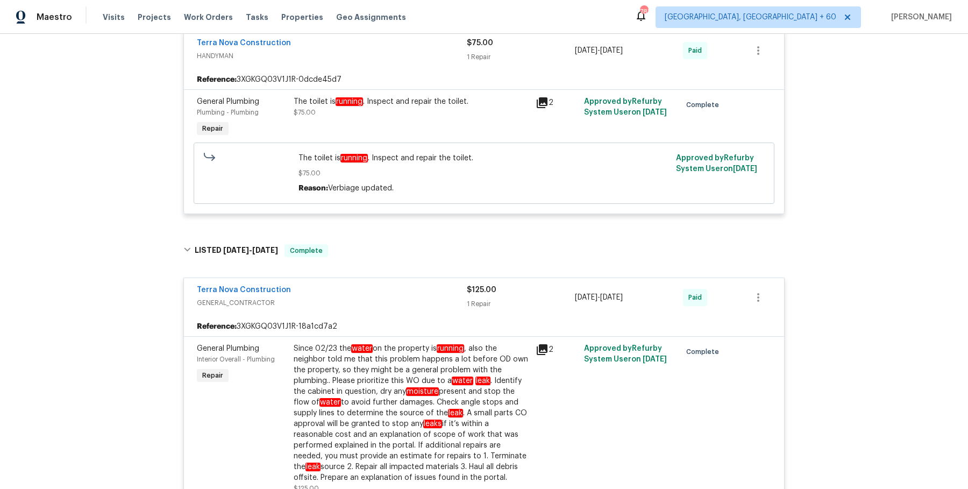
scroll to position [1103, 0]
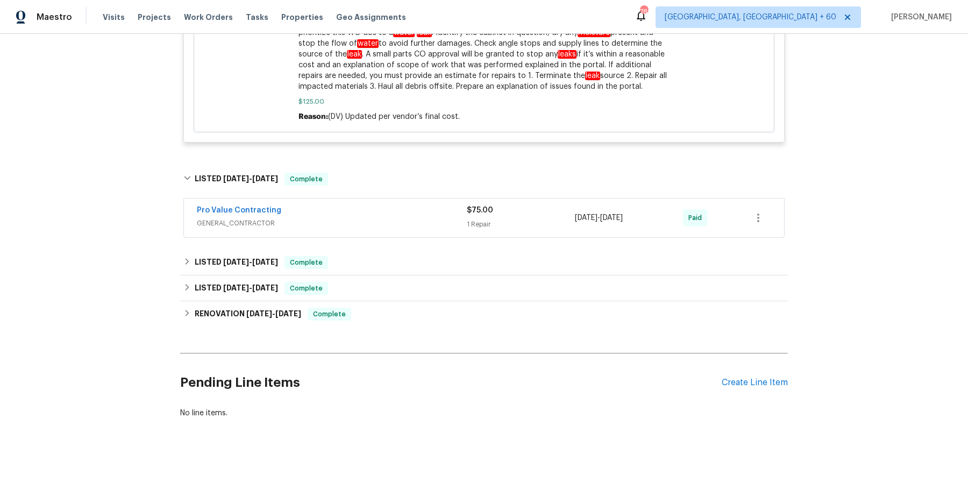
click at [407, 202] on div "Pro Value Contracting GENERAL_CONTRACTOR $75.00 1 Repair [DATE] - [DATE] Paid" at bounding box center [484, 218] width 600 height 39
click at [400, 213] on div "Pro Value Contracting" at bounding box center [332, 211] width 270 height 13
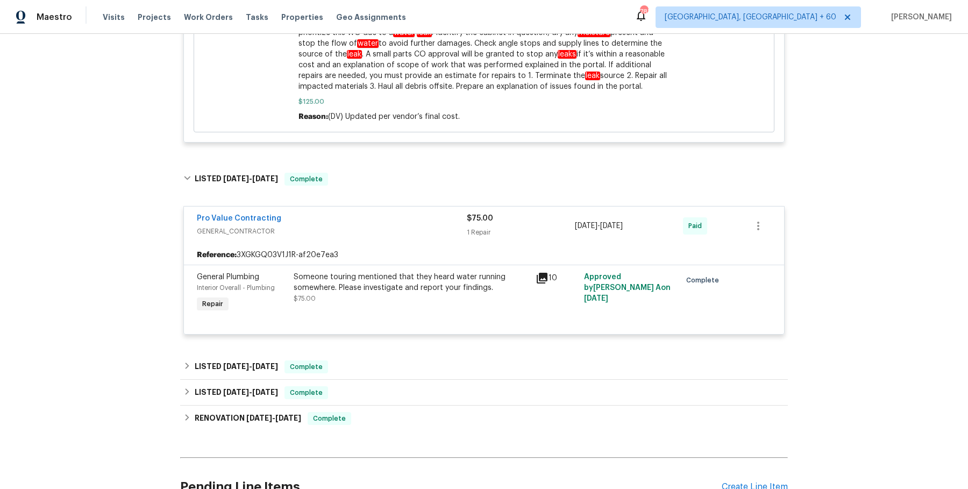
scroll to position [1207, 0]
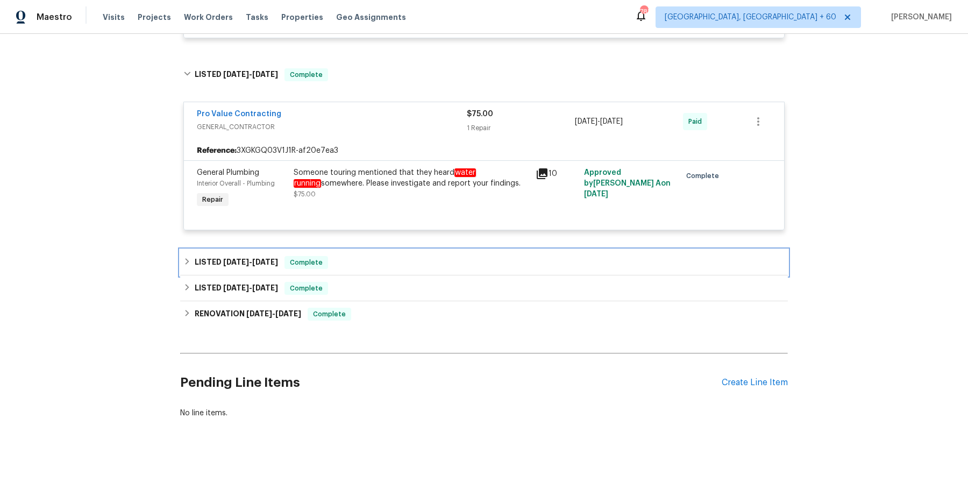
click at [370, 264] on div "LISTED [DATE] - [DATE] Complete" at bounding box center [483, 262] width 601 height 13
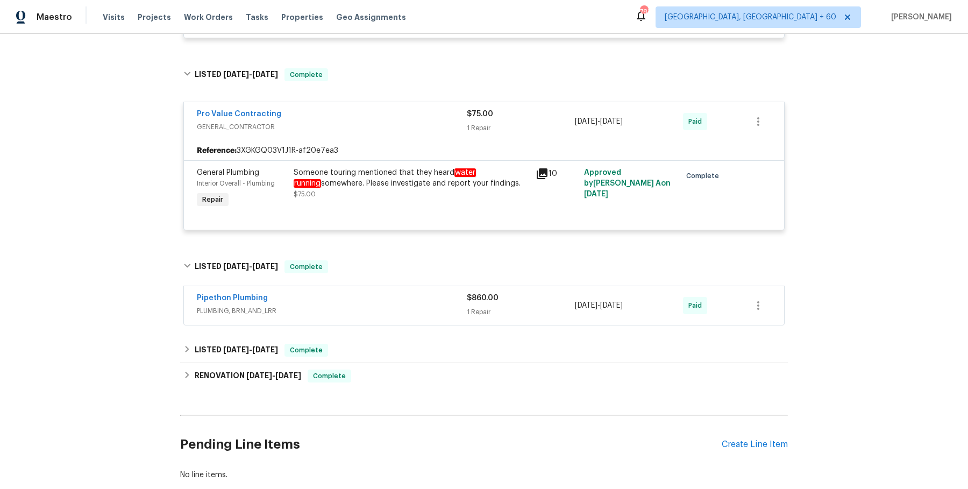
click at [363, 296] on div "Pipethon Plumbing" at bounding box center [332, 299] width 270 height 13
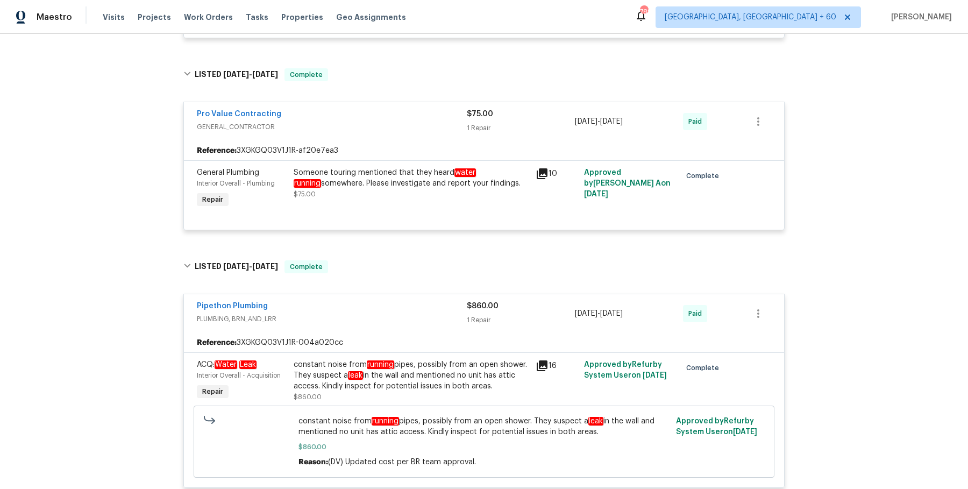
scroll to position [1439, 0]
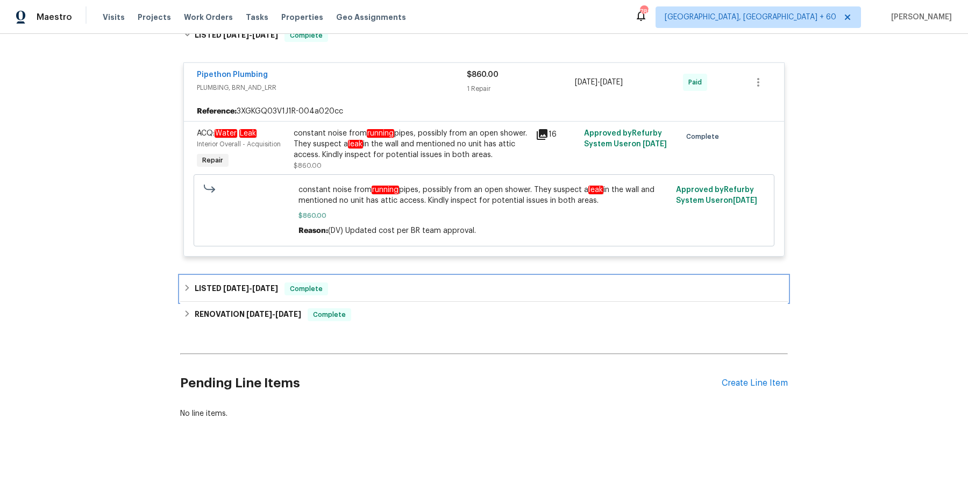
click at [367, 284] on div "LISTED [DATE] - [DATE] Complete" at bounding box center [483, 288] width 601 height 13
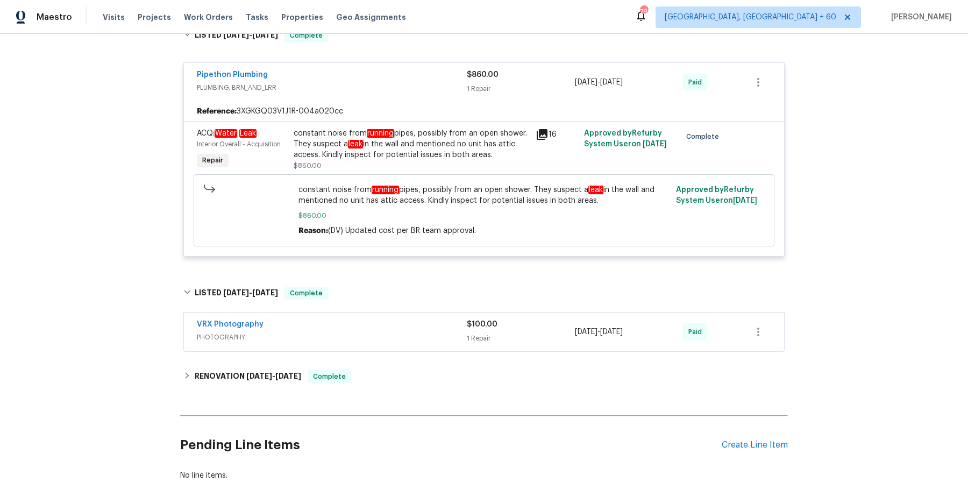
click at [366, 341] on div "VRX Photography PHOTOGRAPHY" at bounding box center [332, 332] width 270 height 26
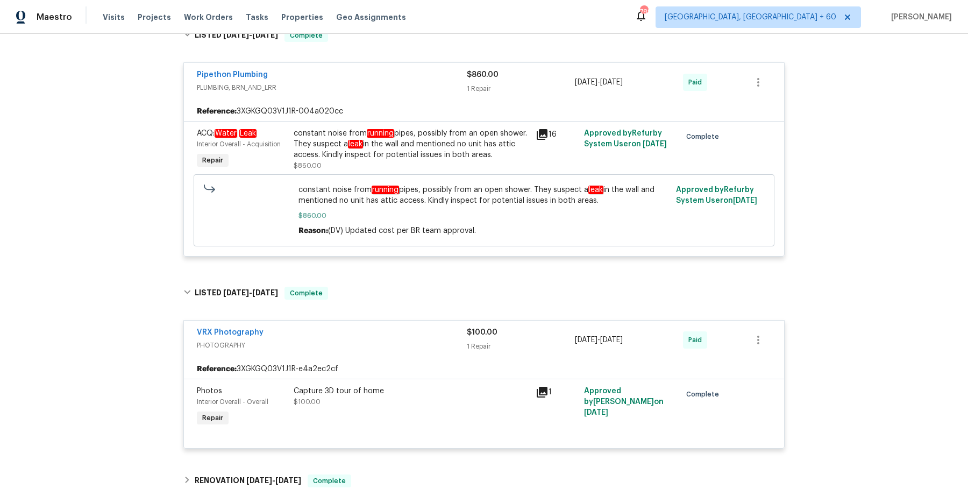
scroll to position [1605, 0]
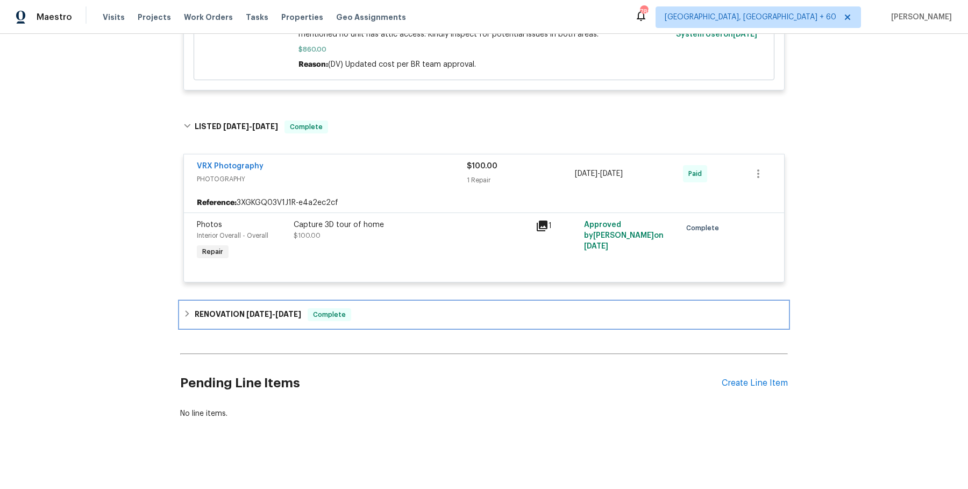
click at [388, 314] on div "RENOVATION [DATE] - [DATE] Complete" at bounding box center [483, 314] width 601 height 13
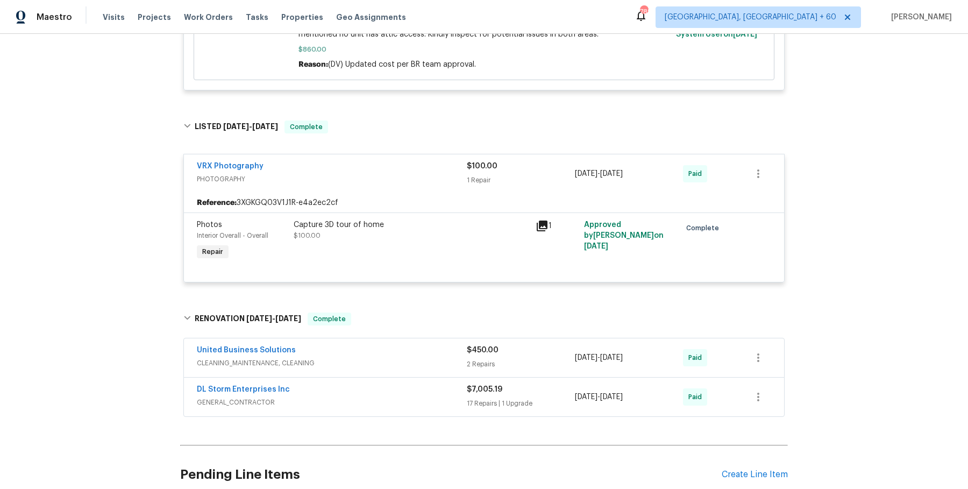
click at [382, 350] on div "United Business Solutions" at bounding box center [332, 351] width 270 height 13
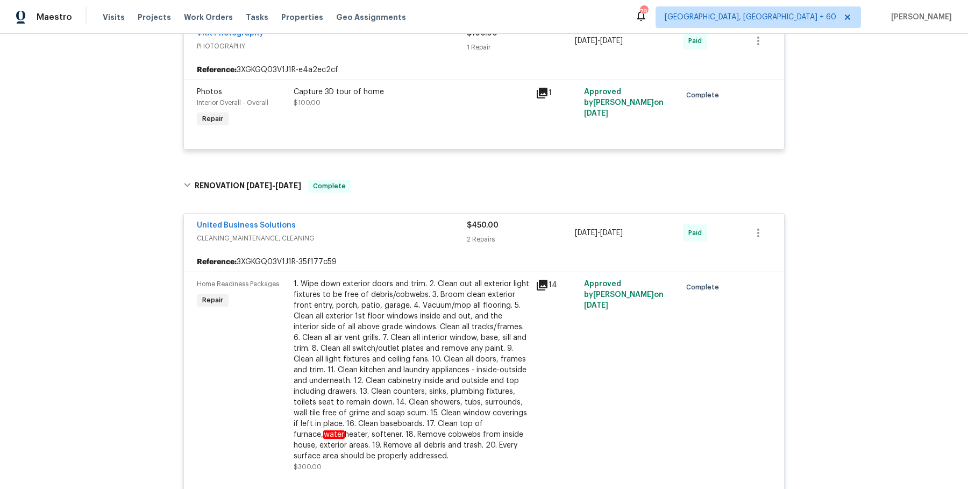
scroll to position [2032, 0]
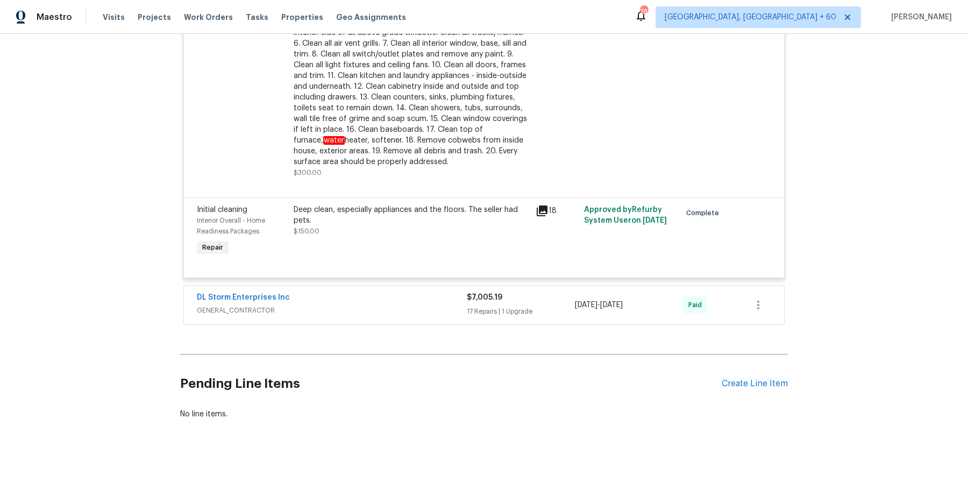
click at [403, 313] on div "DL Storm Enterprises Inc GENERAL_CONTRACTOR" at bounding box center [332, 305] width 270 height 26
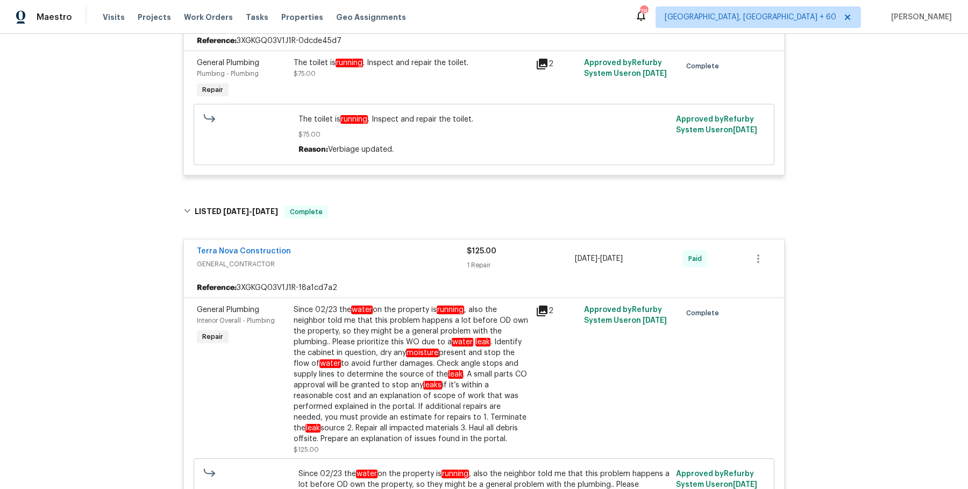
scroll to position [0, 0]
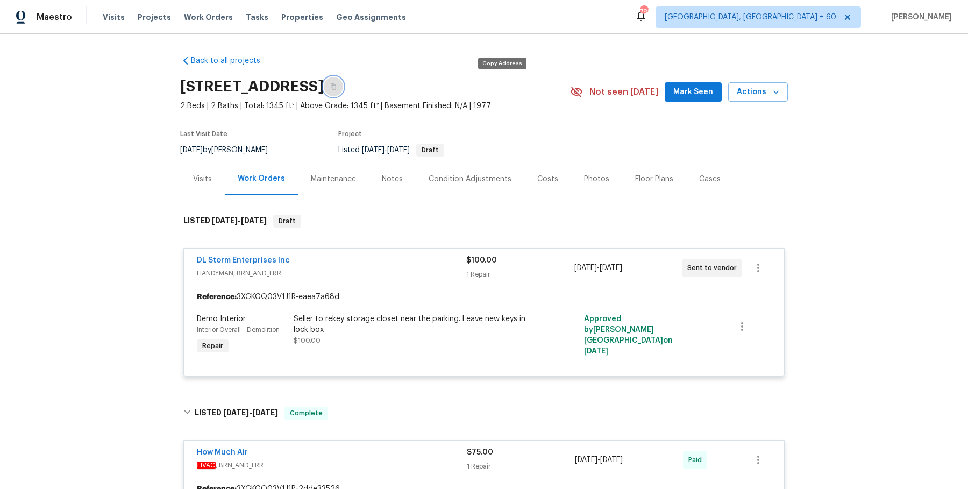
click at [343, 83] on button "button" at bounding box center [333, 86] width 19 height 19
click at [343, 91] on button "button" at bounding box center [333, 86] width 19 height 19
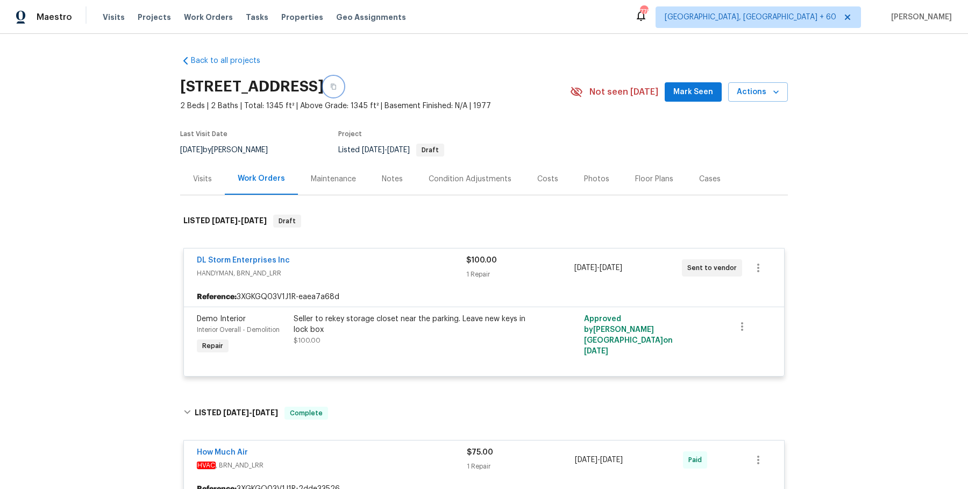
click at [337, 86] on icon "button" at bounding box center [333, 86] width 6 height 6
click at [343, 91] on button "button" at bounding box center [333, 86] width 19 height 19
click at [337, 85] on icon "button" at bounding box center [333, 86] width 6 height 6
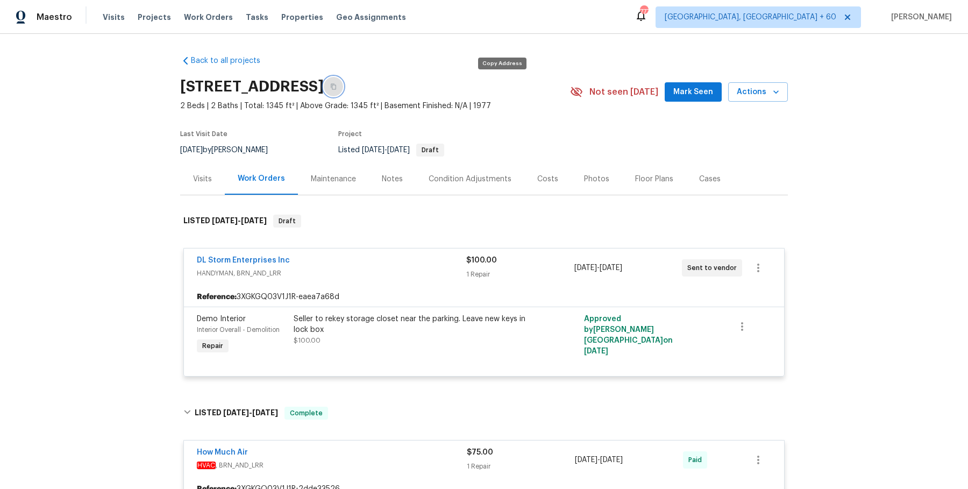
click at [337, 85] on icon "button" at bounding box center [333, 86] width 6 height 6
click at [343, 88] on button "button" at bounding box center [333, 86] width 19 height 19
click at [343, 90] on button "button" at bounding box center [333, 86] width 19 height 19
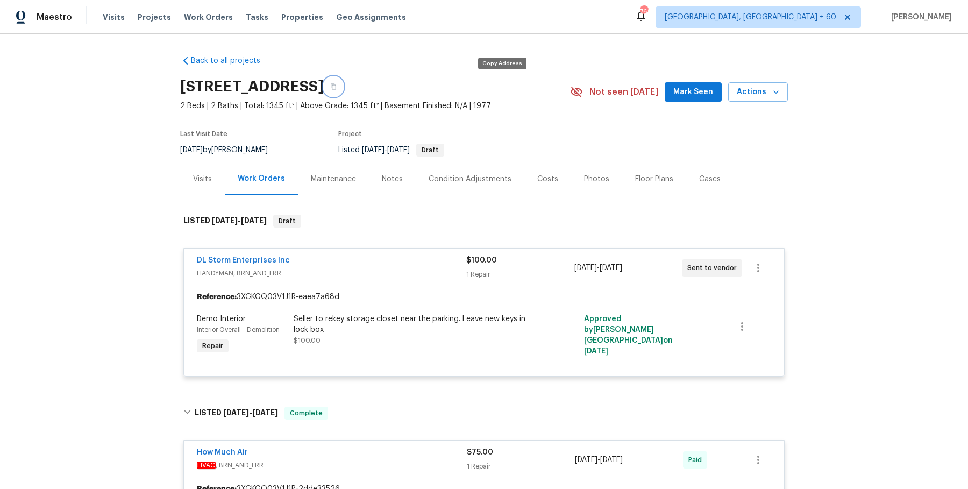
click at [343, 90] on button "button" at bounding box center [333, 86] width 19 height 19
click at [343, 87] on button "button" at bounding box center [333, 86] width 19 height 19
